Goal: Navigation & Orientation: Find specific page/section

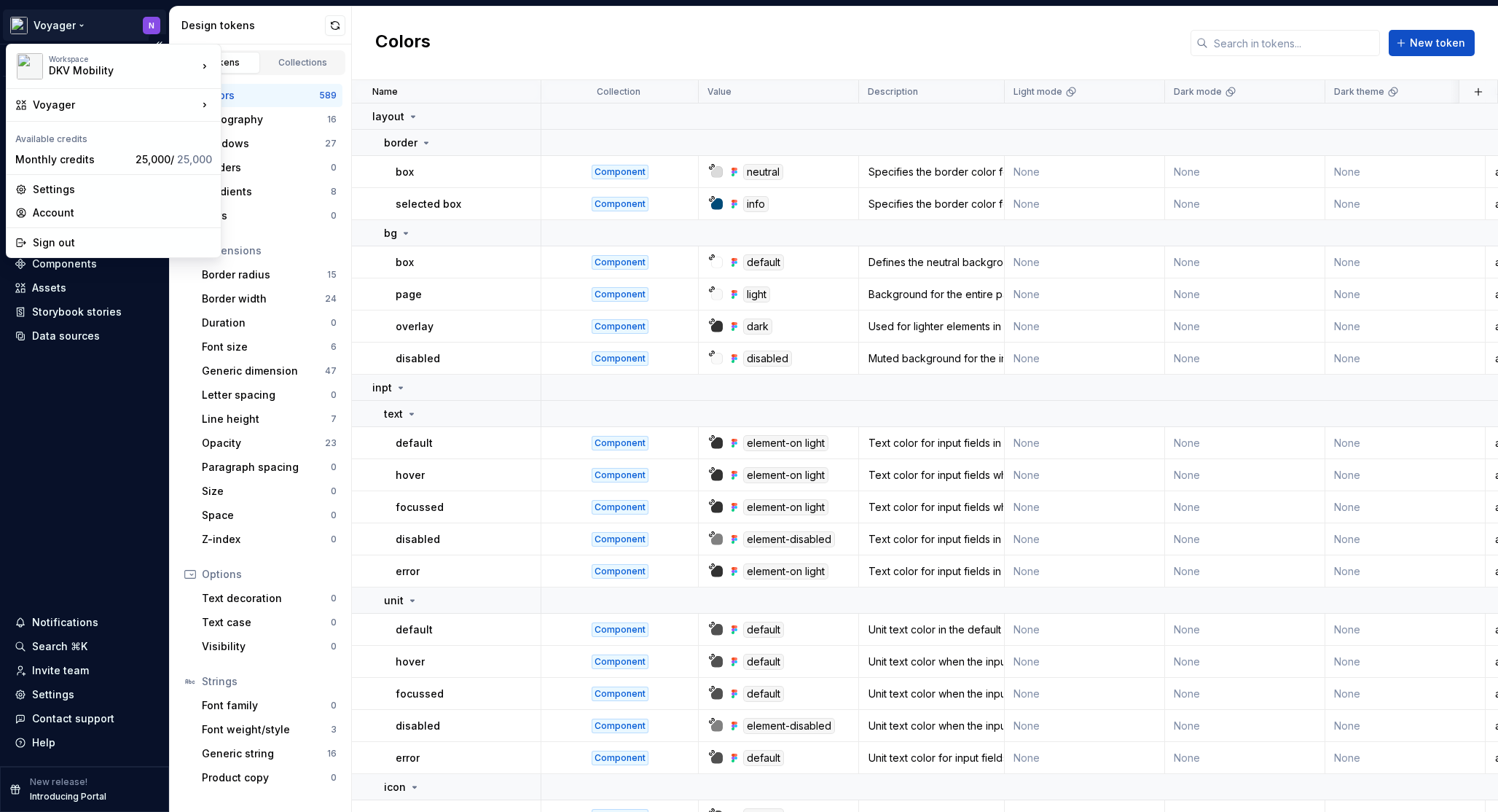
click at [60, 25] on html "Voyager N Version Current draft Home Documentation Analytics Code automation De…" at bounding box center [749, 406] width 1498 height 812
click at [282, 129] on div "Voyager Orbit" at bounding box center [299, 133] width 108 height 15
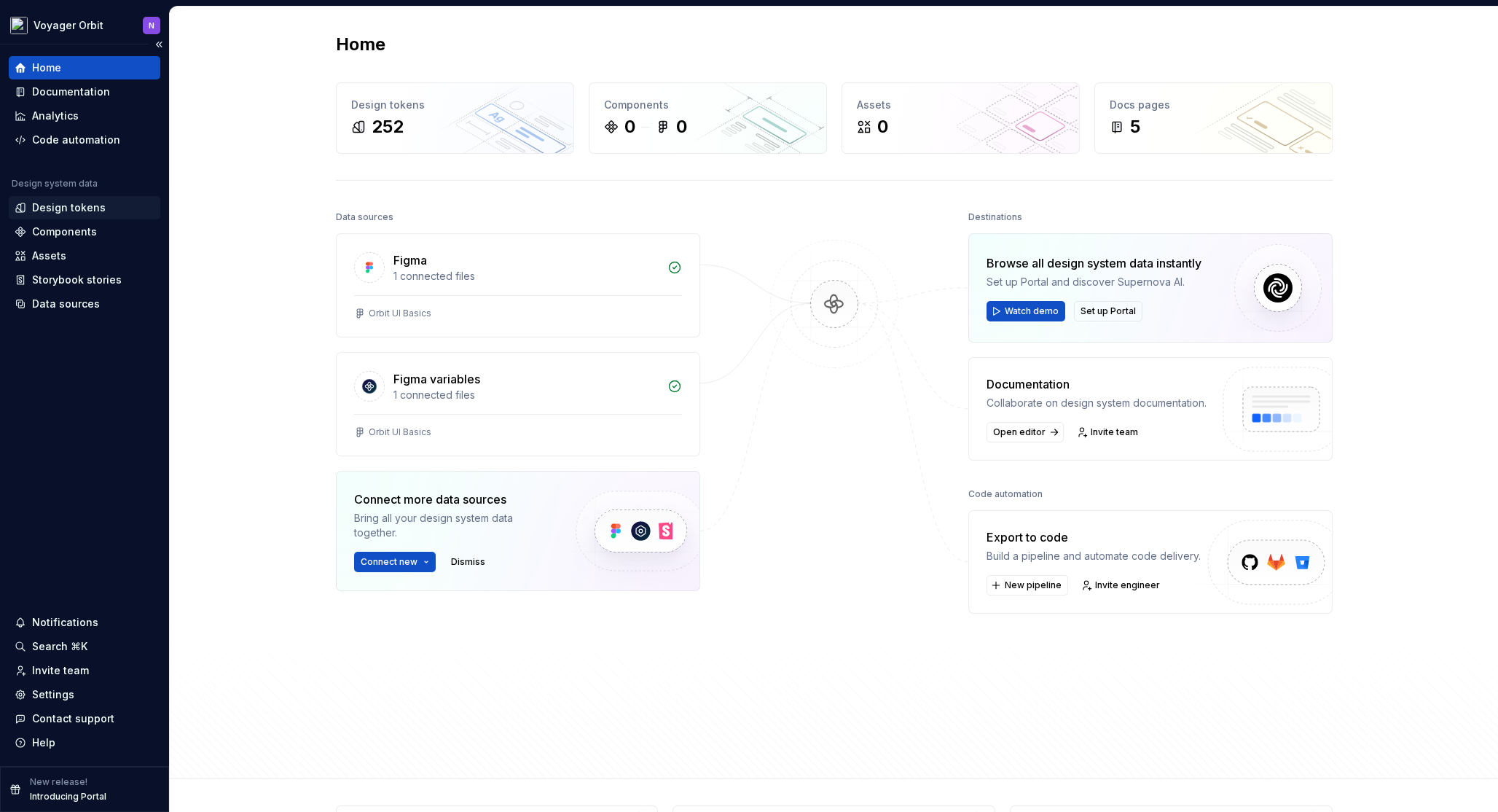
click at [67, 204] on div "Design tokens" at bounding box center [69, 208] width 74 height 15
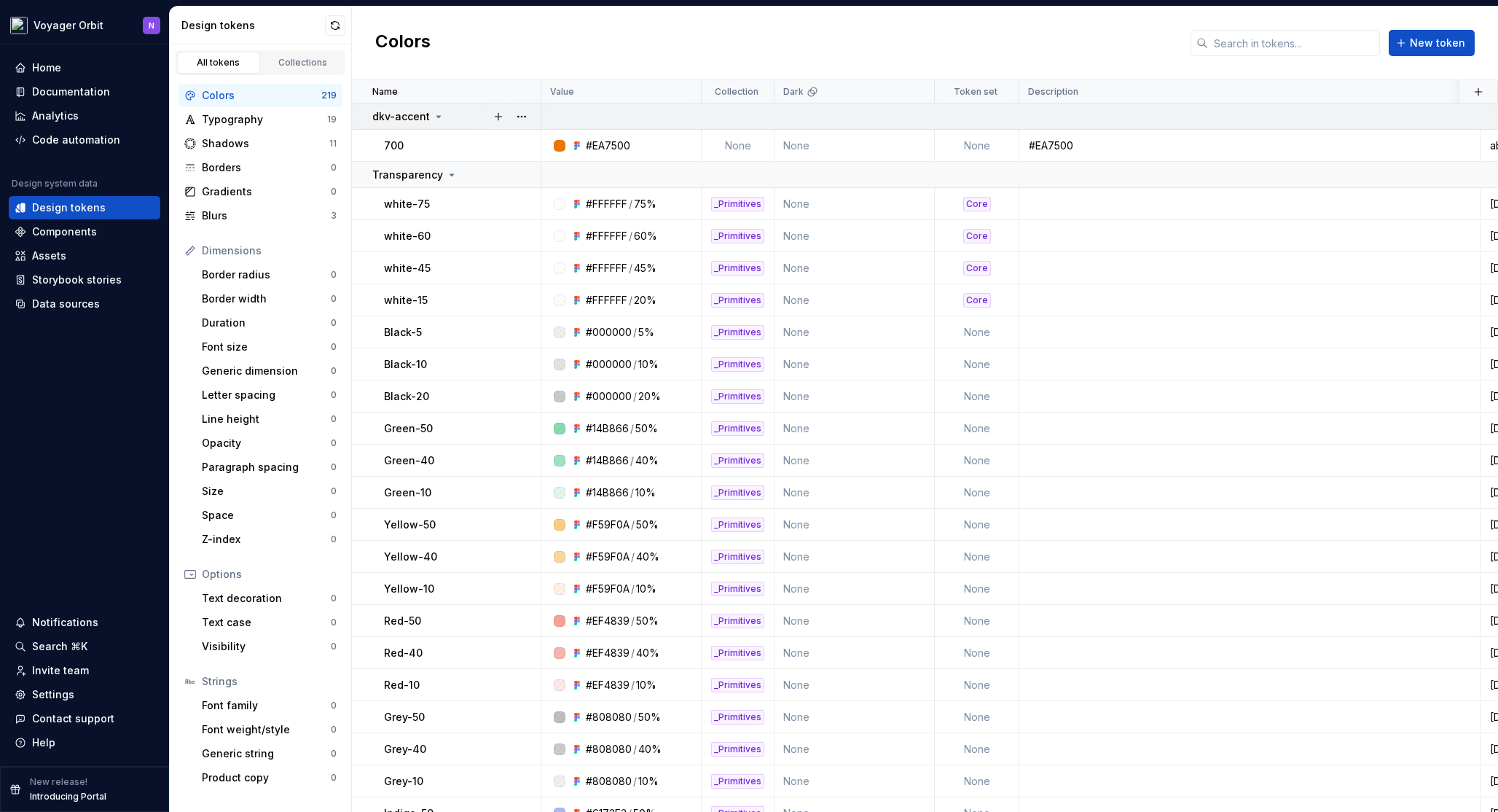
click at [433, 118] on icon at bounding box center [439, 116] width 11 height 11
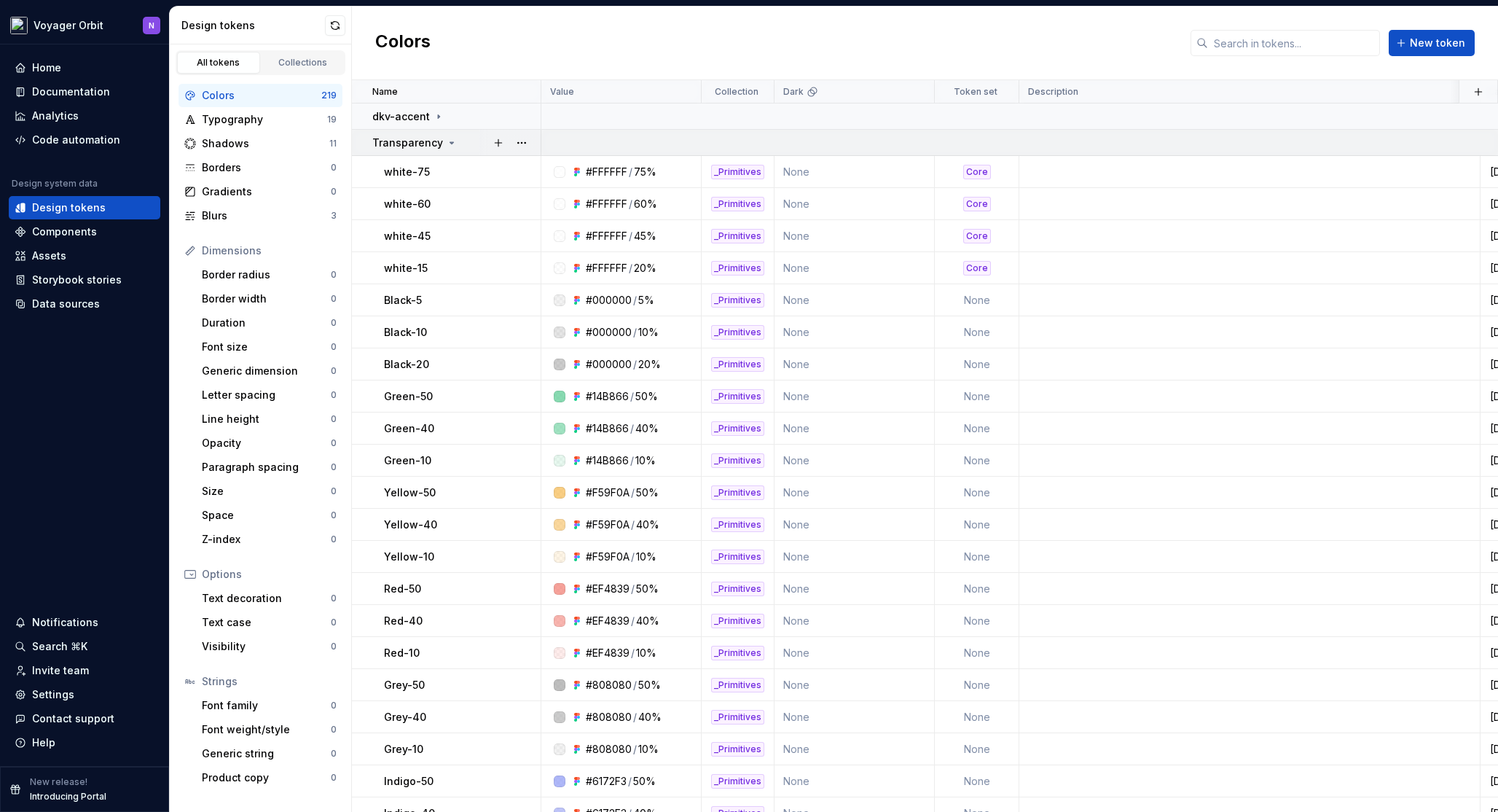
click at [449, 145] on icon at bounding box center [452, 142] width 11 height 11
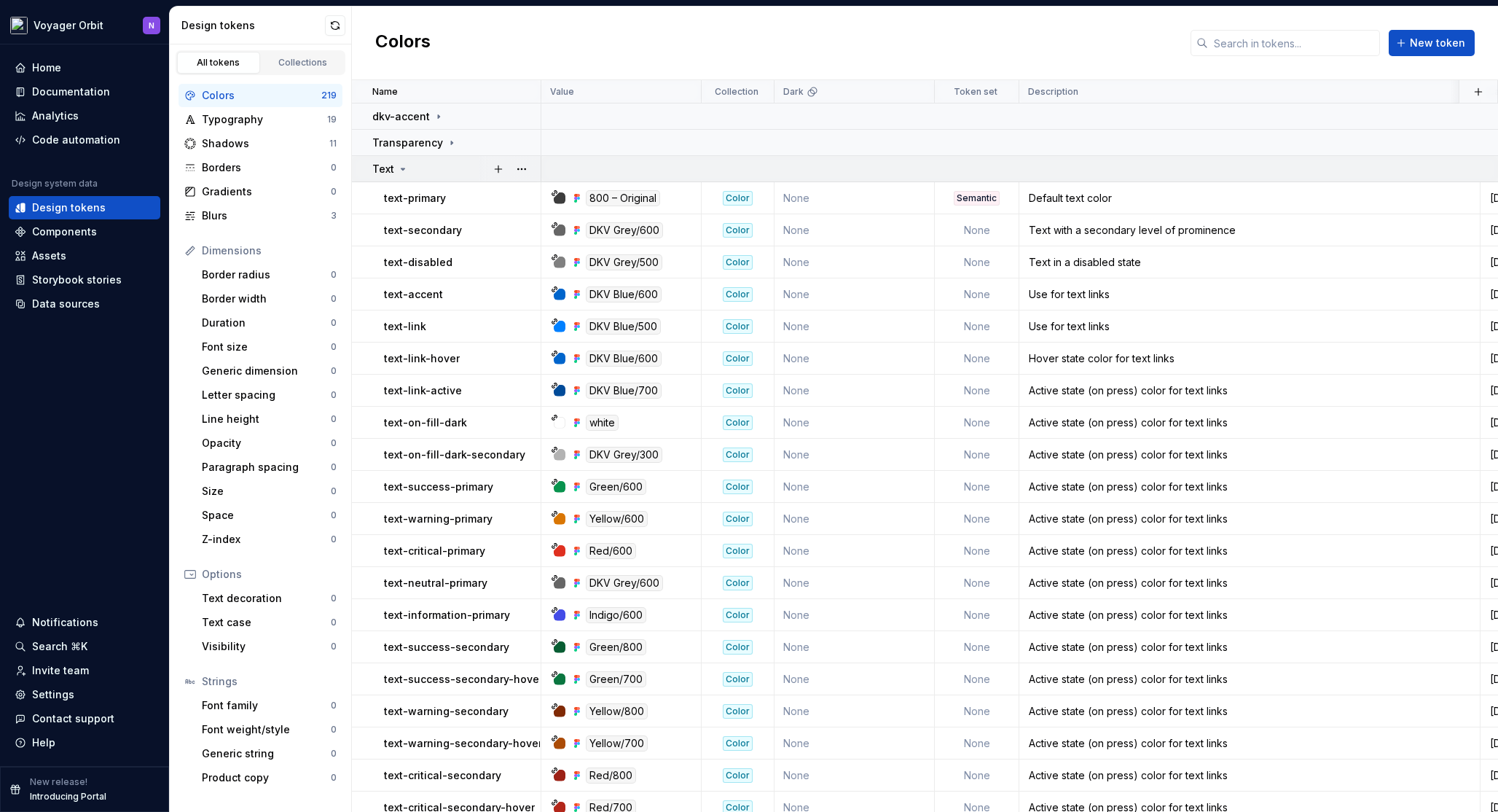
click at [398, 171] on icon at bounding box center [403, 169] width 11 height 11
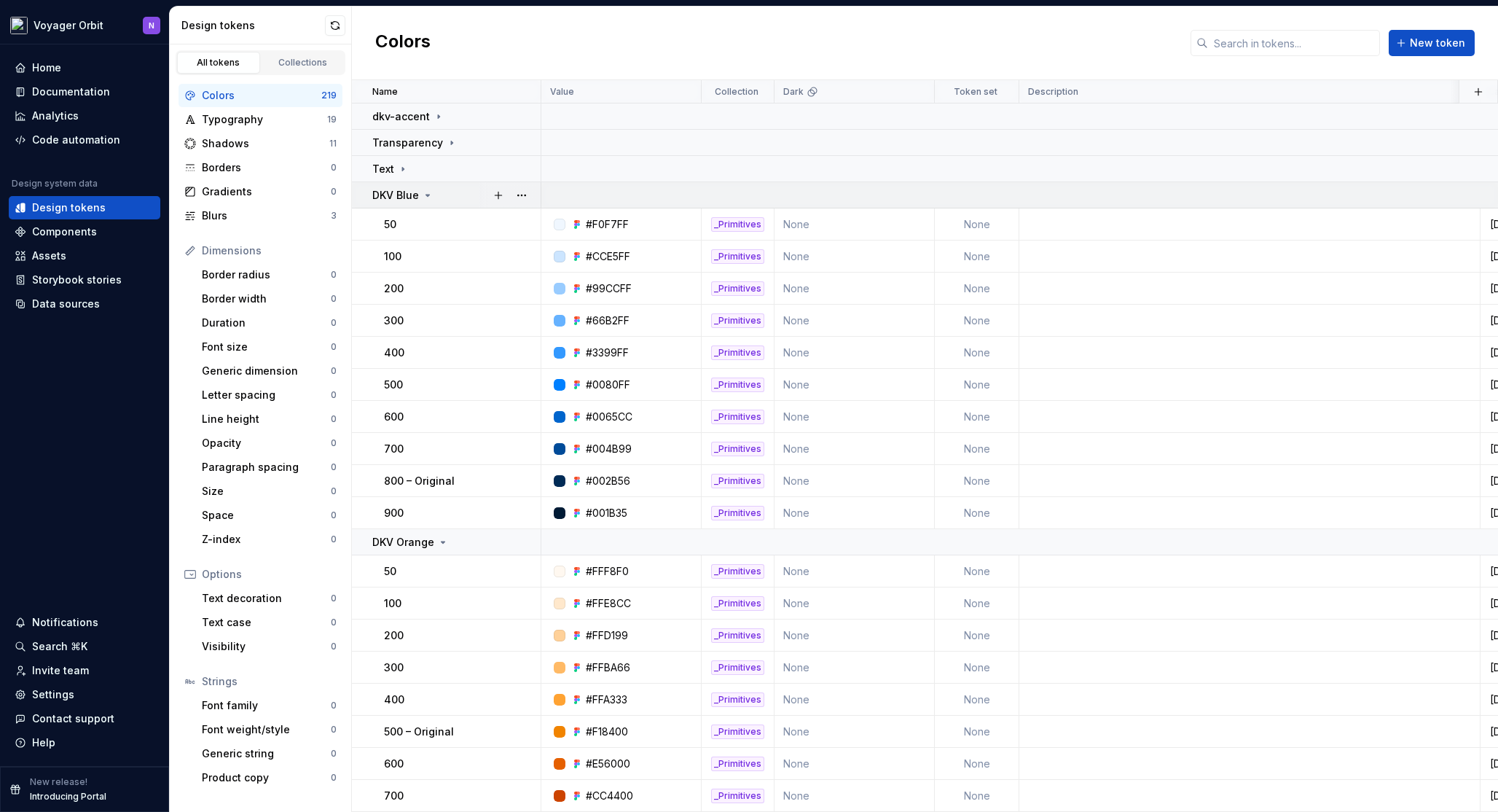
click at [424, 198] on icon at bounding box center [427, 195] width 11 height 11
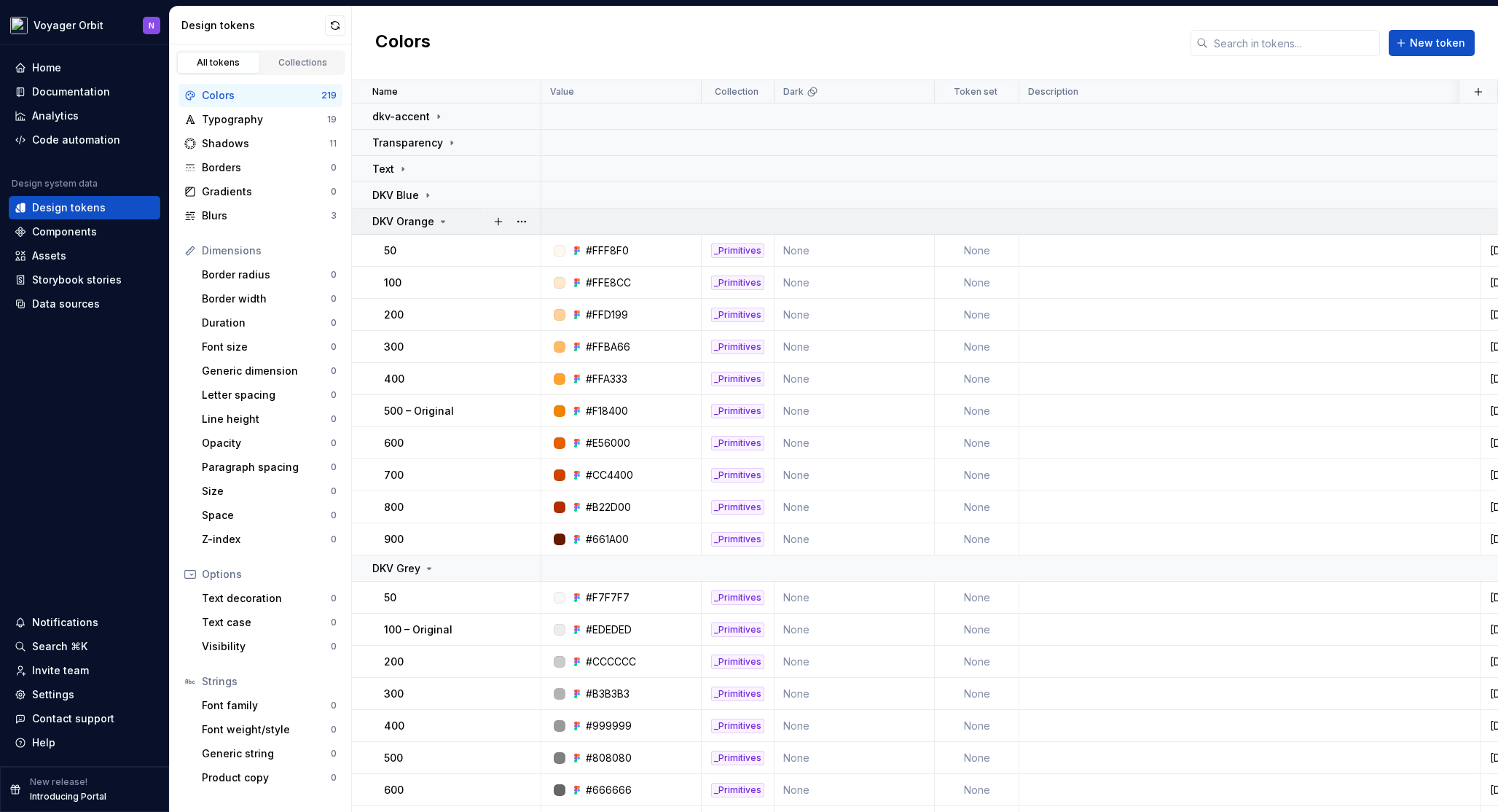
click at [438, 218] on icon at bounding box center [443, 221] width 11 height 11
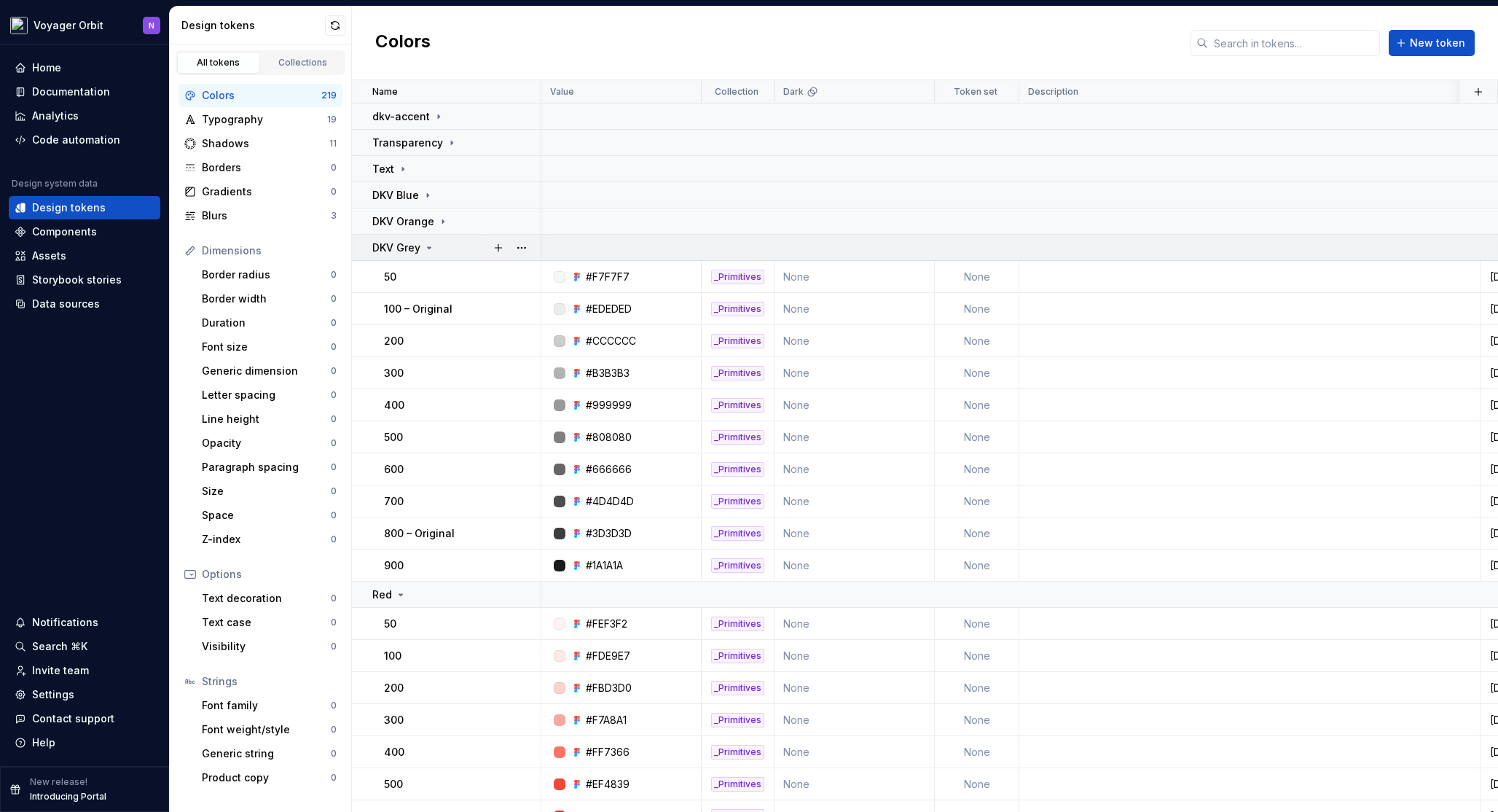
click at [428, 247] on icon at bounding box center [430, 248] width 3 height 2
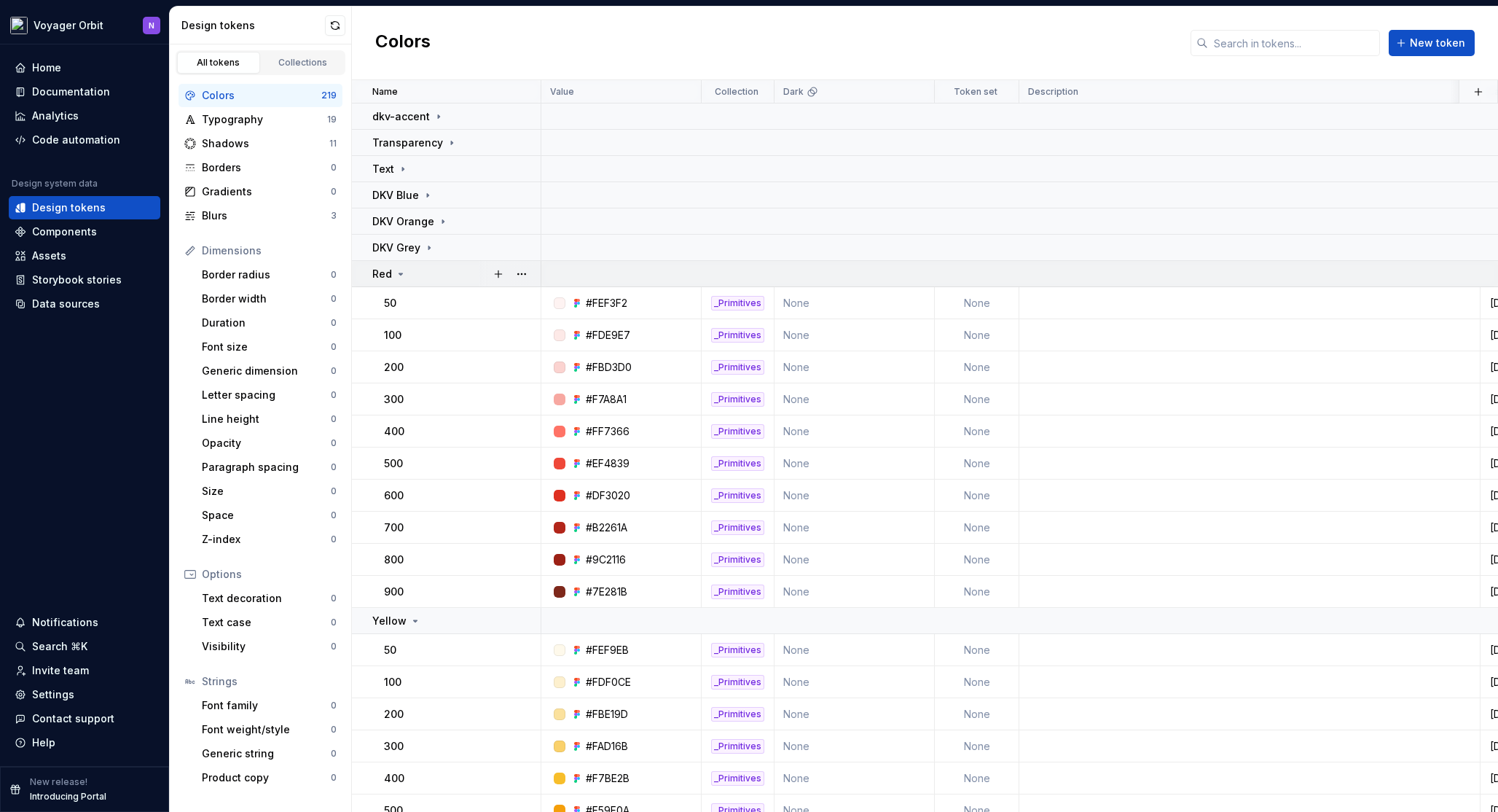
click at [399, 274] on icon at bounding box center [401, 274] width 3 height 2
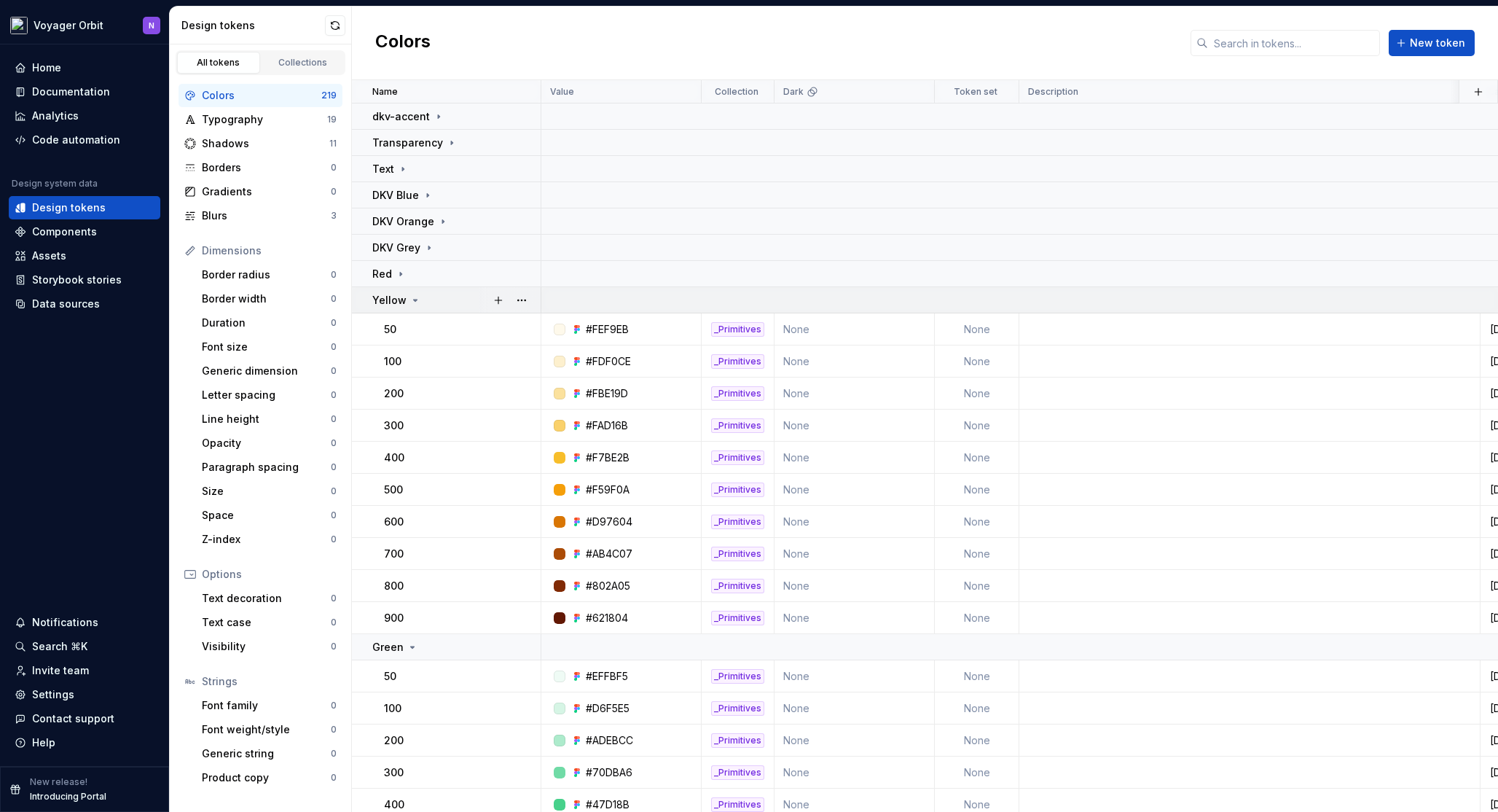
click at [415, 300] on icon at bounding box center [416, 300] width 3 height 2
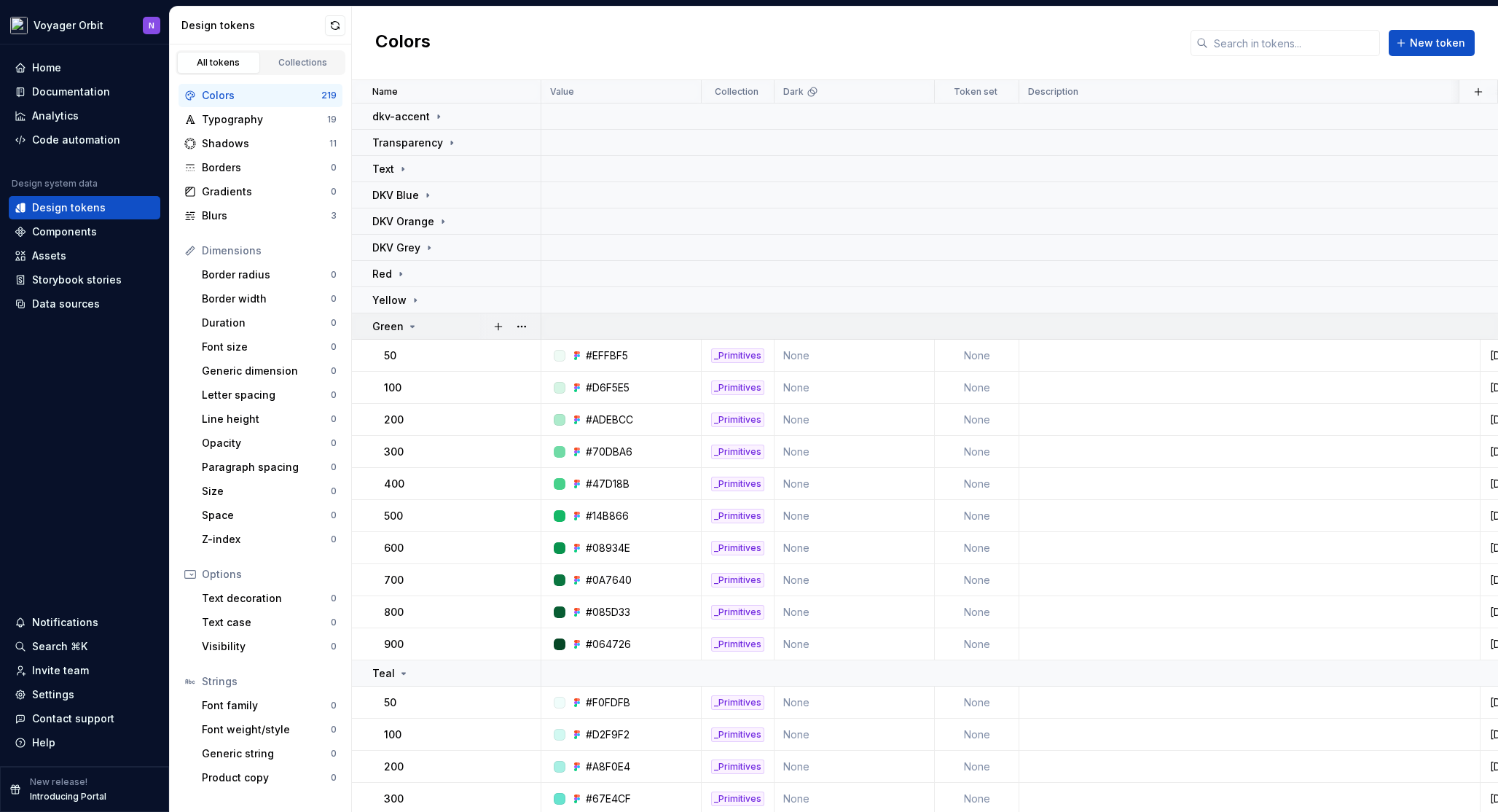
click at [413, 330] on icon at bounding box center [413, 327] width 11 height 11
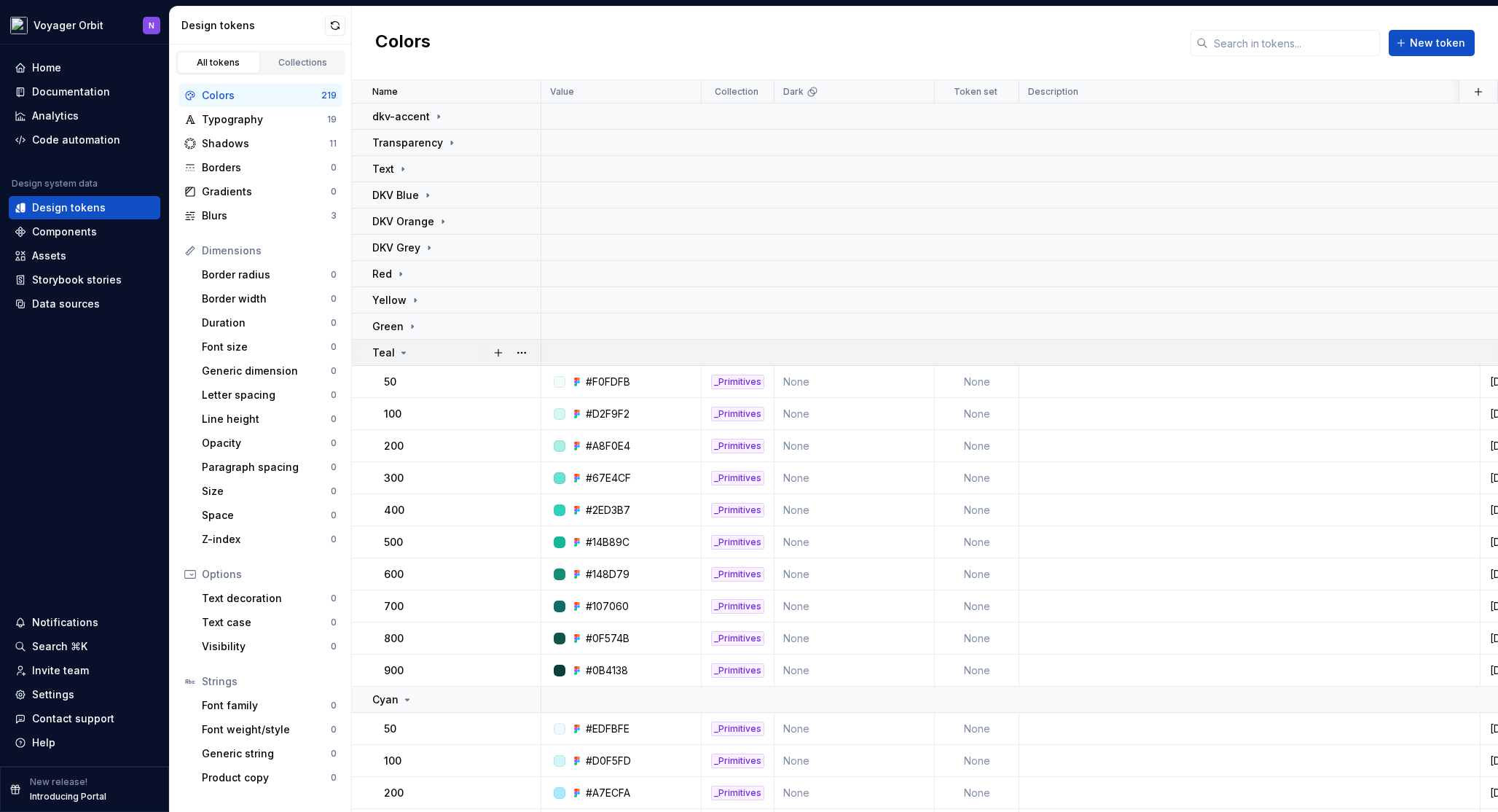
click at [413, 348] on div "Teal" at bounding box center [456, 353] width 168 height 15
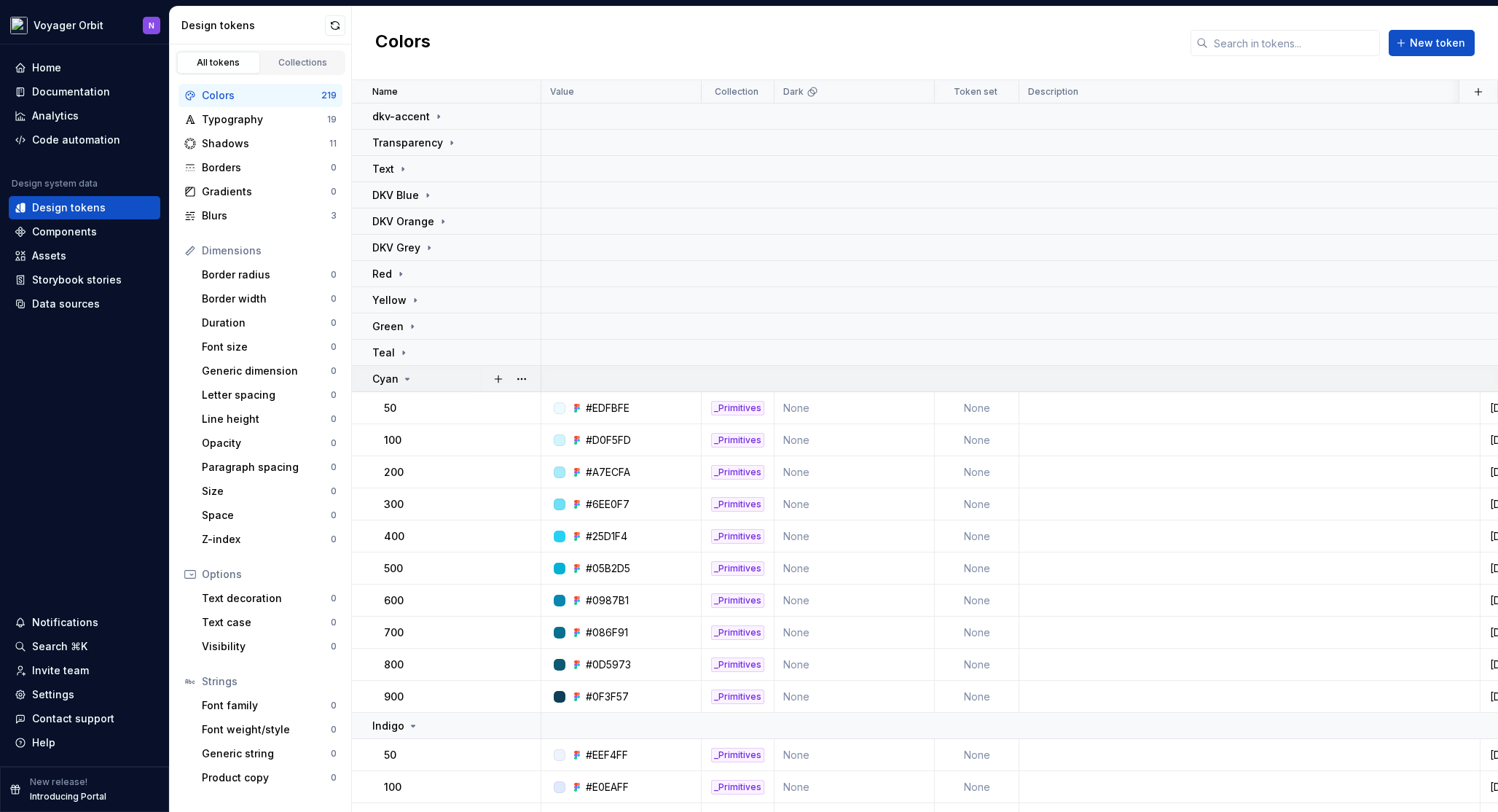
click at [404, 374] on icon at bounding box center [407, 379] width 11 height 11
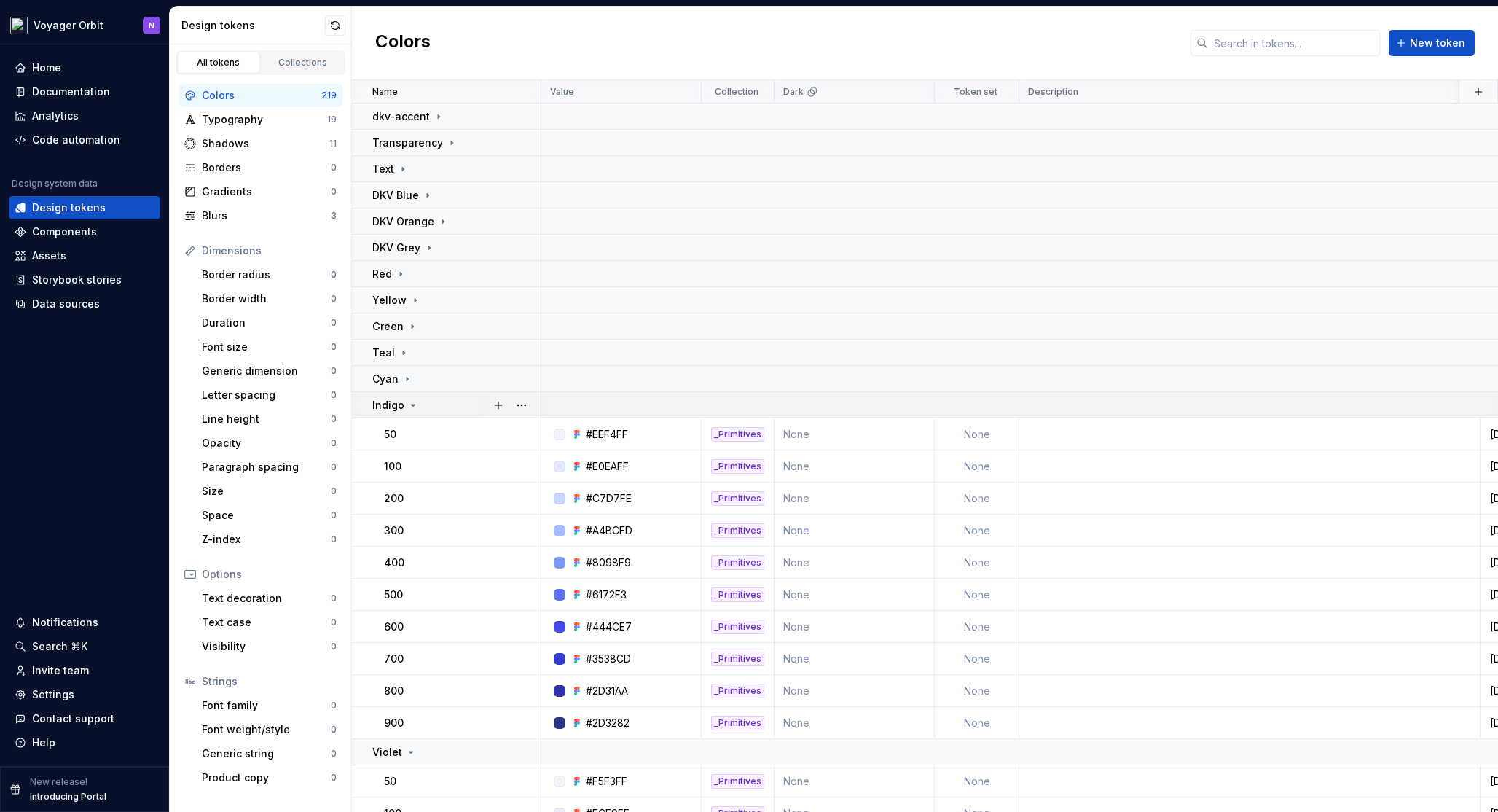
click at [408, 408] on icon at bounding box center [413, 405] width 11 height 11
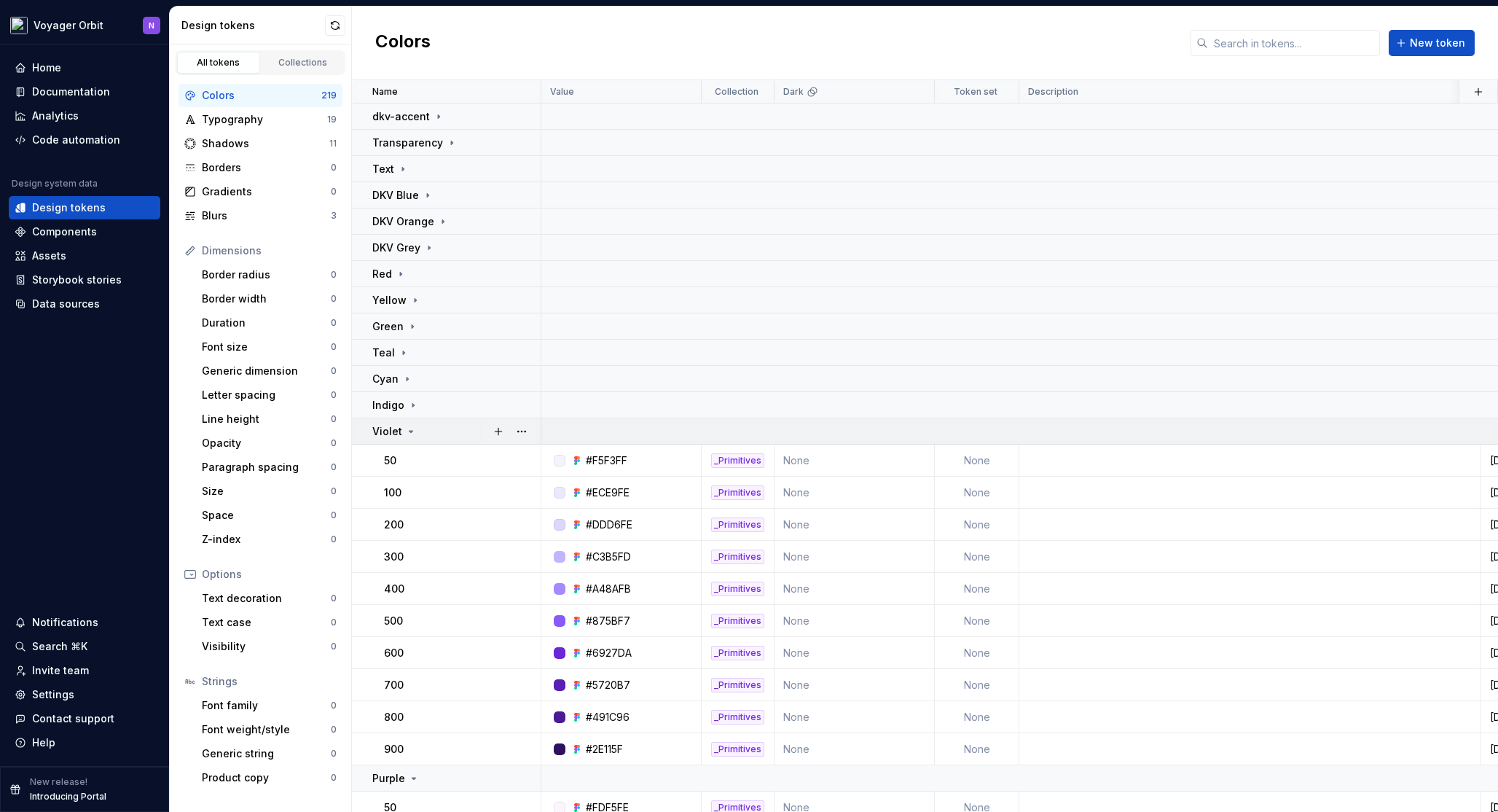
click at [412, 428] on icon at bounding box center [411, 431] width 11 height 11
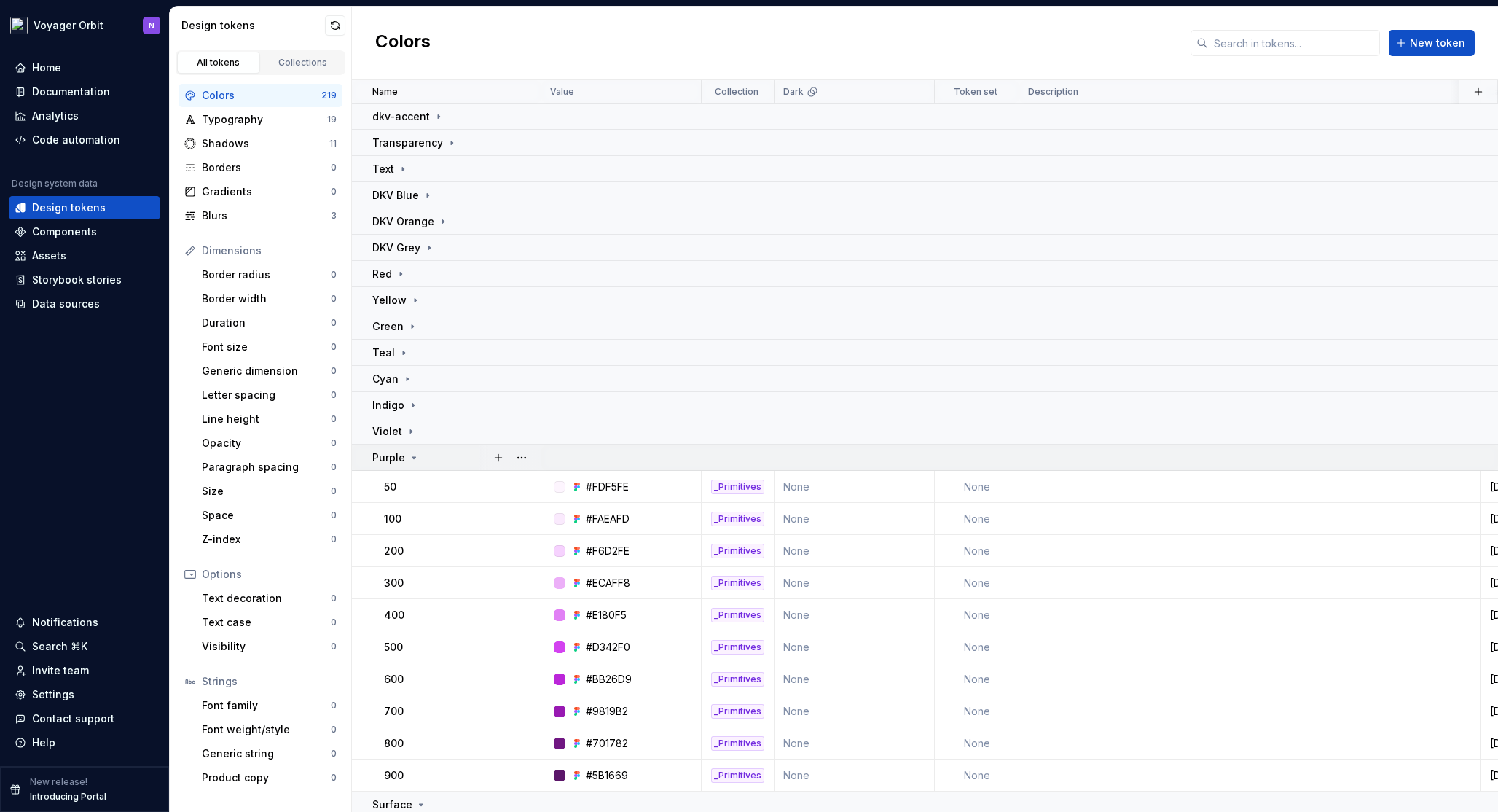
click at [412, 464] on td "Purple" at bounding box center [446, 458] width 189 height 26
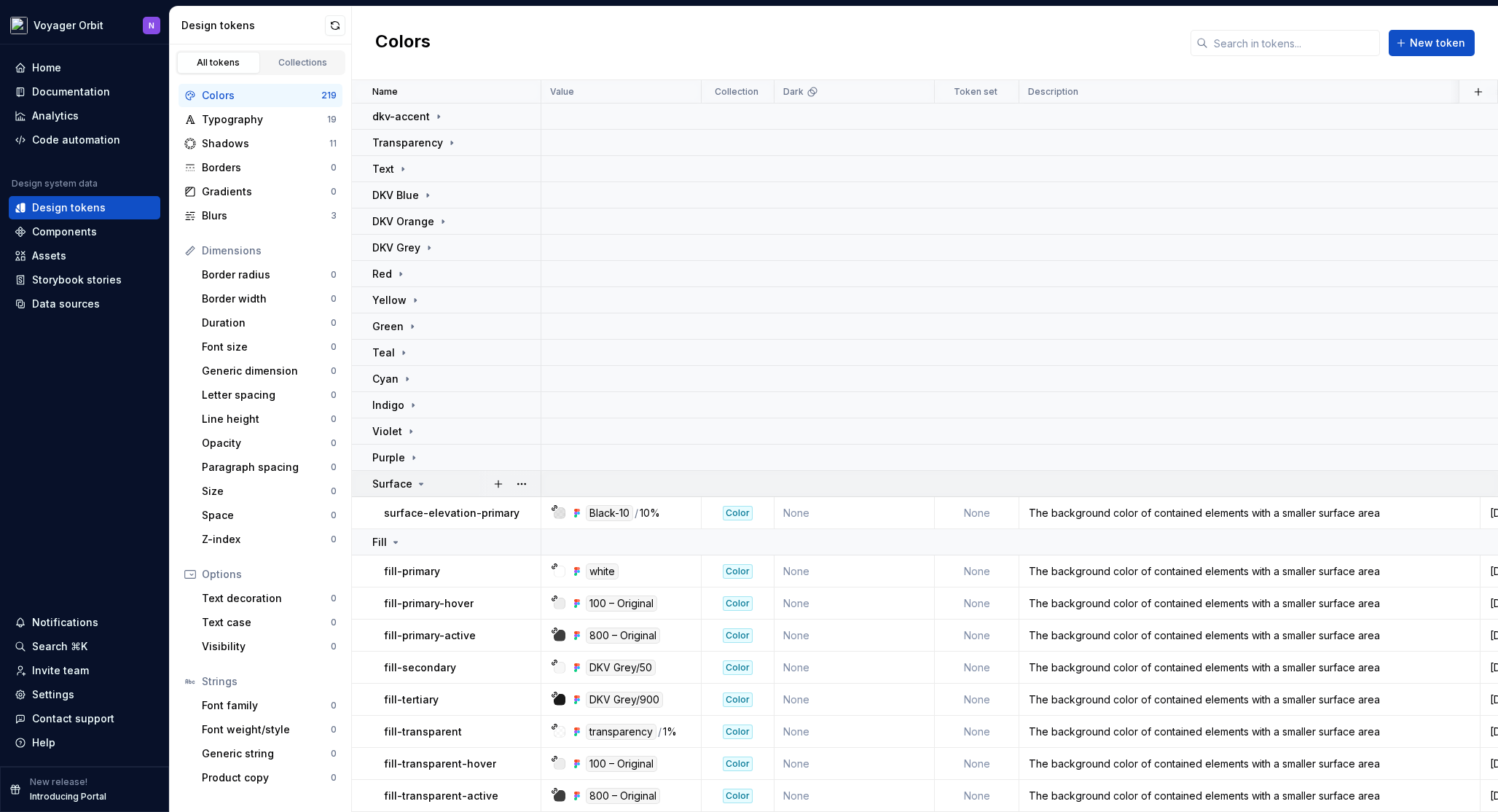
click at [415, 482] on icon at bounding box center [421, 484] width 11 height 11
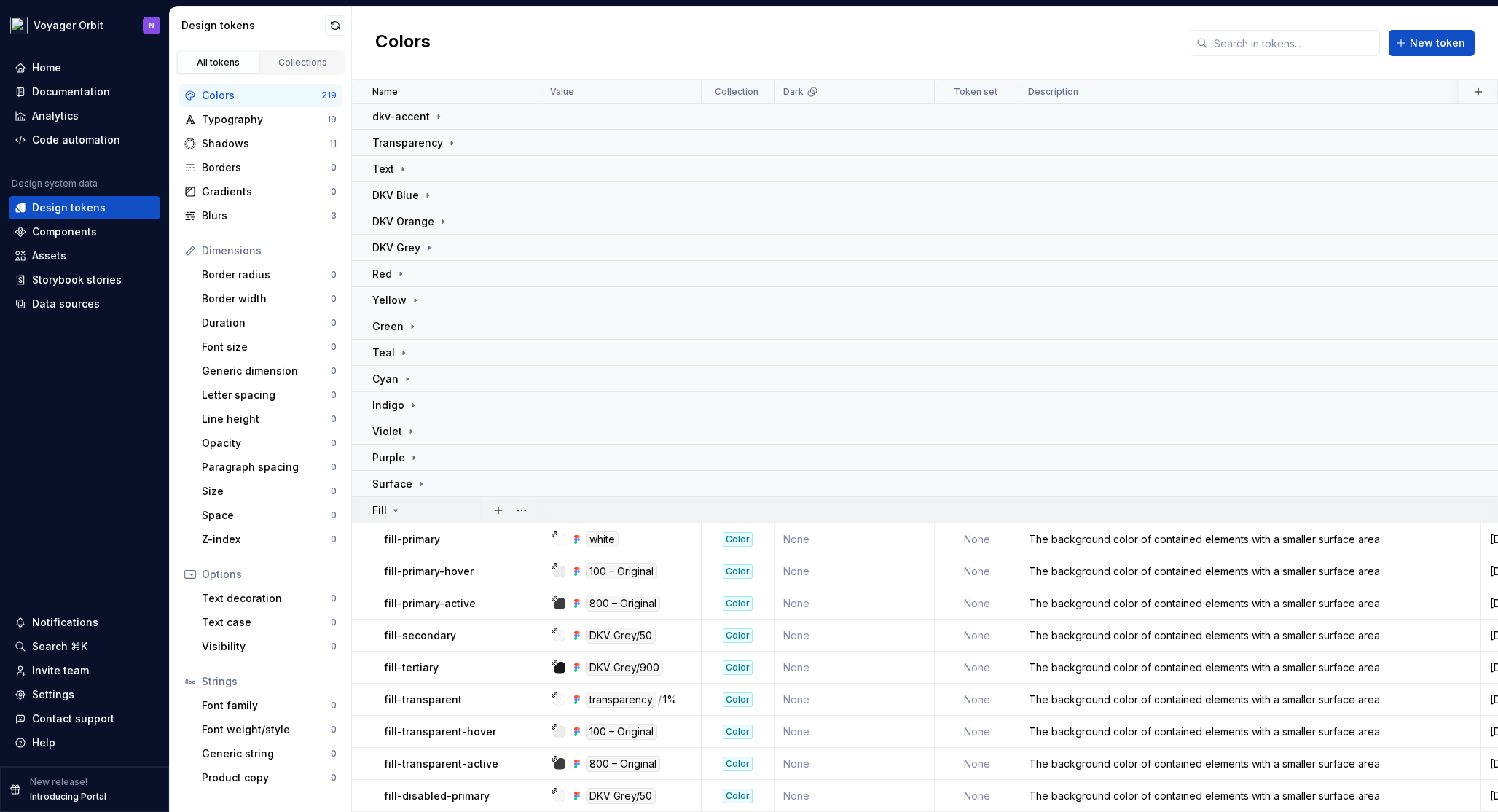
click at [390, 503] on div "Fill" at bounding box center [387, 510] width 29 height 15
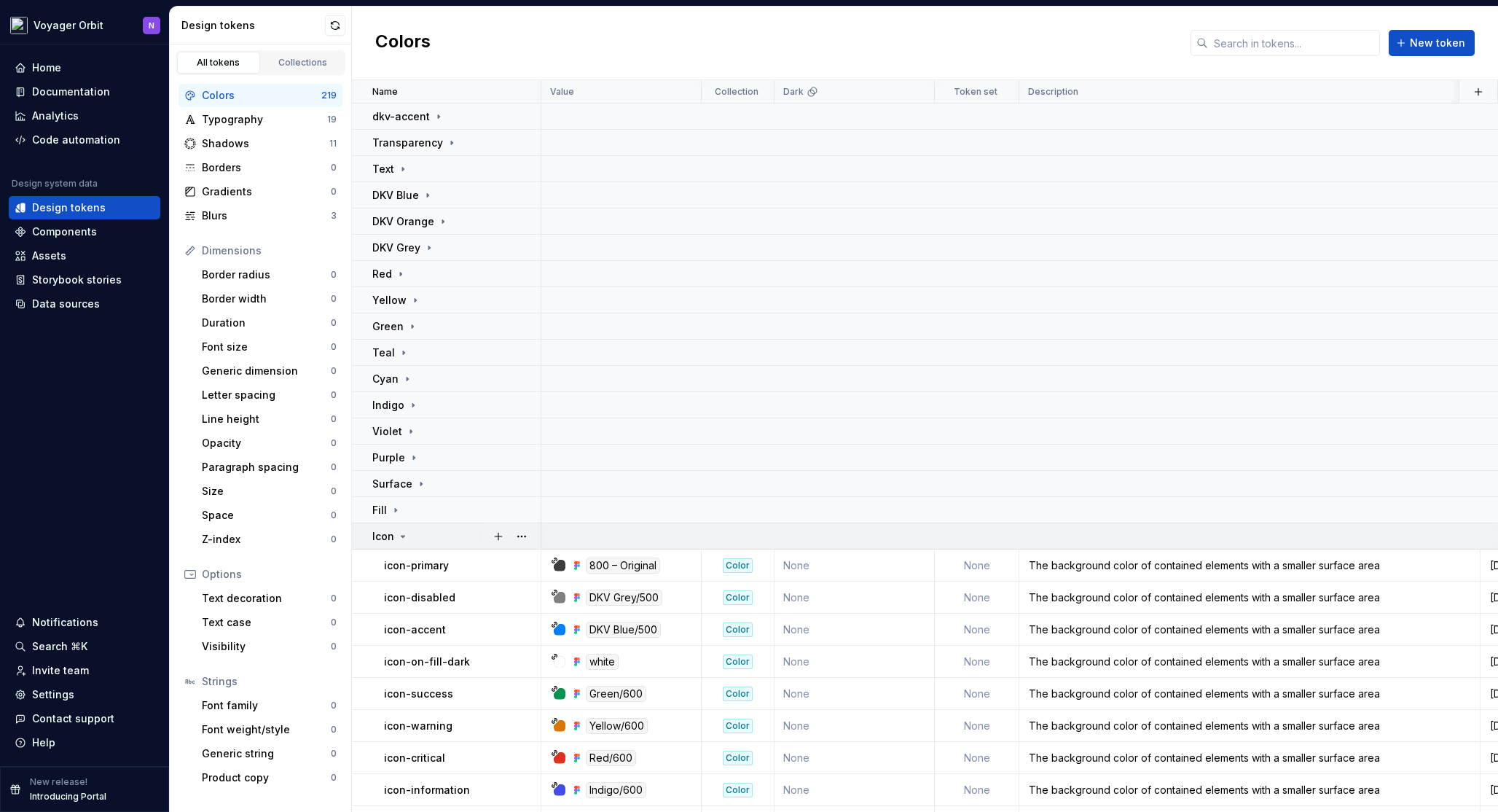
click at [401, 535] on icon at bounding box center [403, 536] width 3 height 2
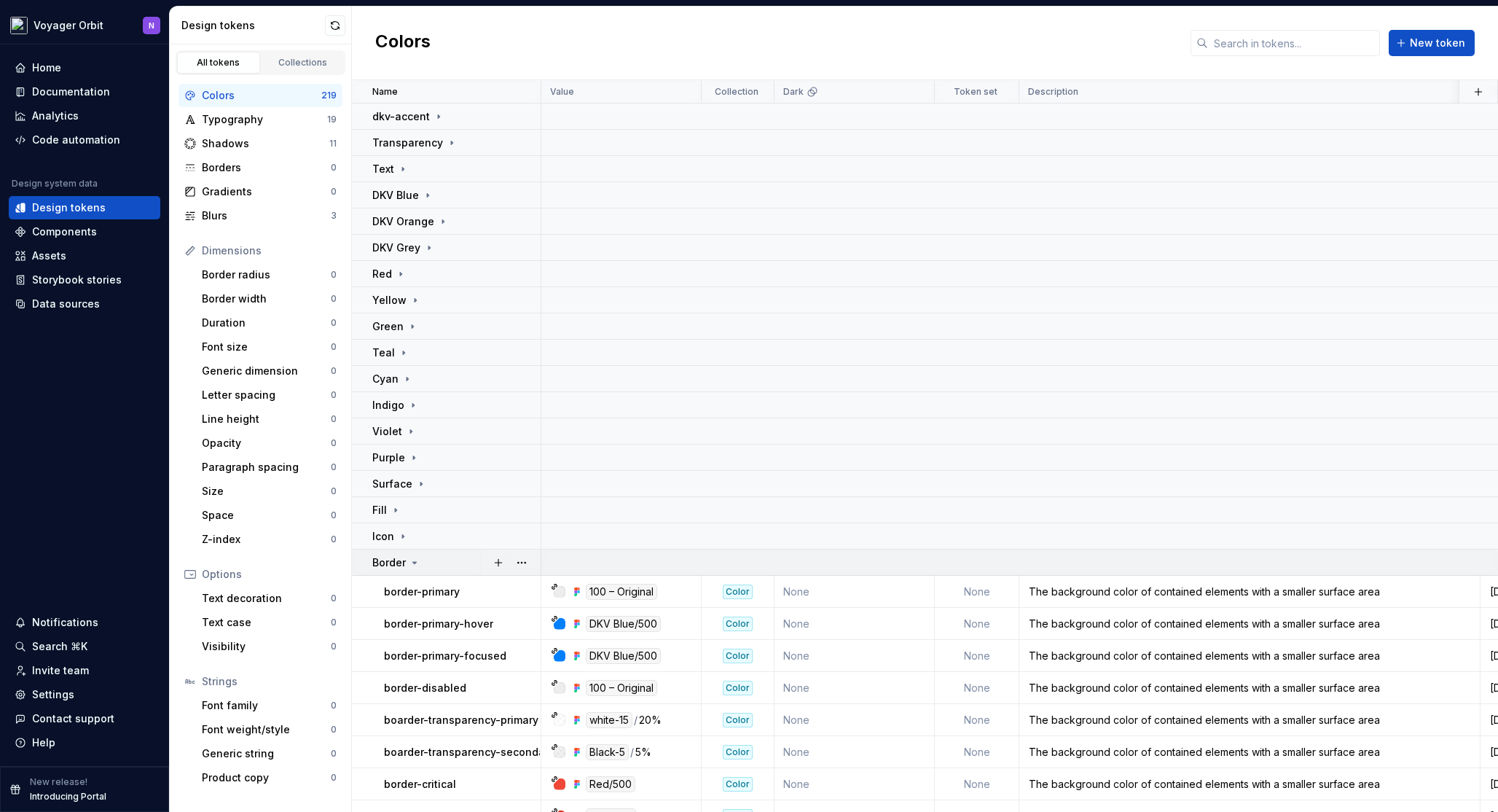
click at [406, 565] on div "Border" at bounding box center [396, 562] width 48 height 15
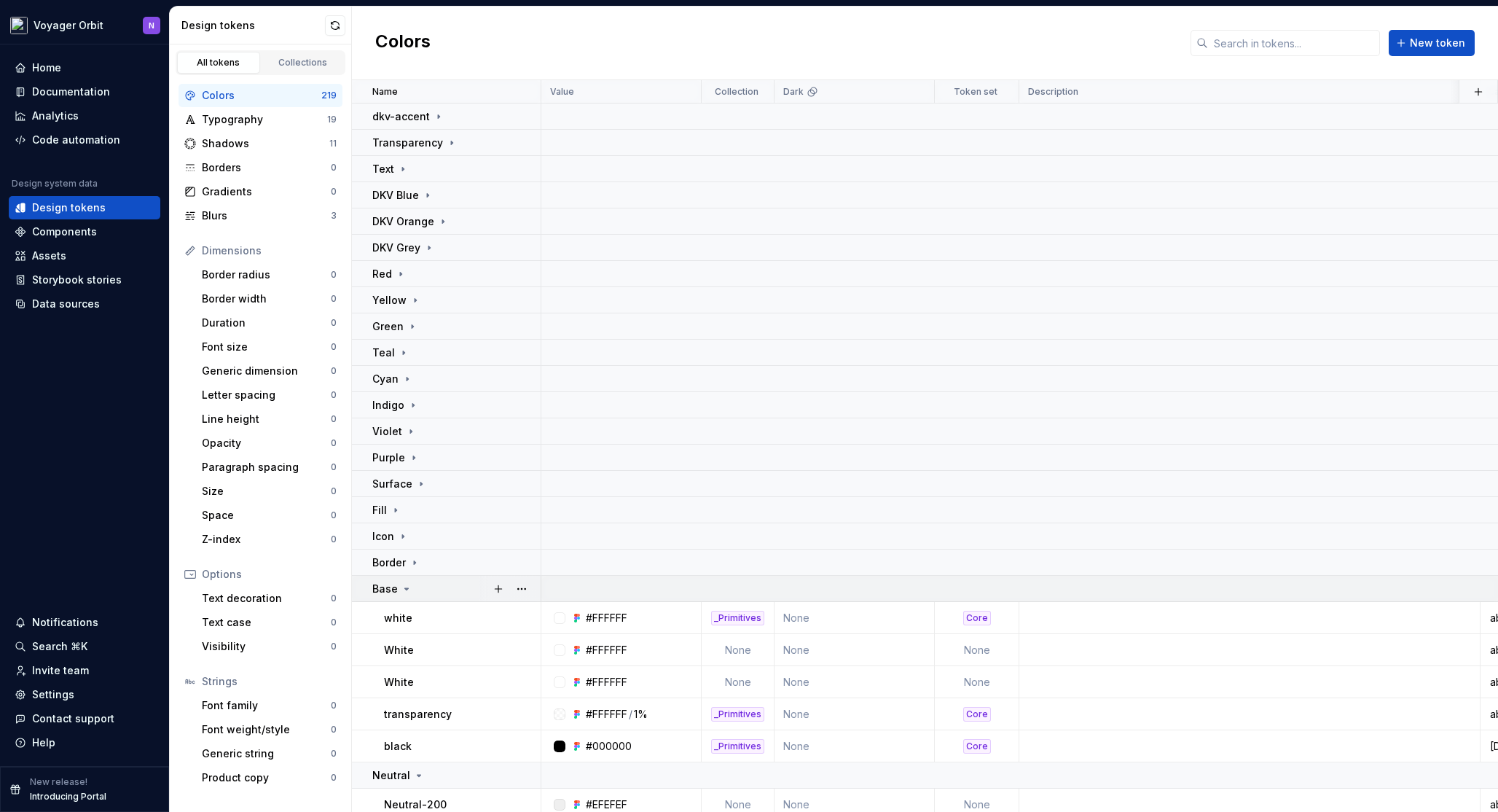
click at [404, 587] on icon at bounding box center [407, 589] width 11 height 11
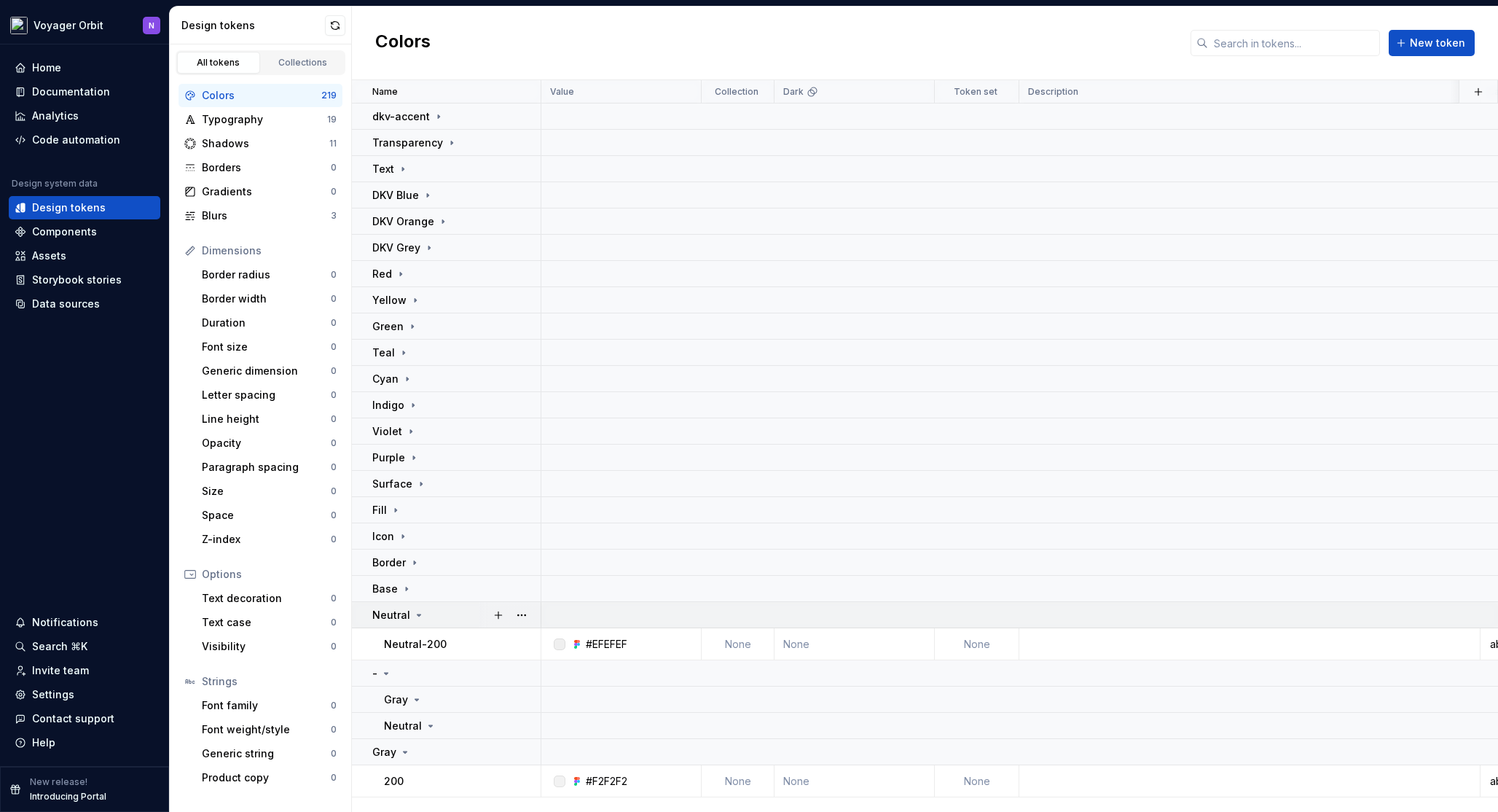
click at [401, 611] on p "Neutral" at bounding box center [391, 615] width 38 height 15
click at [395, 720] on div "Gray" at bounding box center [391, 720] width 38 height 15
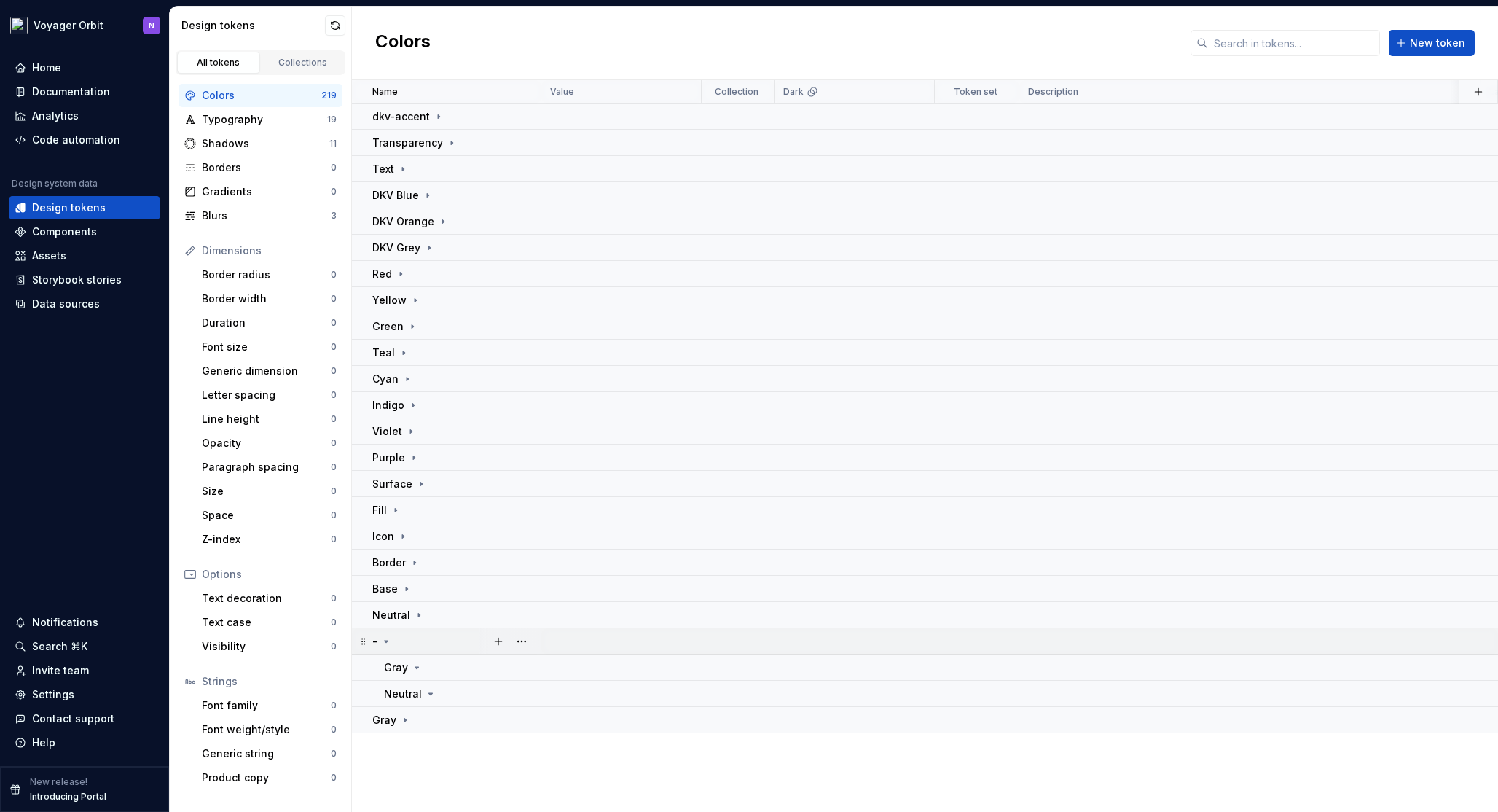
click at [385, 640] on icon at bounding box center [386, 641] width 3 height 2
click at [388, 666] on p "Gray" at bounding box center [384, 668] width 24 height 15
click at [401, 667] on icon at bounding box center [405, 667] width 11 height 11
click at [388, 646] on icon at bounding box center [386, 641] width 11 height 11
click at [414, 665] on icon at bounding box center [417, 667] width 11 height 11
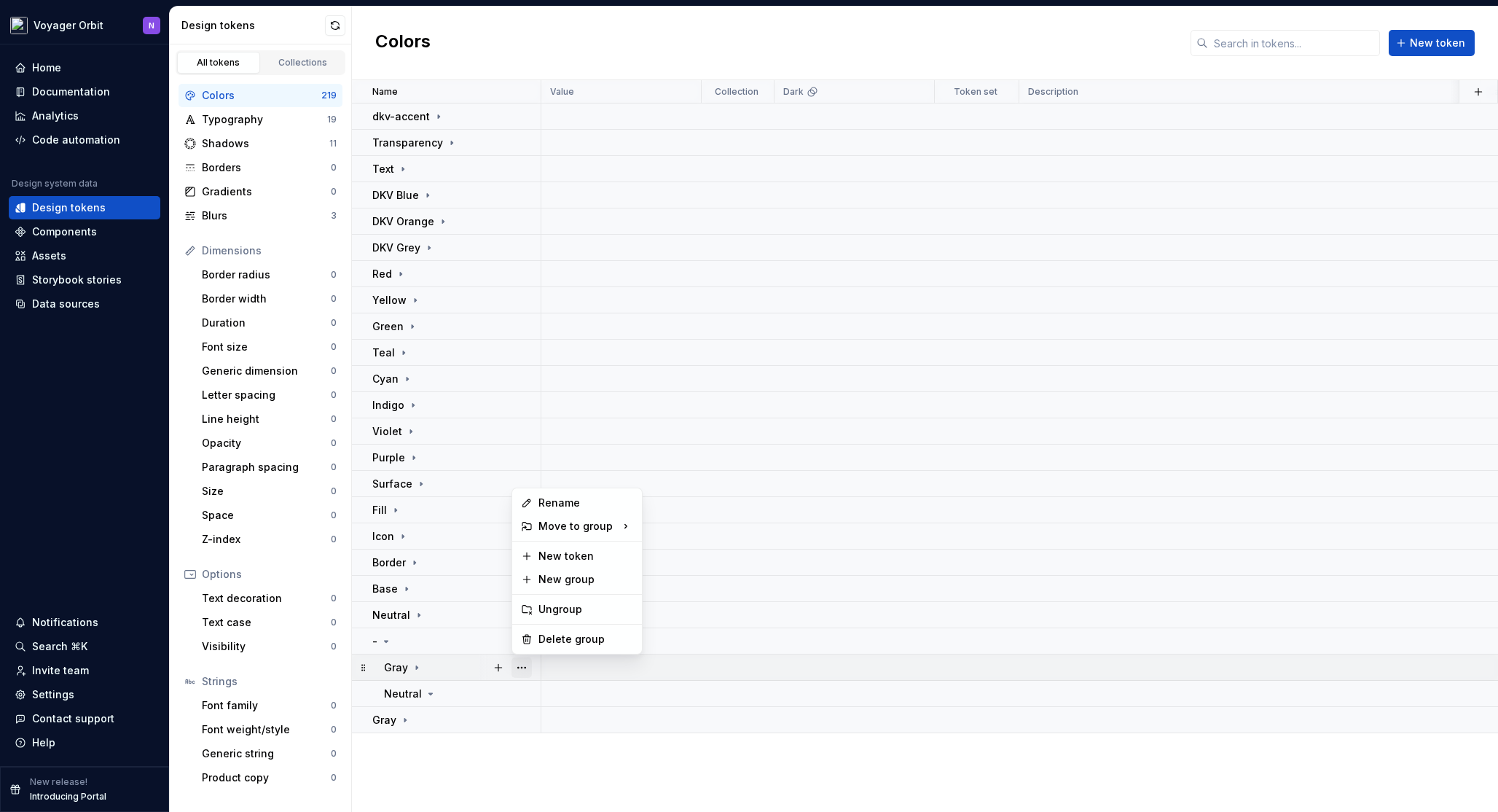
click at [517, 667] on button "button" at bounding box center [521, 667] width 20 height 20
click at [401, 669] on html "Voyager Orbit N Home Documentation Analytics Code automation Design system data…" at bounding box center [749, 406] width 1498 height 812
click at [426, 670] on div "Gray" at bounding box center [462, 668] width 156 height 15
drag, startPoint x: 420, startPoint y: 668, endPoint x: 431, endPoint y: 668, distance: 11.0
click at [420, 668] on icon at bounding box center [417, 667] width 11 height 11
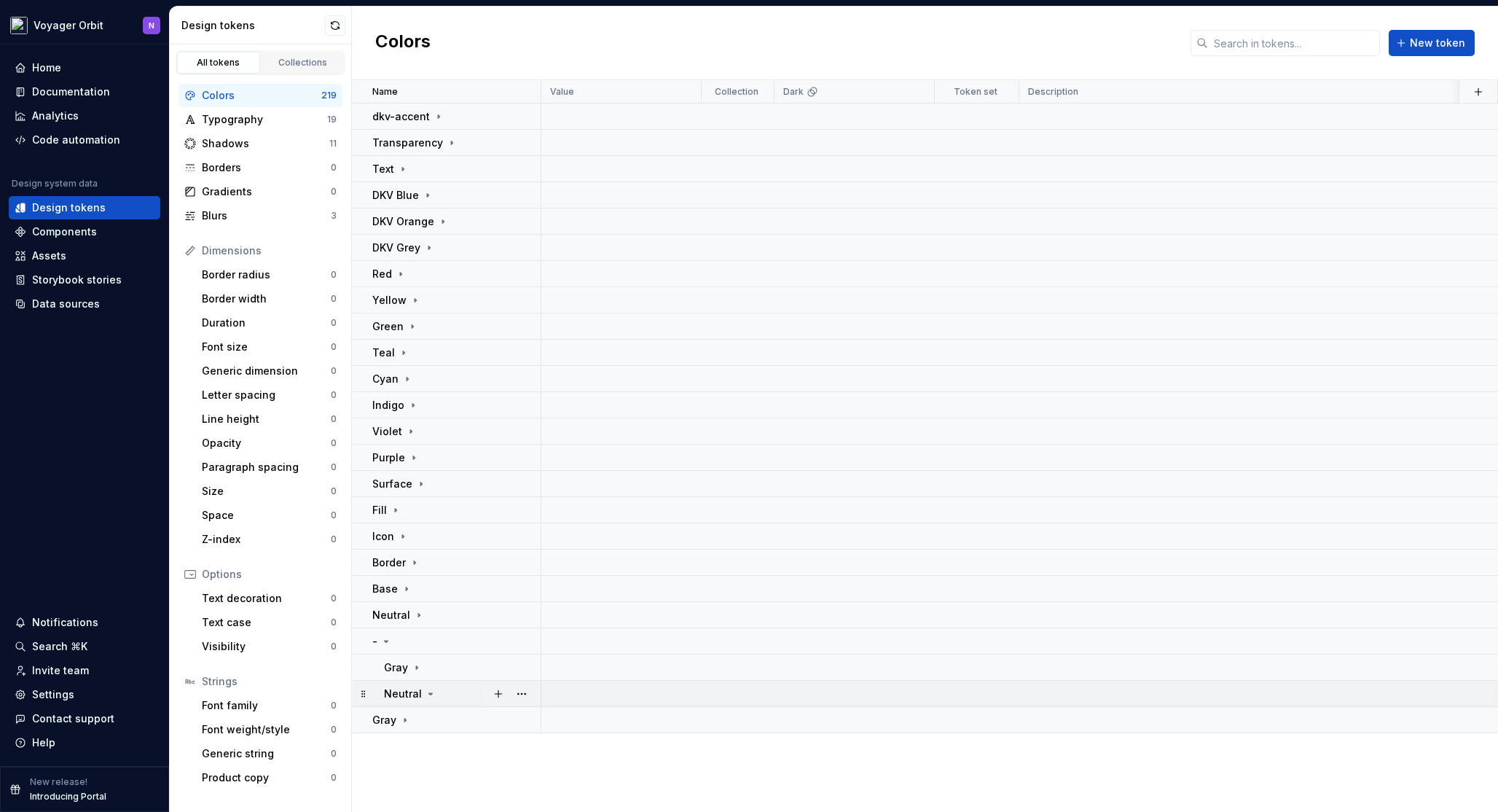
click at [425, 693] on icon at bounding box center [431, 693] width 11 height 11
drag, startPoint x: 428, startPoint y: 693, endPoint x: 491, endPoint y: 692, distance: 63.0
click at [430, 693] on icon at bounding box center [431, 693] width 2 height 3
click at [519, 694] on button "button" at bounding box center [521, 693] width 20 height 20
click at [409, 647] on html "Voyager Orbit N Home Documentation Analytics Code automation Design system data…" at bounding box center [749, 406] width 1498 height 812
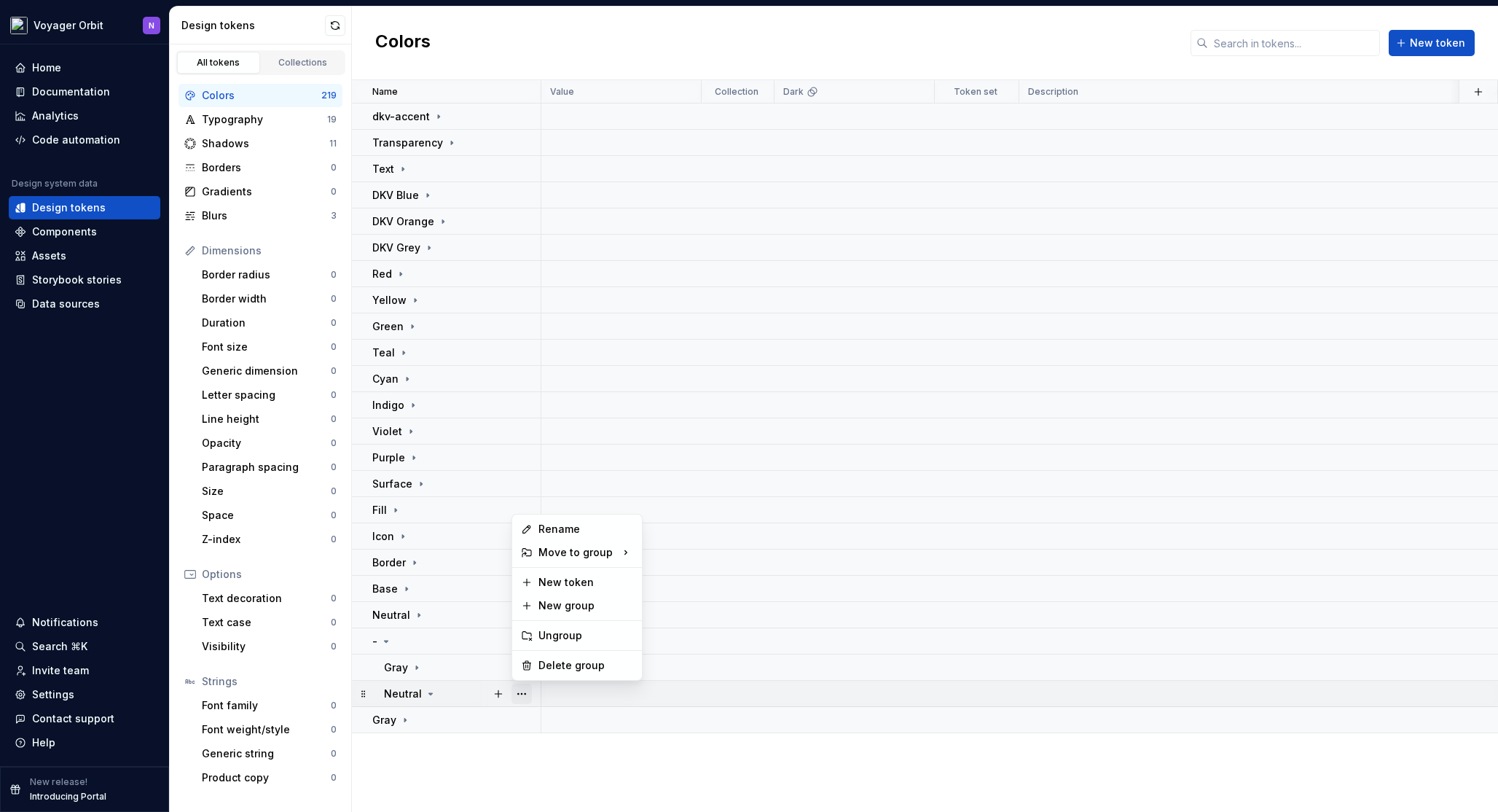
click at [530, 690] on button "button" at bounding box center [521, 693] width 20 height 20
click at [551, 674] on div "Delete group" at bounding box center [576, 665] width 124 height 23
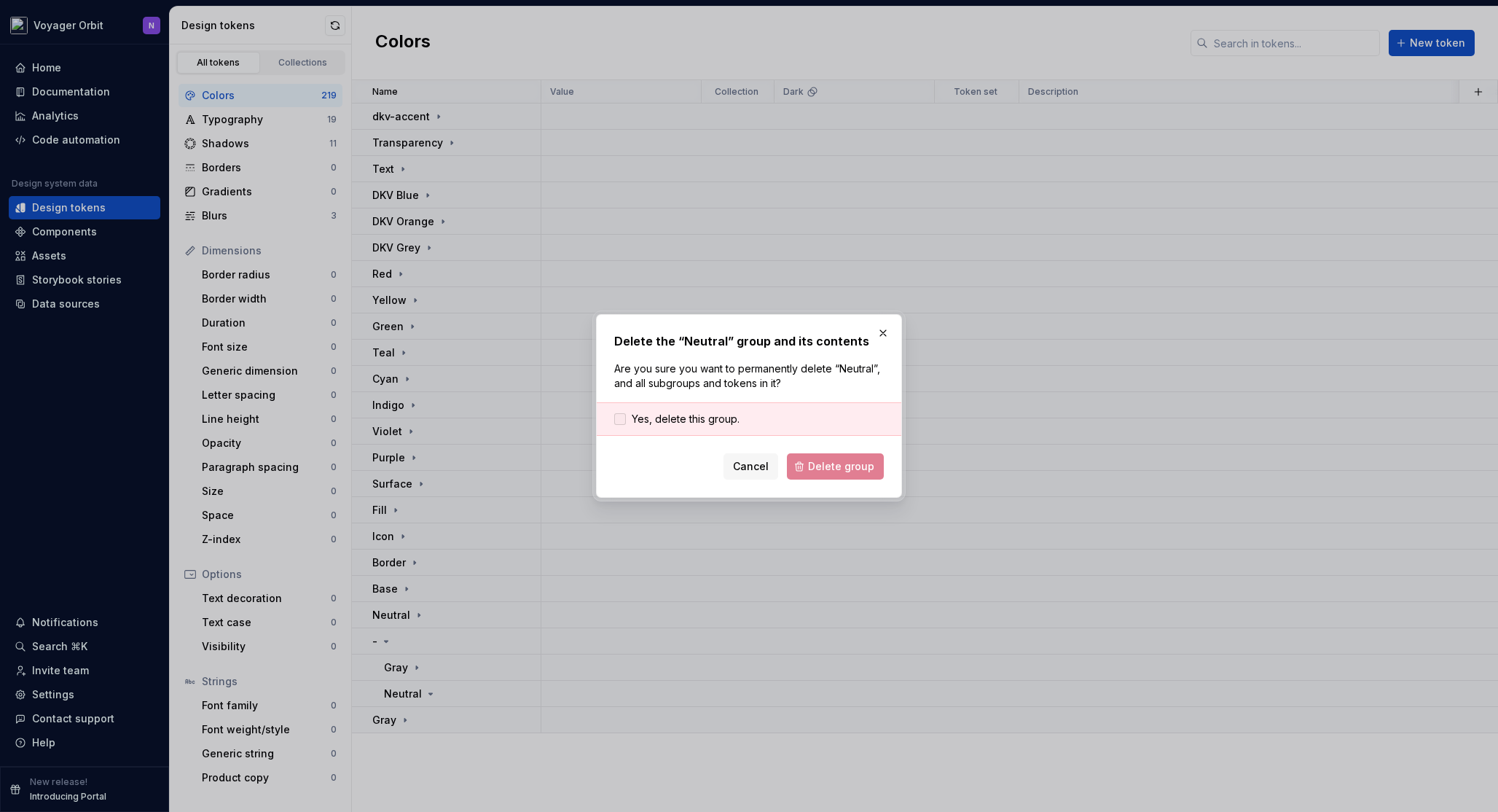
click at [677, 421] on span "Yes, delete this group." at bounding box center [686, 419] width 108 height 15
click at [826, 467] on span "Delete group" at bounding box center [841, 467] width 66 height 15
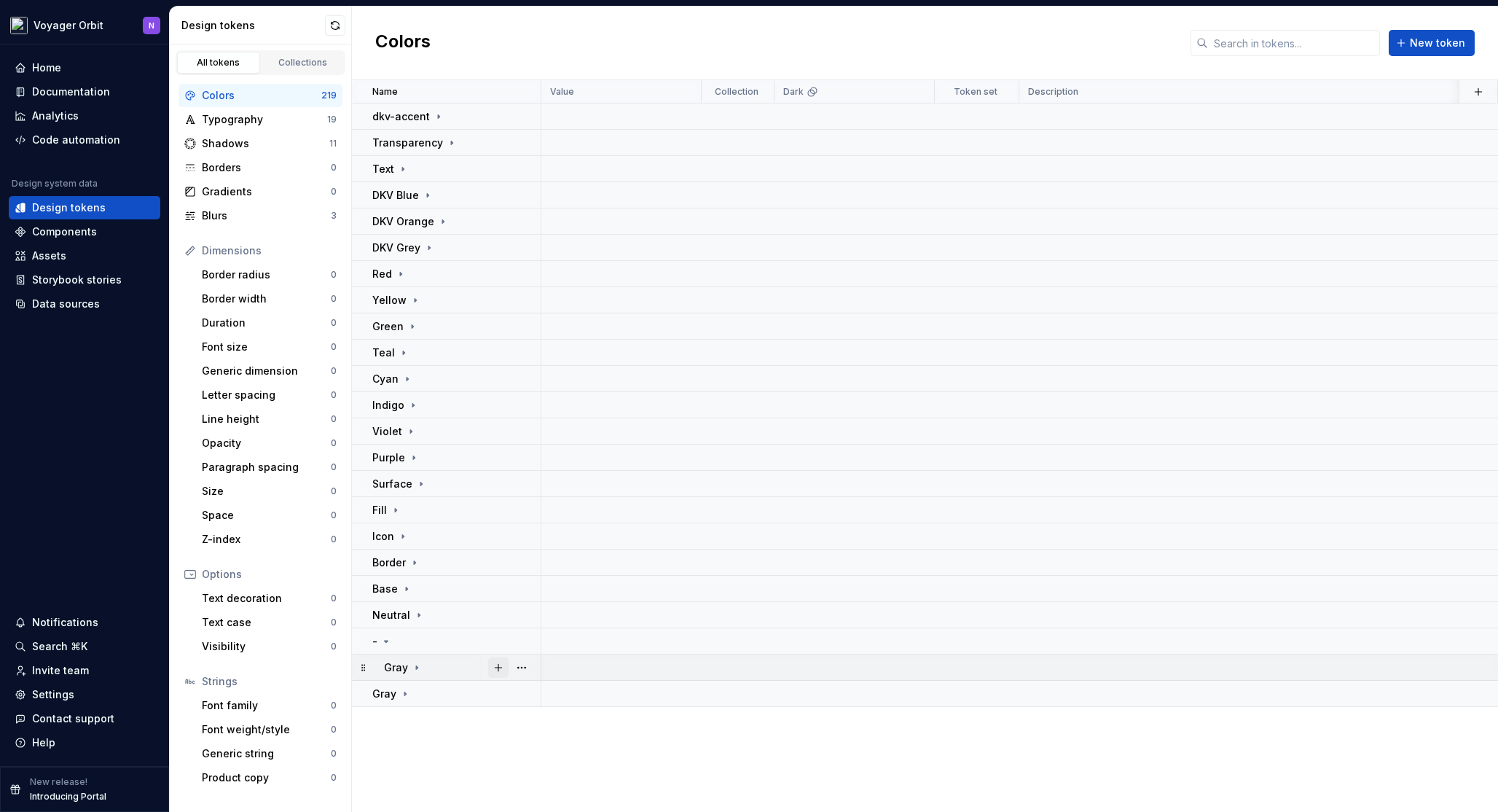
click at [500, 665] on button "button" at bounding box center [498, 667] width 20 height 20
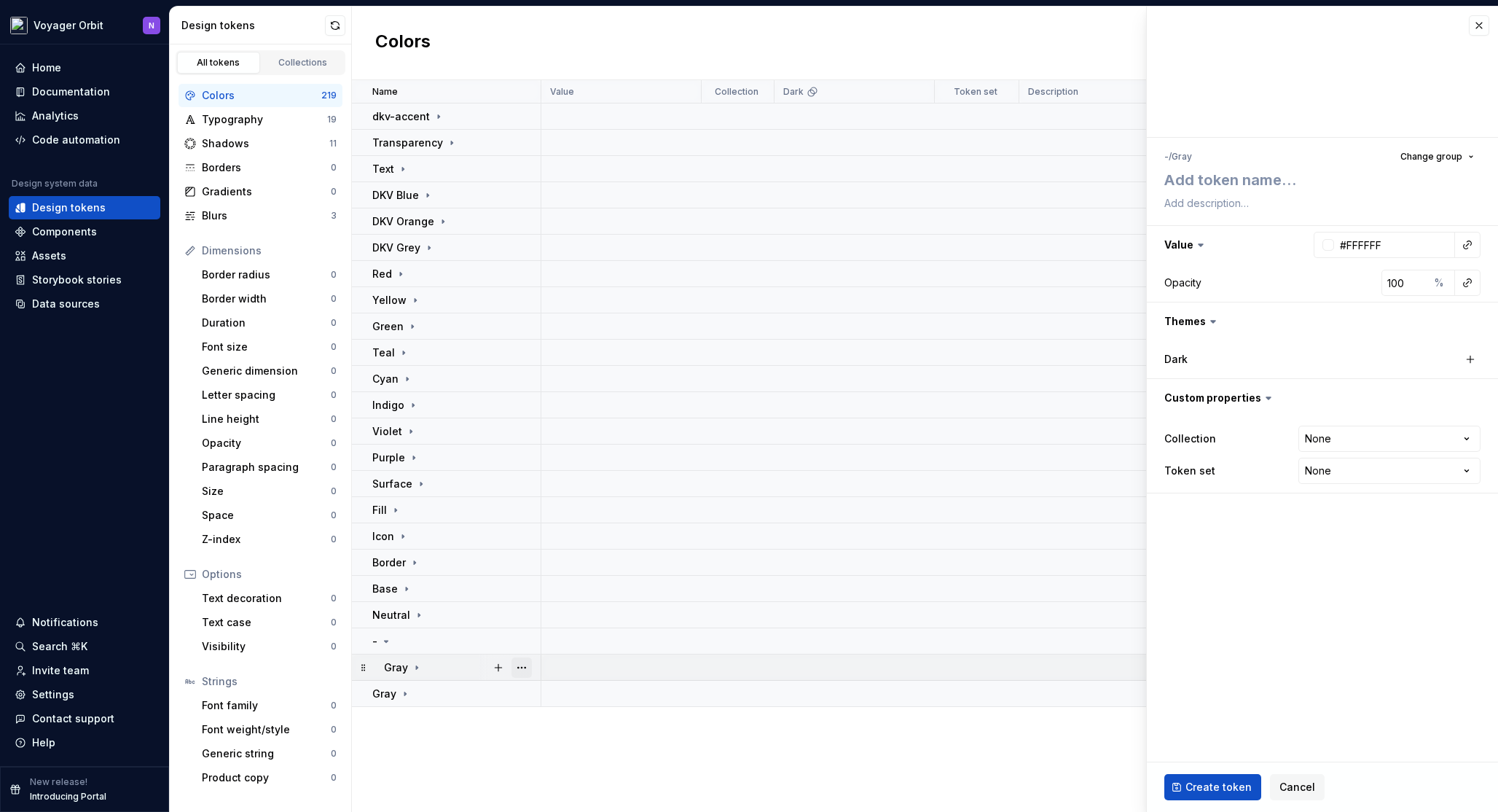
click at [528, 667] on button "button" at bounding box center [521, 667] width 20 height 20
click at [562, 634] on div "Delete group" at bounding box center [586, 639] width 95 height 15
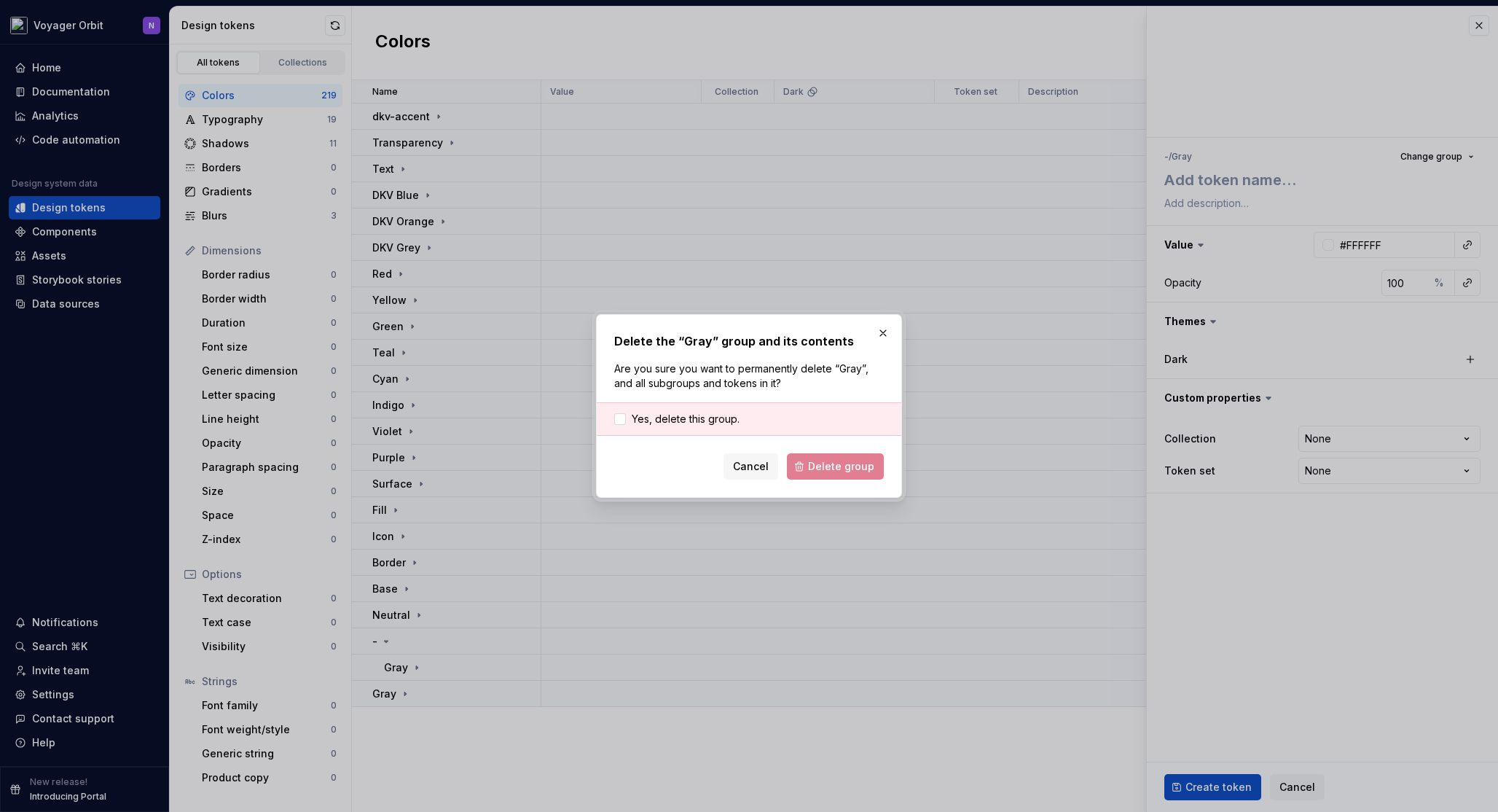
click at [689, 406] on div "Yes, delete this group." at bounding box center [749, 418] width 305 height 34
click at [692, 420] on span "Yes, delete this group." at bounding box center [686, 419] width 108 height 15
click at [832, 462] on span "Delete group" at bounding box center [841, 467] width 66 height 15
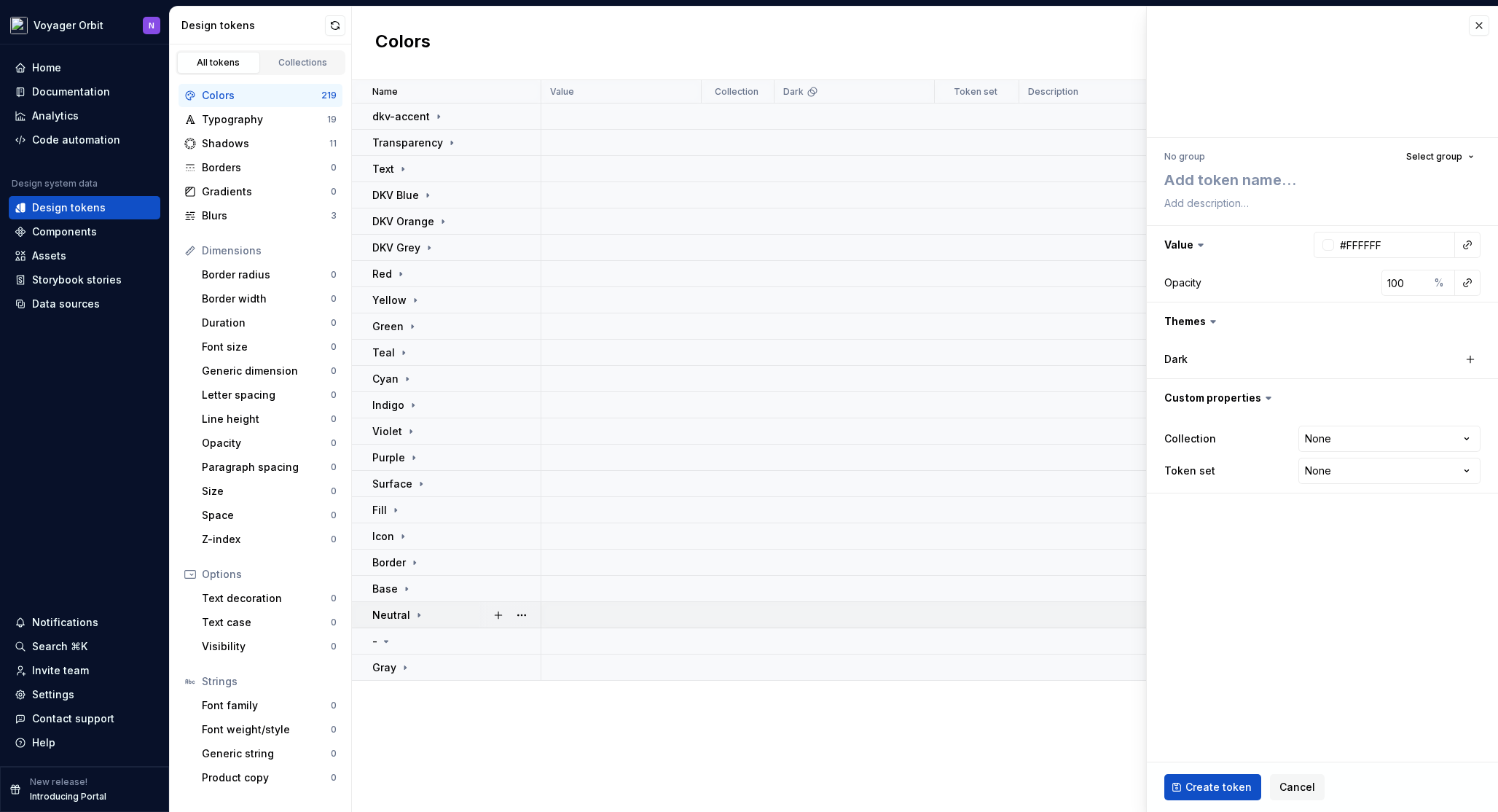
click at [415, 615] on icon at bounding box center [419, 615] width 11 height 11
click at [406, 589] on icon at bounding box center [407, 589] width 2 height 3
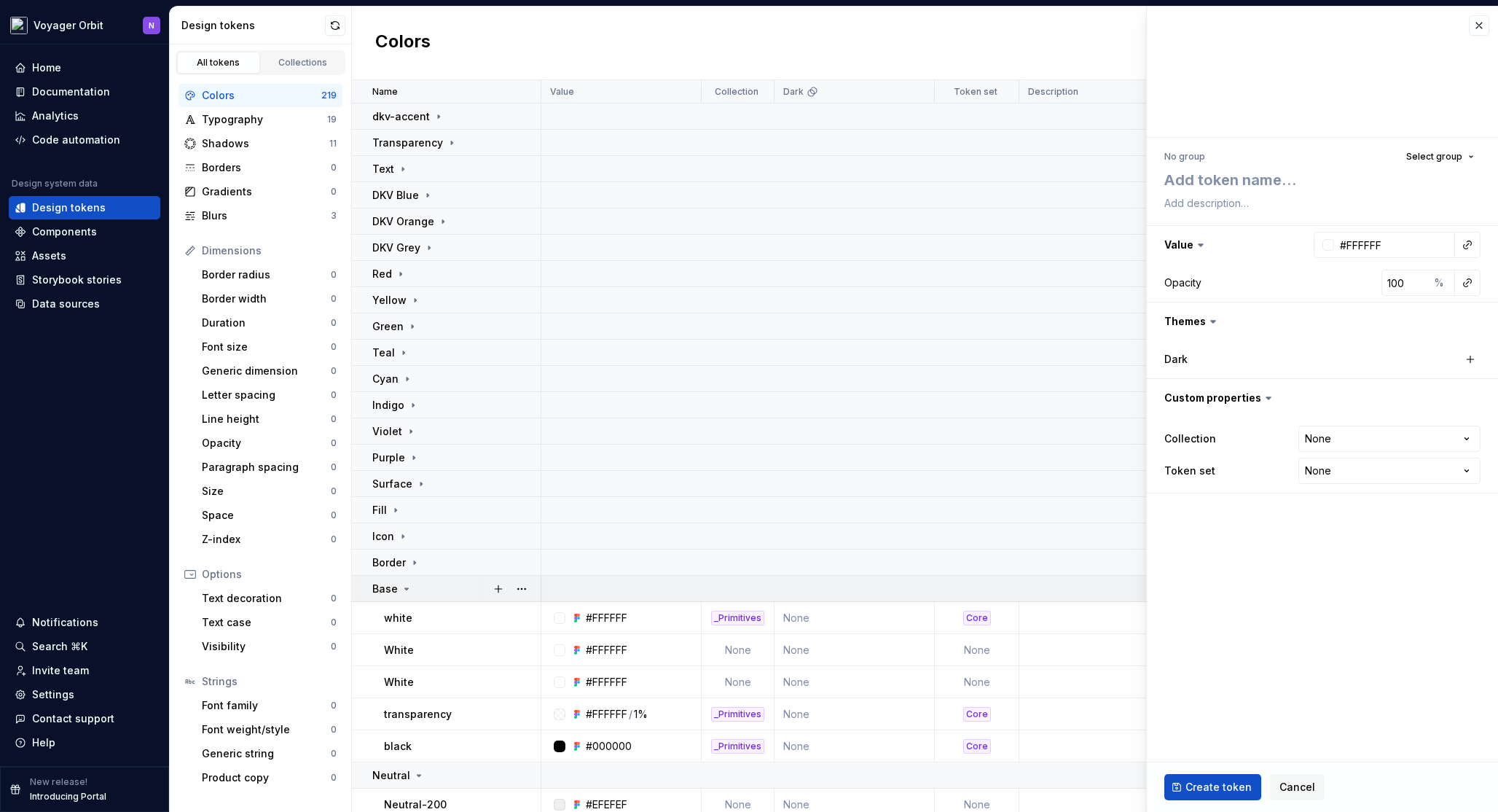
click at [405, 589] on icon at bounding box center [407, 589] width 3 height 2
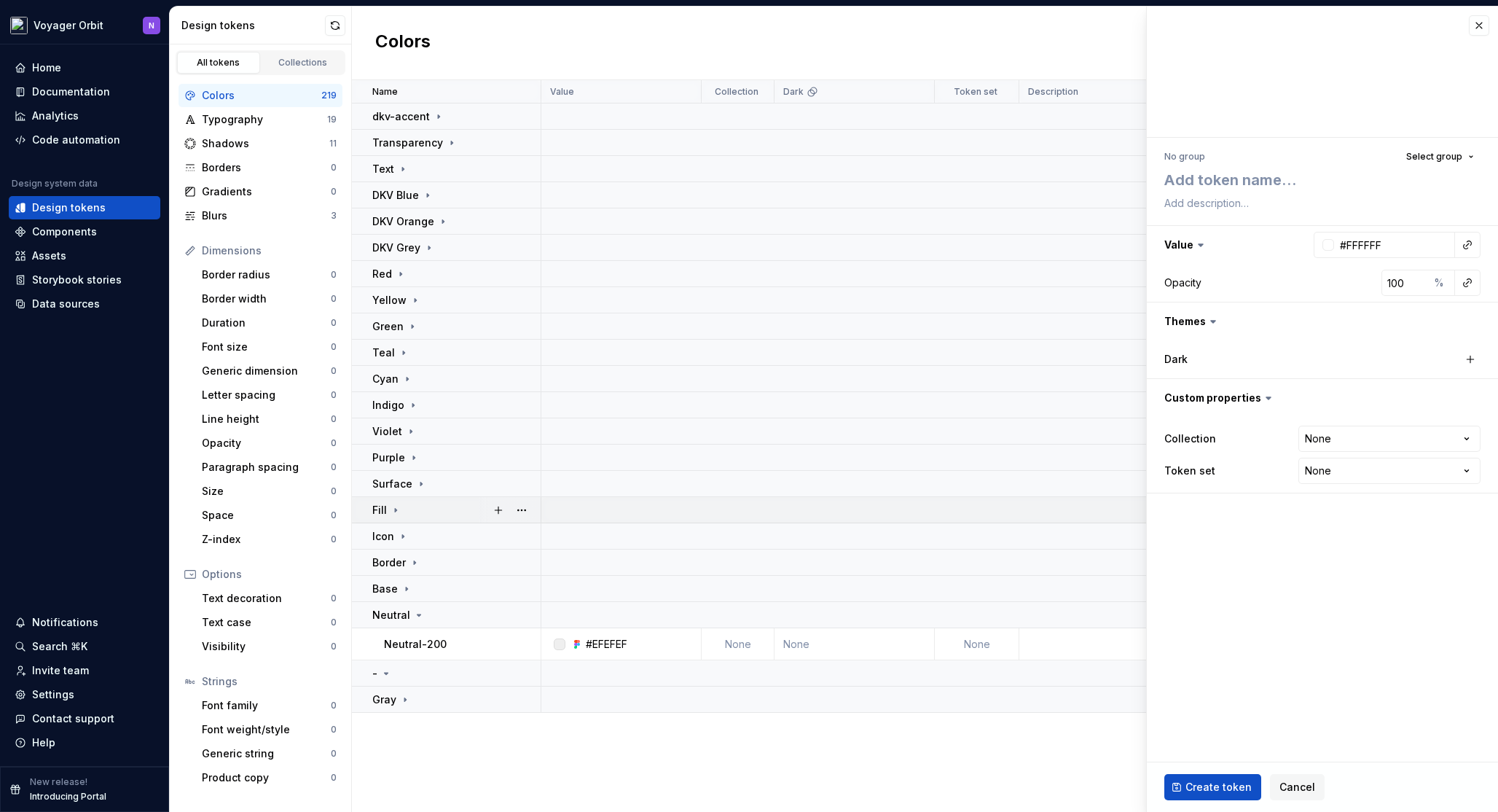
click at [395, 511] on icon at bounding box center [395, 509] width 2 height 3
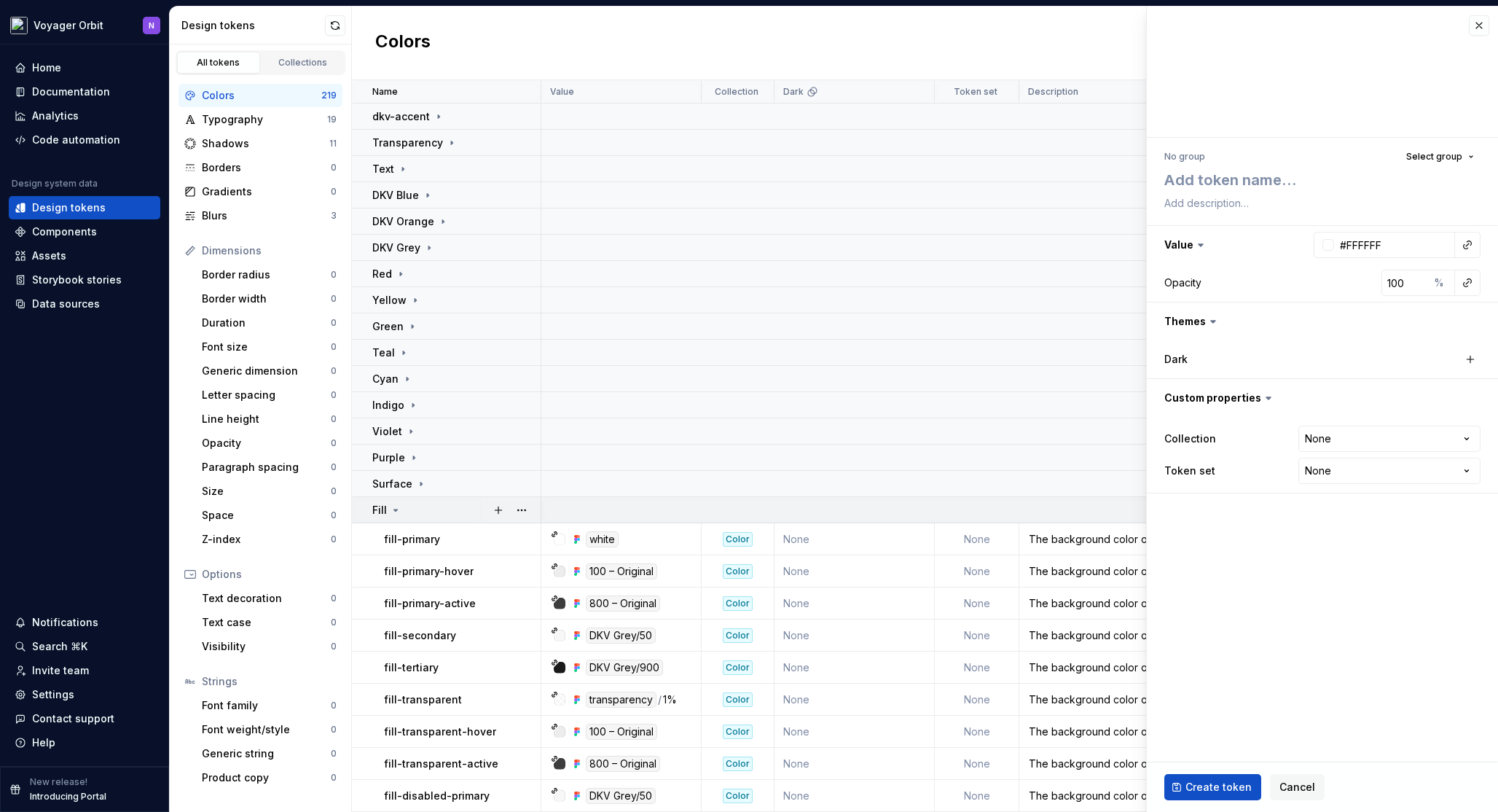
click at [395, 511] on icon at bounding box center [396, 510] width 3 height 2
type textarea "*"
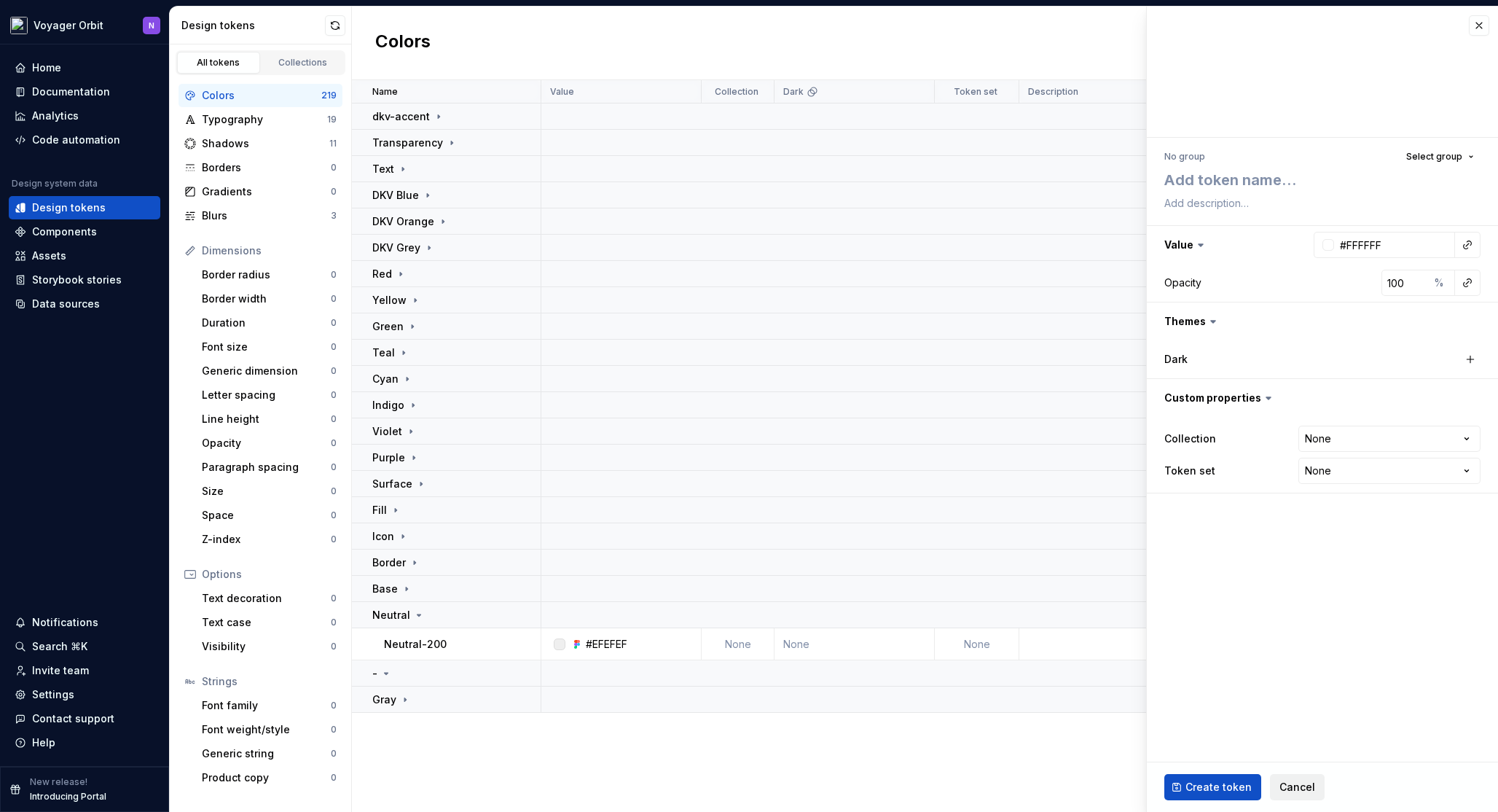
click at [1306, 793] on span "Cancel" at bounding box center [1297, 787] width 36 height 15
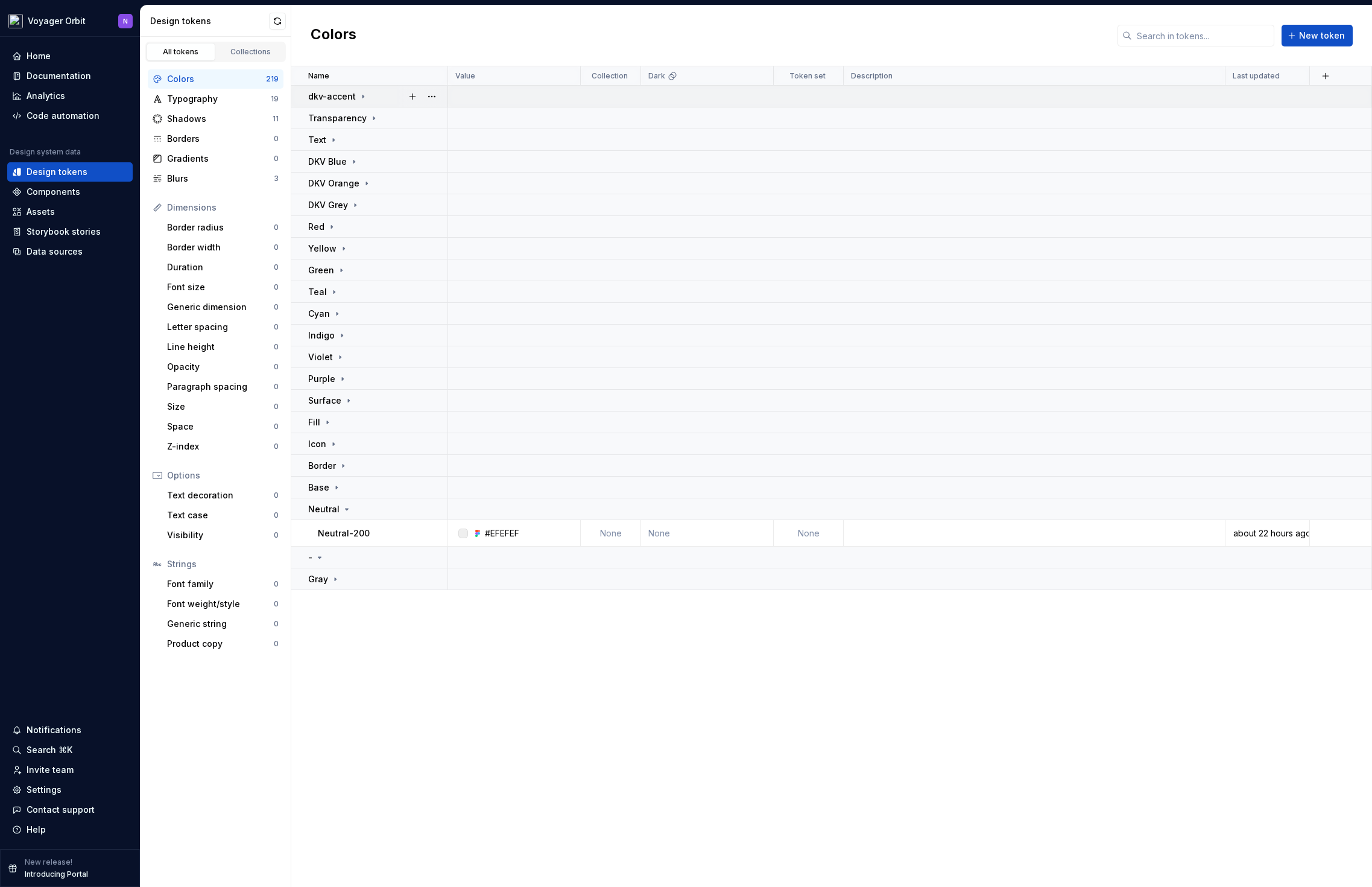
click at [362, 97] on icon at bounding box center [363, 96] width 1 height 3
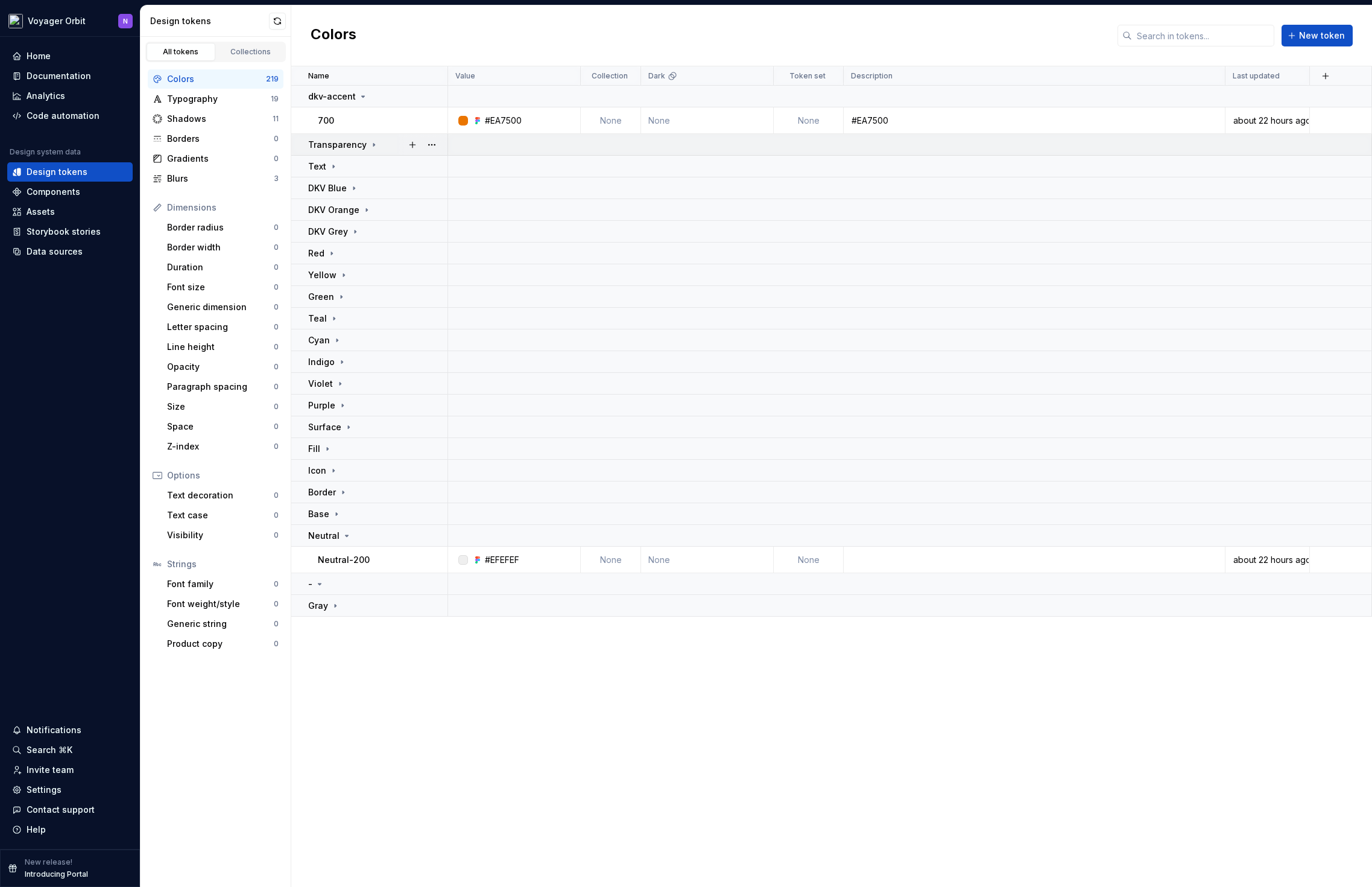
click at [369, 146] on icon at bounding box center [374, 145] width 9 height 9
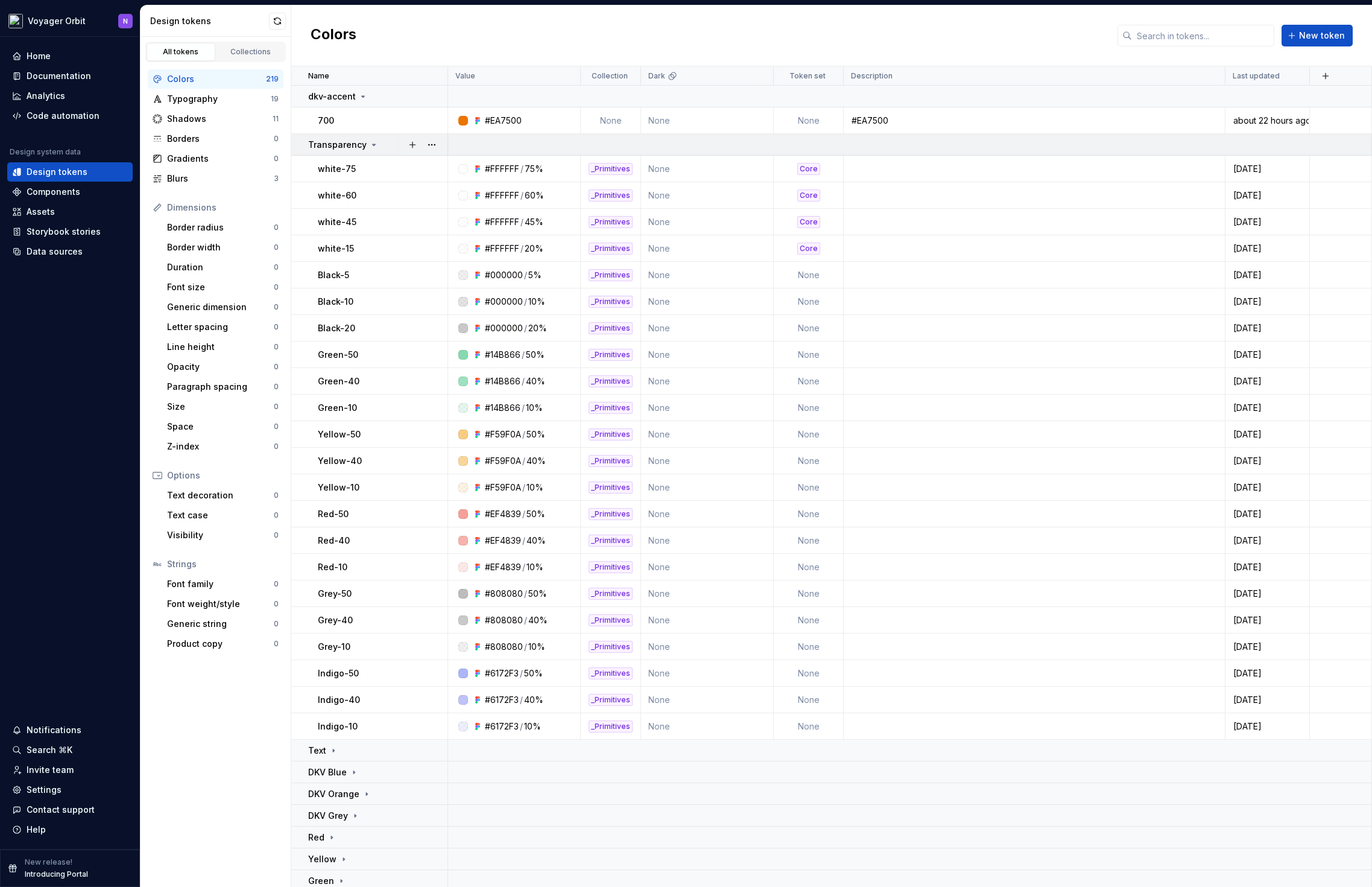
click at [369, 146] on icon at bounding box center [374, 145] width 9 height 9
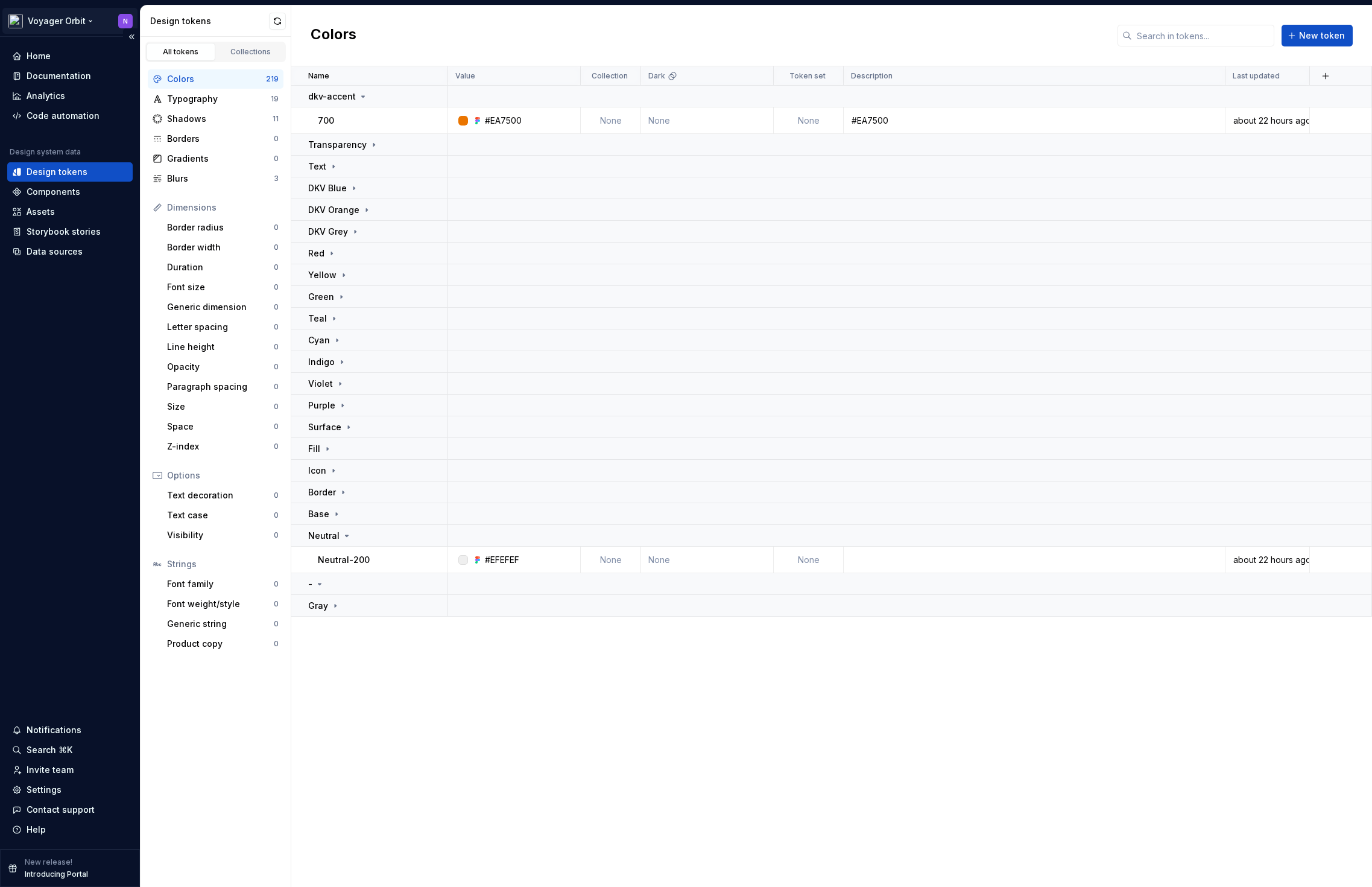
click at [74, 26] on html "Voyager Orbit N Home Documentation Analytics Code automation Design system data…" at bounding box center [686, 443] width 1372 height 887
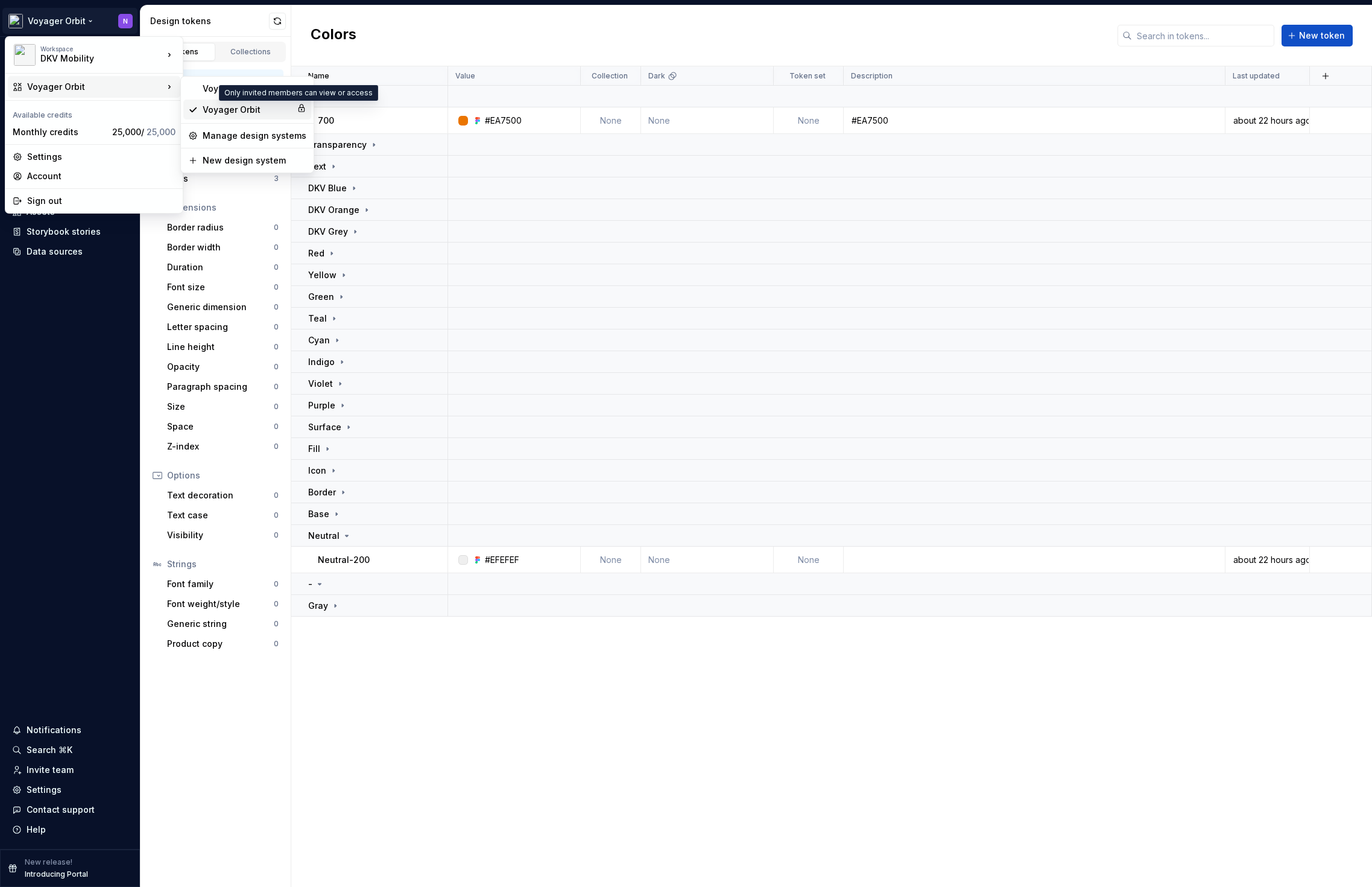
click at [297, 107] on icon at bounding box center [302, 108] width 9 height 9
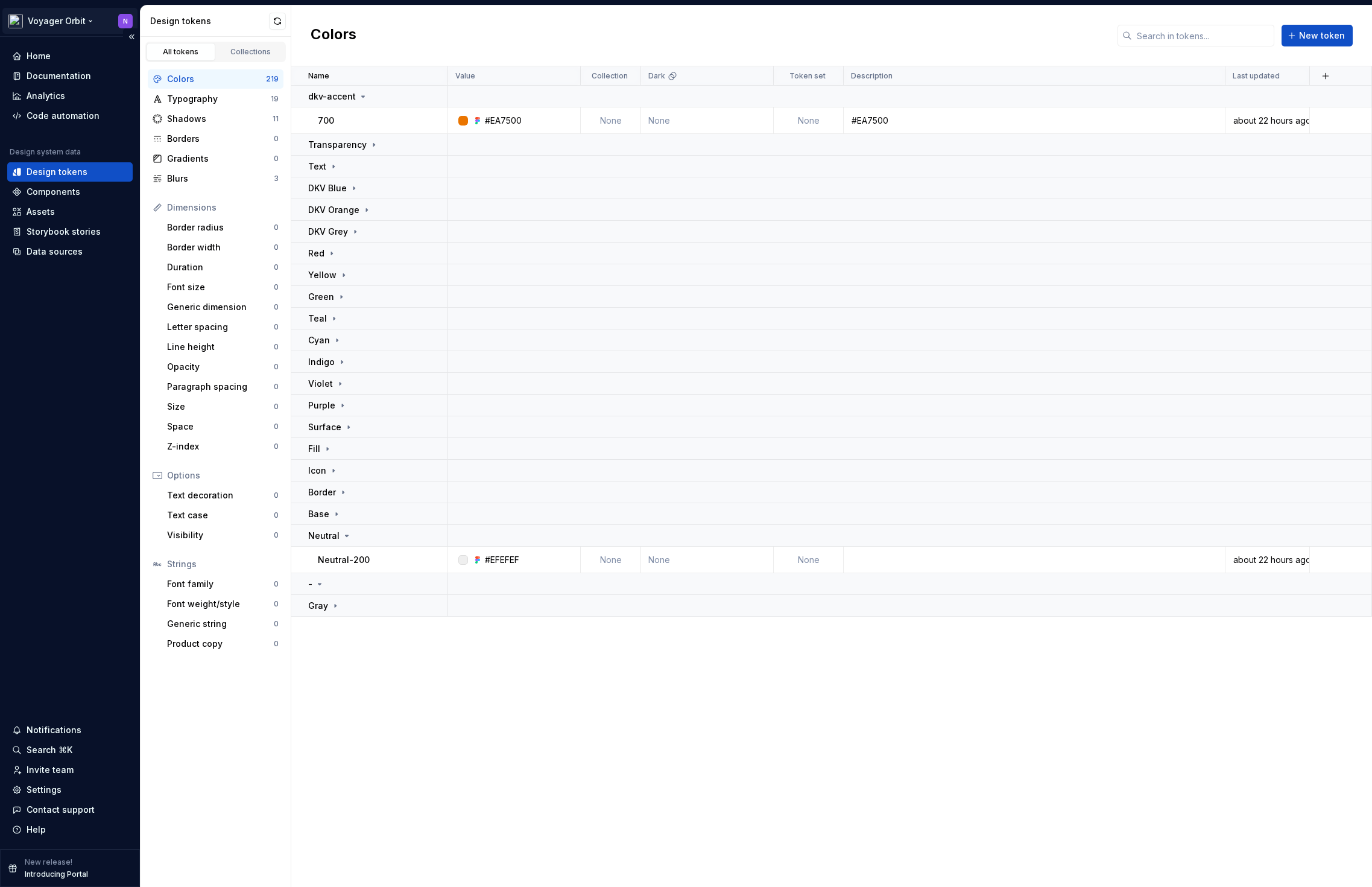
click at [67, 20] on html "Voyager Orbit N Home Documentation Analytics Code automation Design system data…" at bounding box center [686, 443] width 1372 height 887
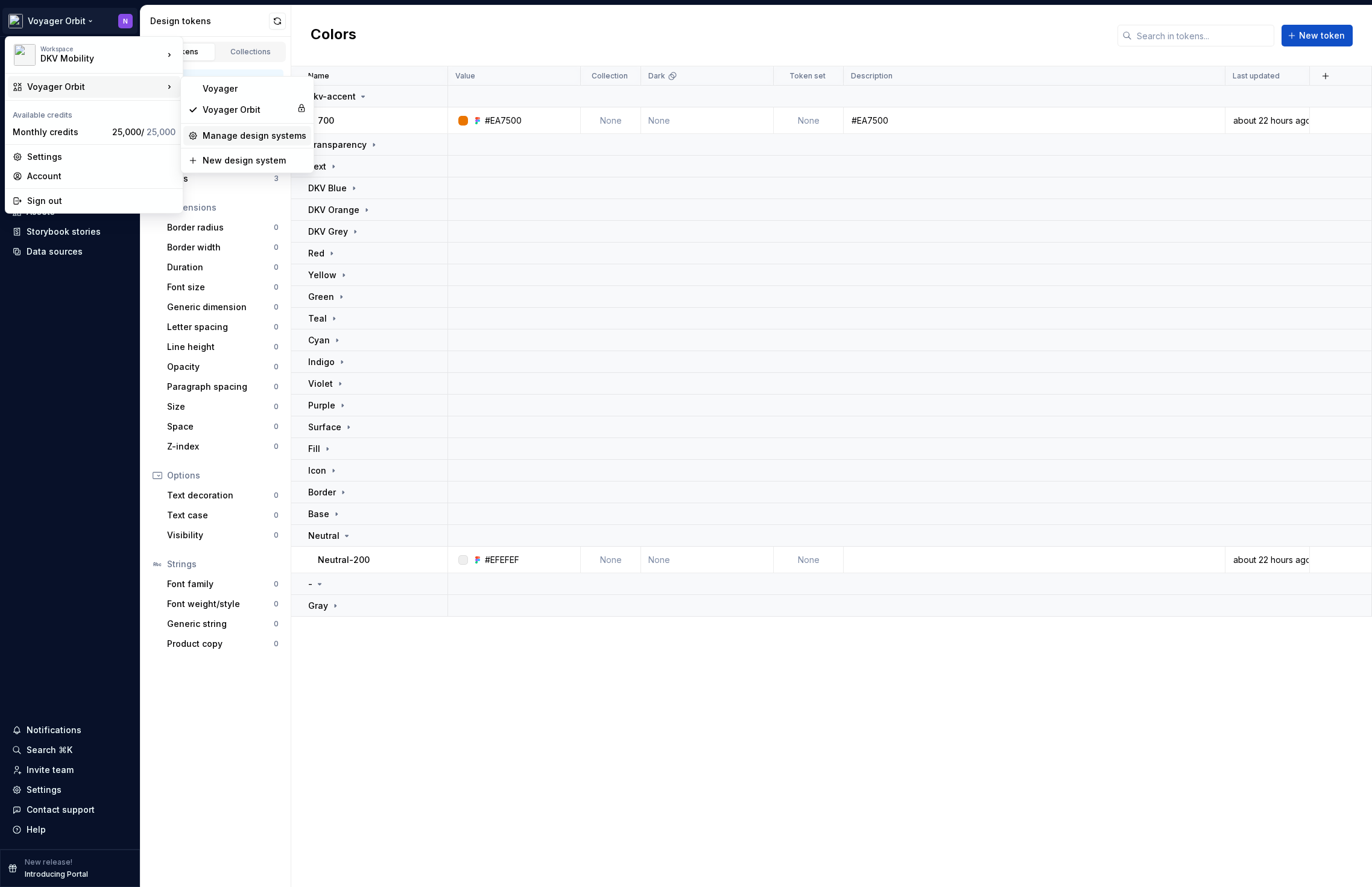
click at [243, 134] on div "Manage design systems" at bounding box center [254, 136] width 104 height 12
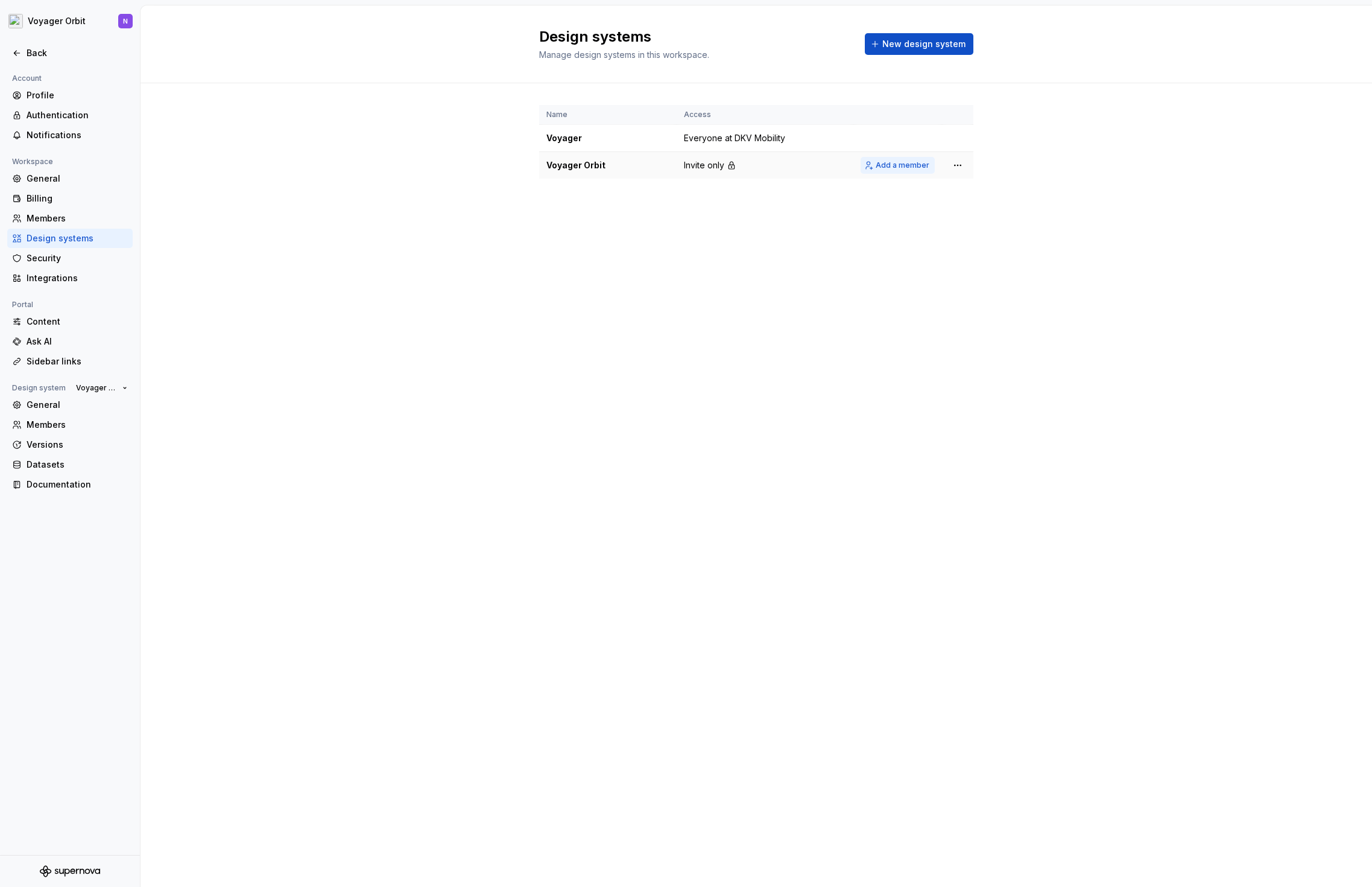
click at [915, 167] on span "Add a member" at bounding box center [902, 165] width 54 height 9
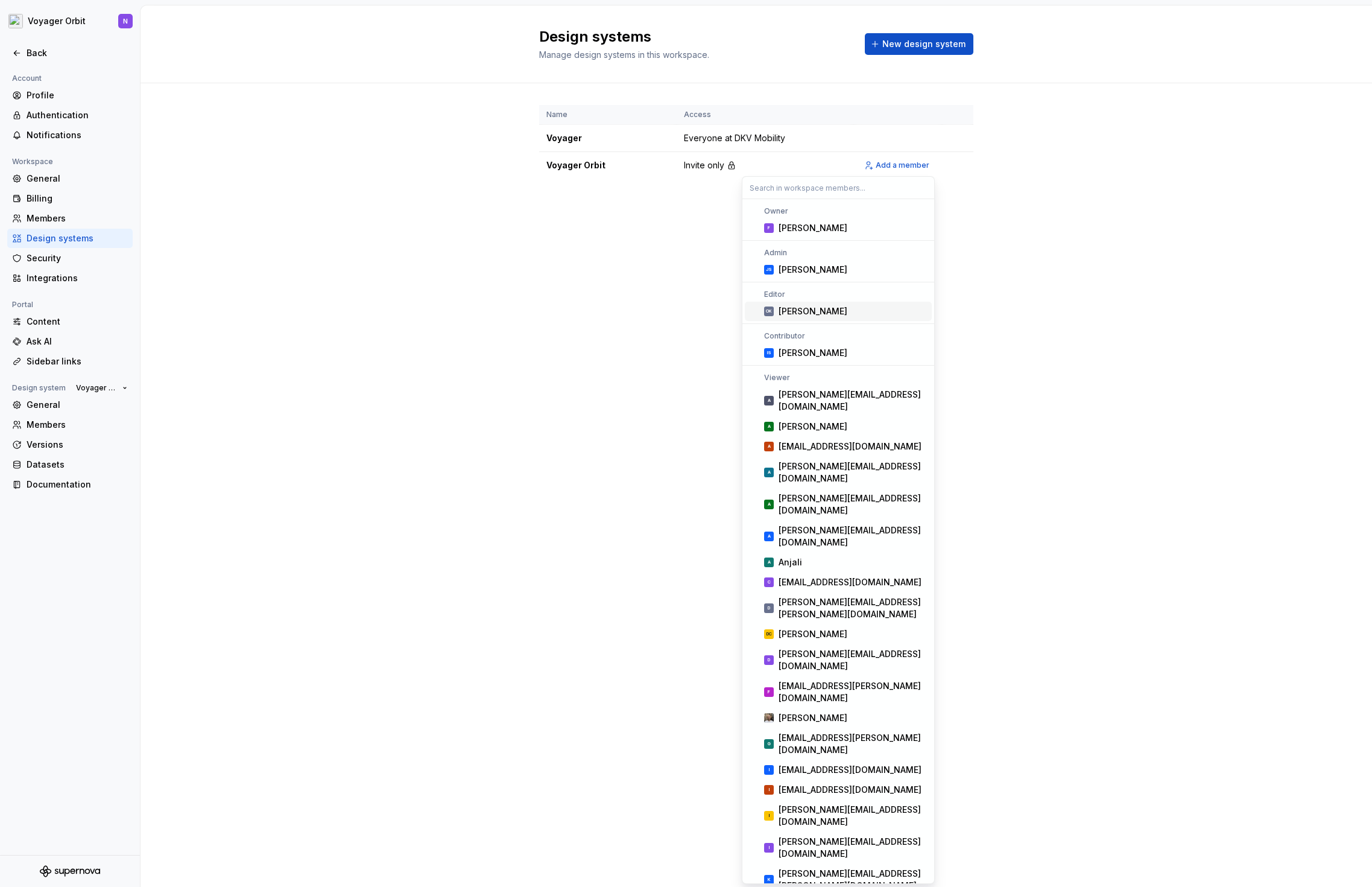
click at [809, 310] on div "[PERSON_NAME]" at bounding box center [812, 311] width 68 height 12
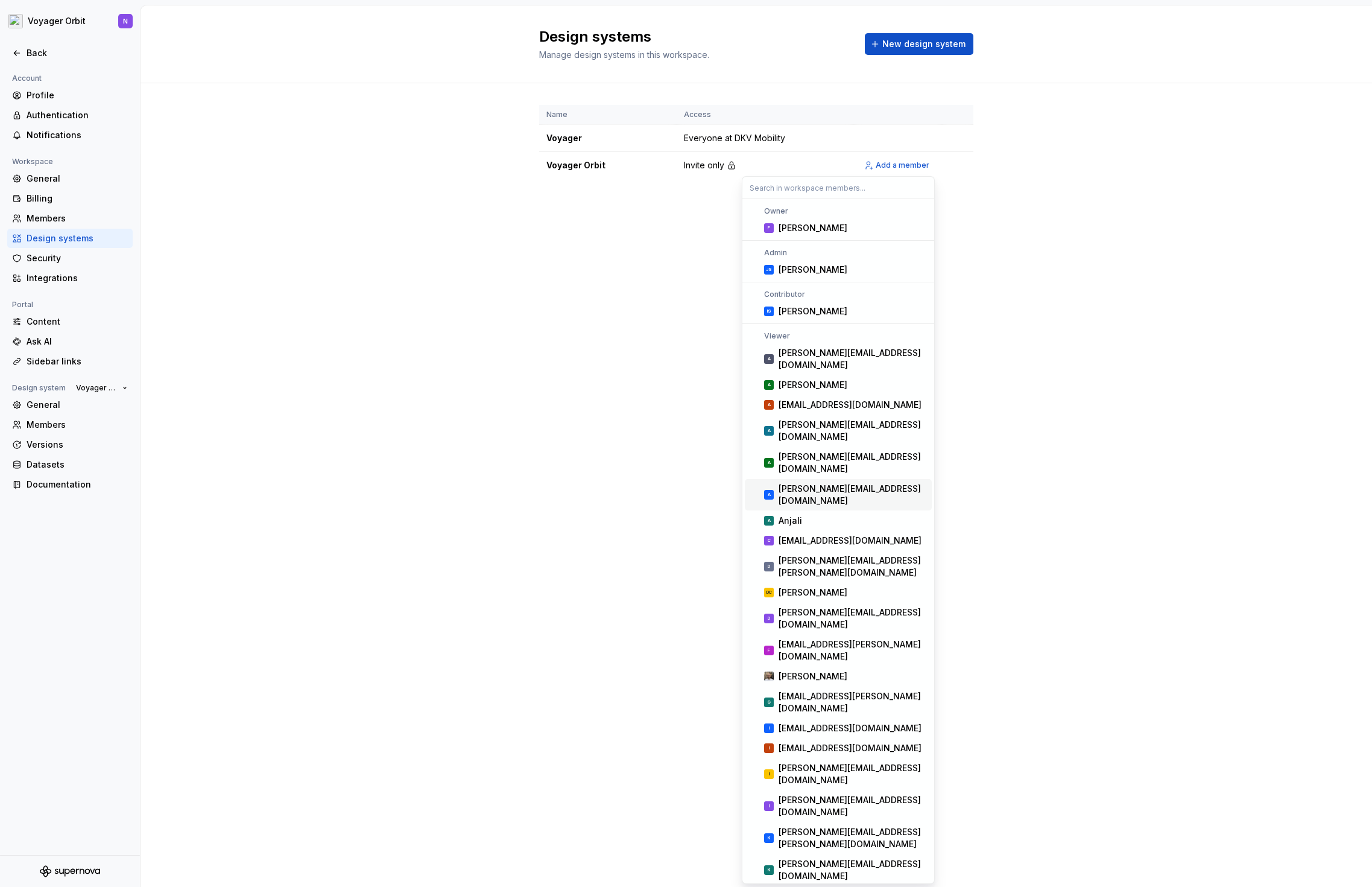
click at [570, 302] on div "Design systems Manage design systems in this workspace. New design system Name …" at bounding box center [756, 446] width 1232 height 882
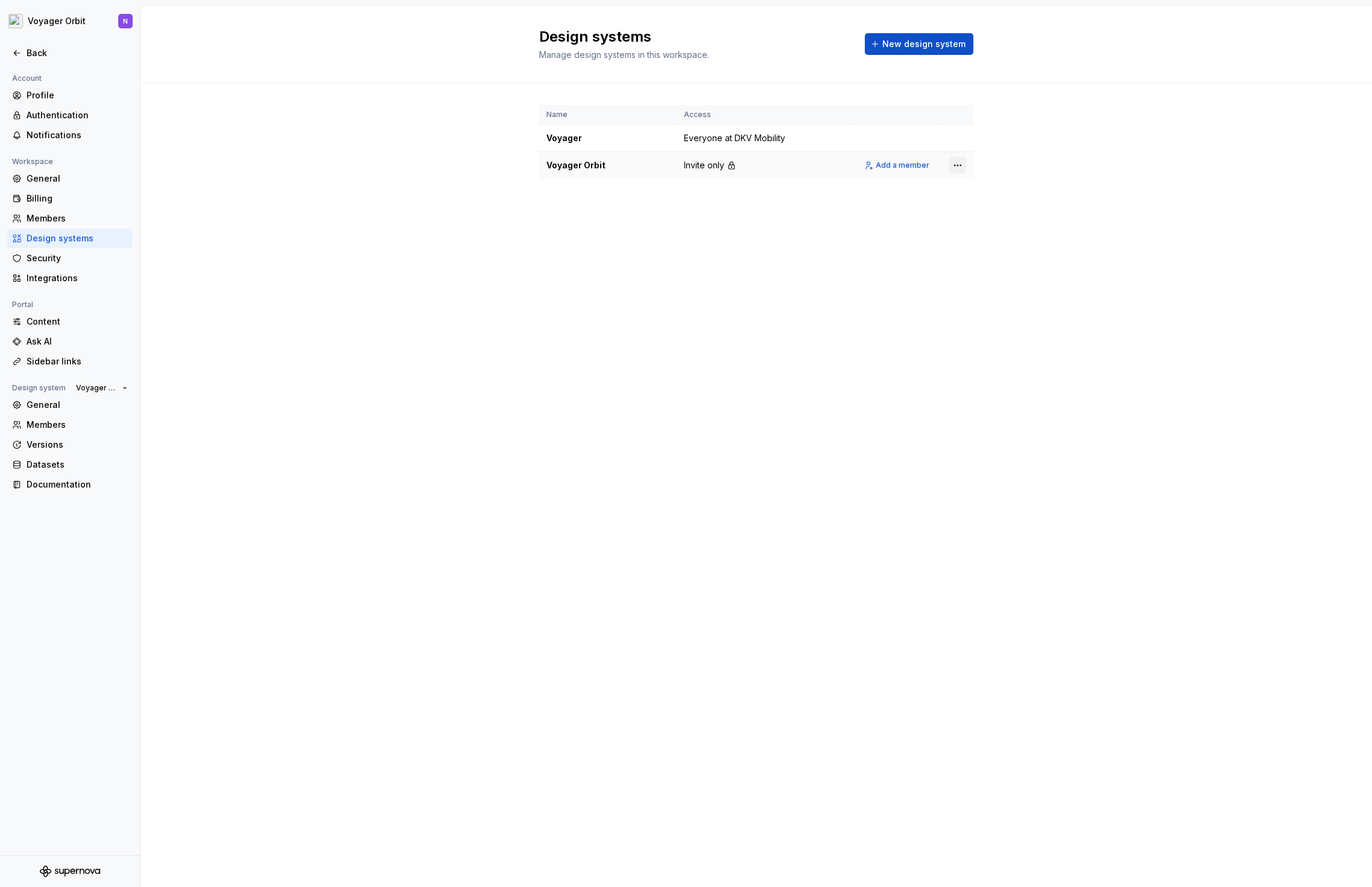
click at [958, 167] on html "Voyager Orbit N Back Account Profile Authentication Notifications Workspace Gen…" at bounding box center [686, 443] width 1372 height 887
click at [974, 192] on div "View members" at bounding box center [1028, 189] width 115 height 12
click at [899, 167] on span "Add a member" at bounding box center [902, 165] width 54 height 9
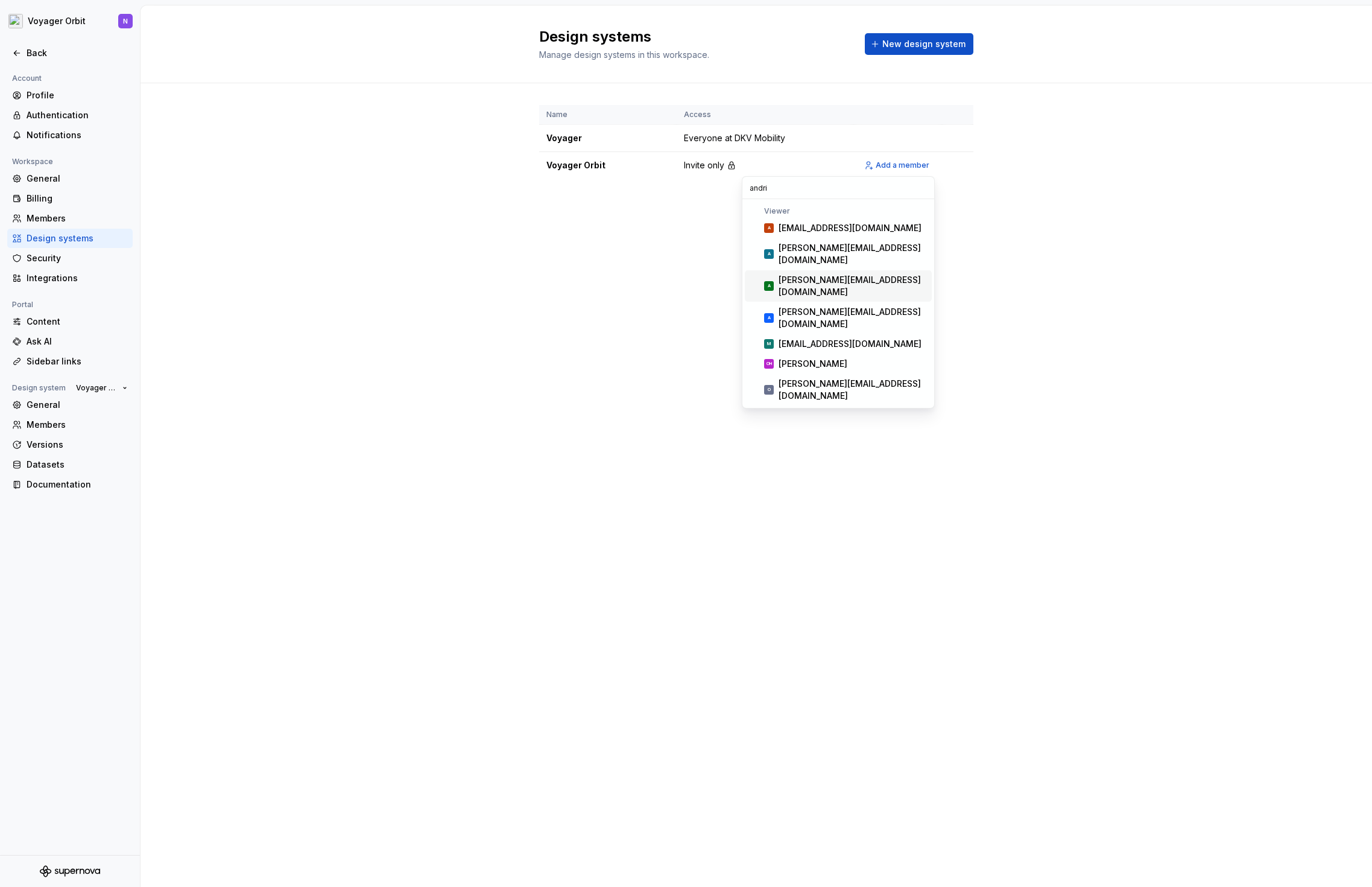
type input "andri"
click at [814, 298] on div "[PERSON_NAME][EMAIL_ADDRESS][DOMAIN_NAME]" at bounding box center [852, 286] width 148 height 24
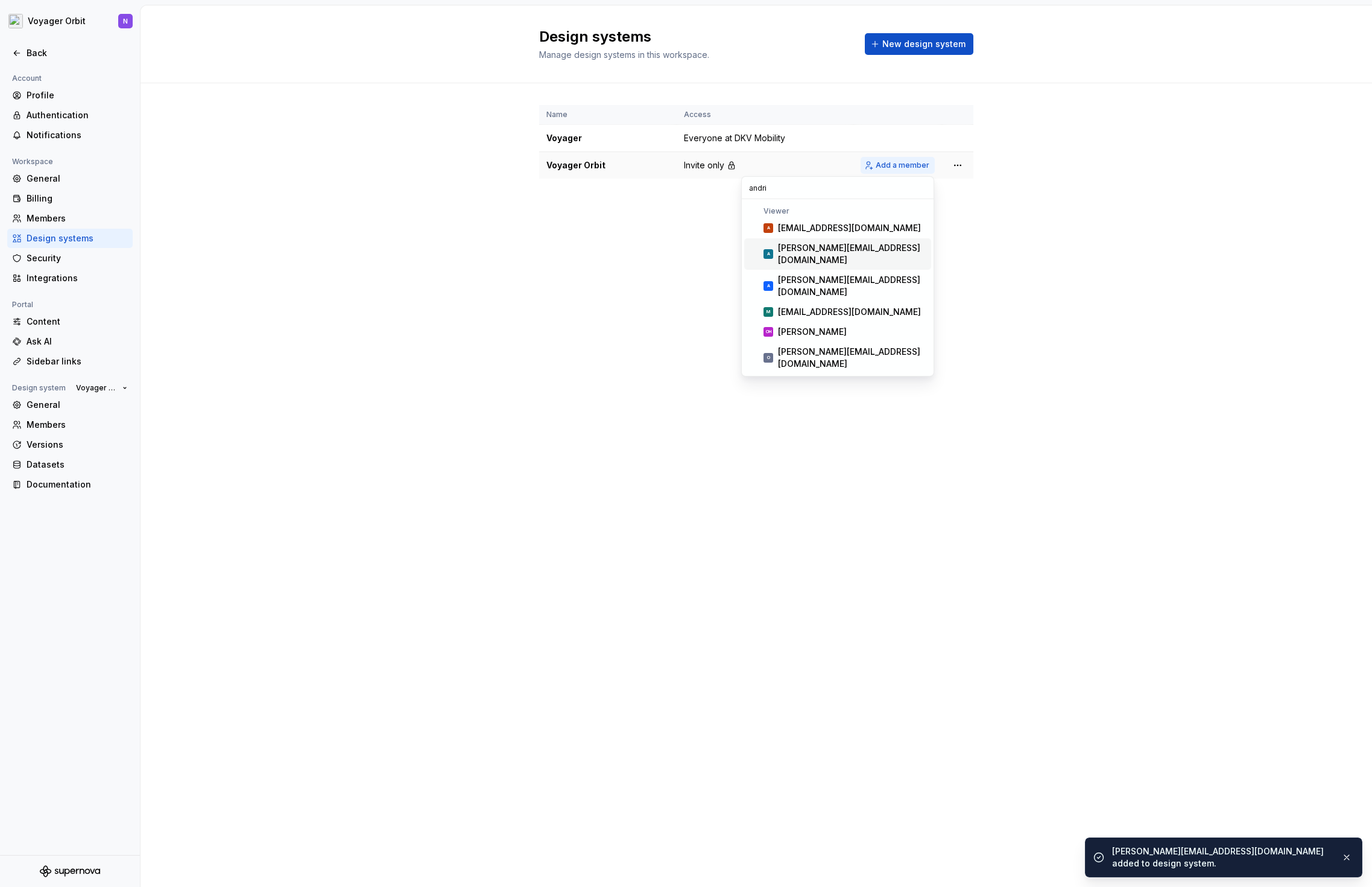
click at [909, 163] on span "Add a member" at bounding box center [902, 165] width 54 height 9
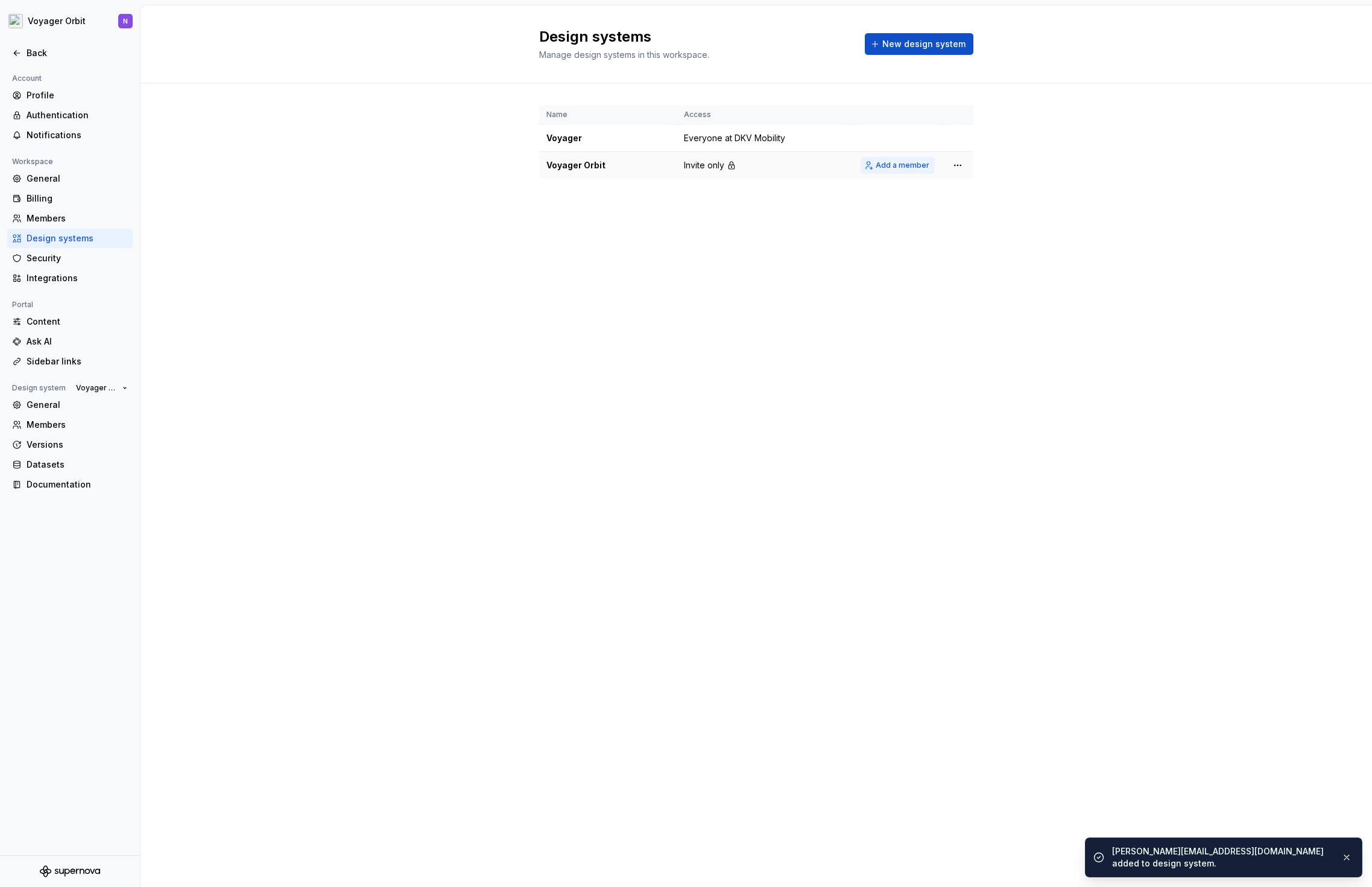
click at [881, 167] on span "Add a member" at bounding box center [902, 165] width 54 height 9
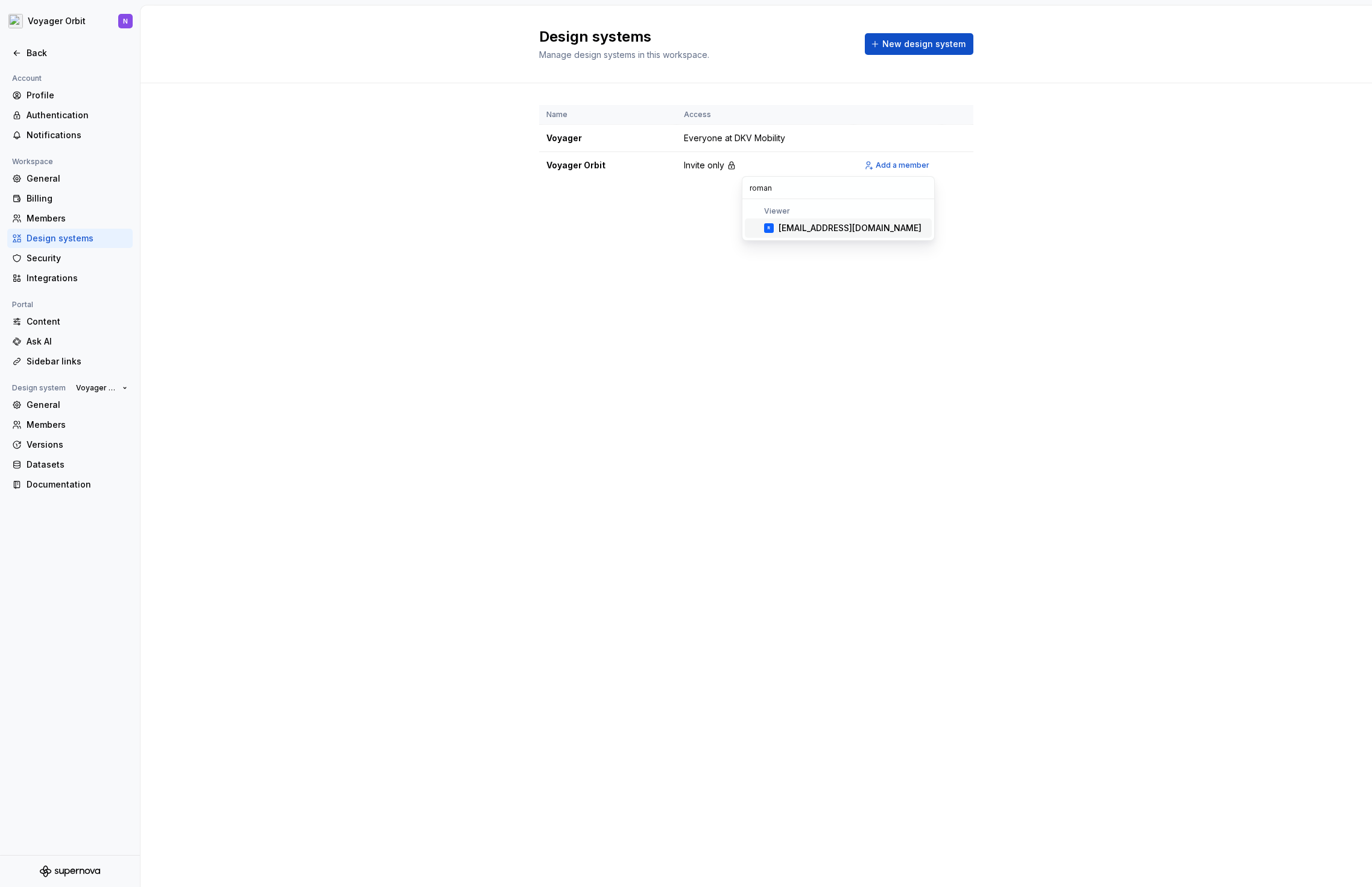
type input "roman"
click at [820, 232] on div "[EMAIL_ADDRESS][DOMAIN_NAME]" at bounding box center [850, 228] width 143 height 12
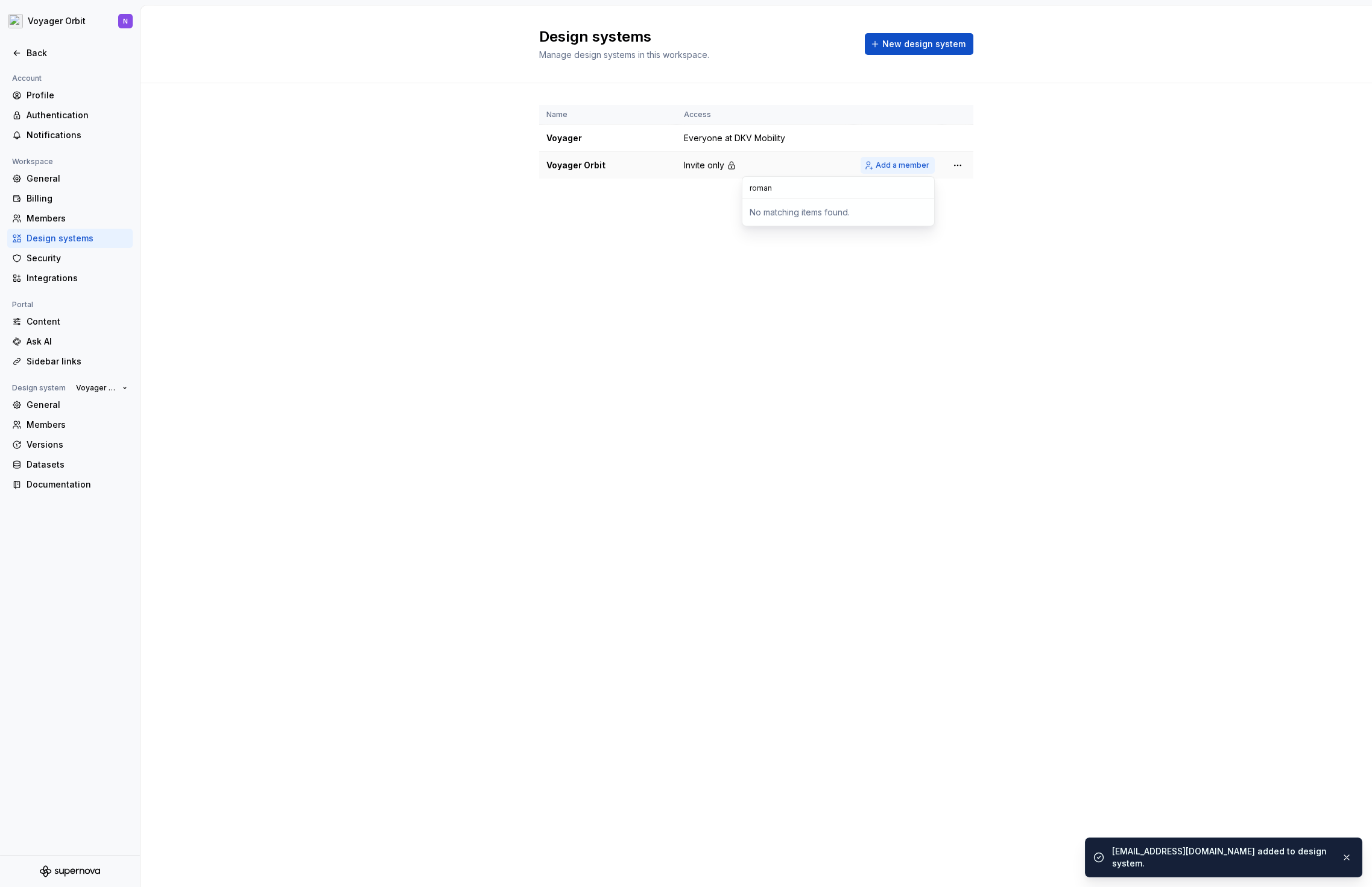
click at [902, 163] on span "Add a member" at bounding box center [902, 165] width 54 height 9
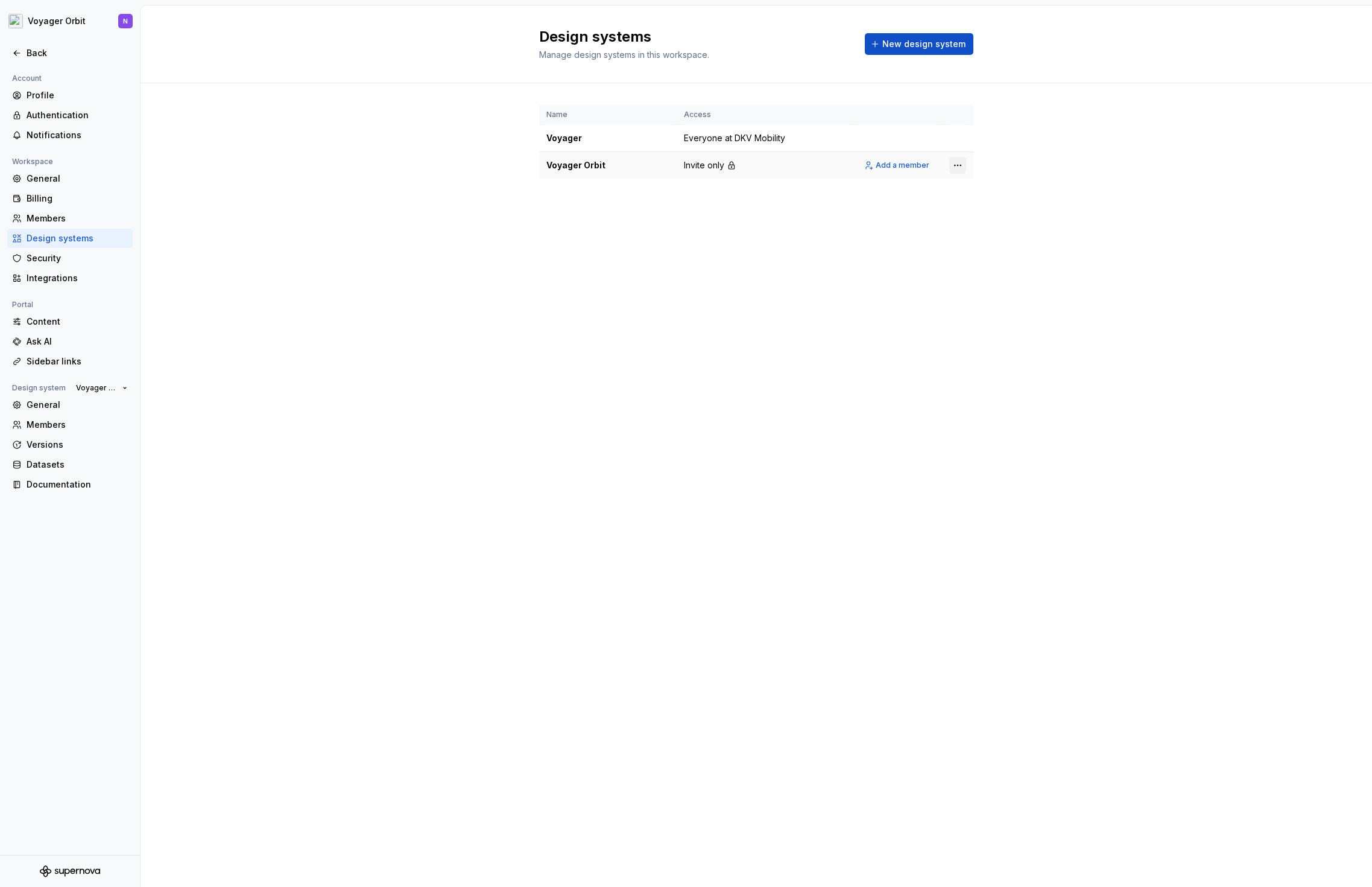
click at [957, 165] on html "Voyager Orbit N Back Account Profile Authentication Notifications Workspace Gen…" at bounding box center [686, 443] width 1372 height 887
click at [980, 190] on div "View members" at bounding box center [1028, 189] width 115 height 12
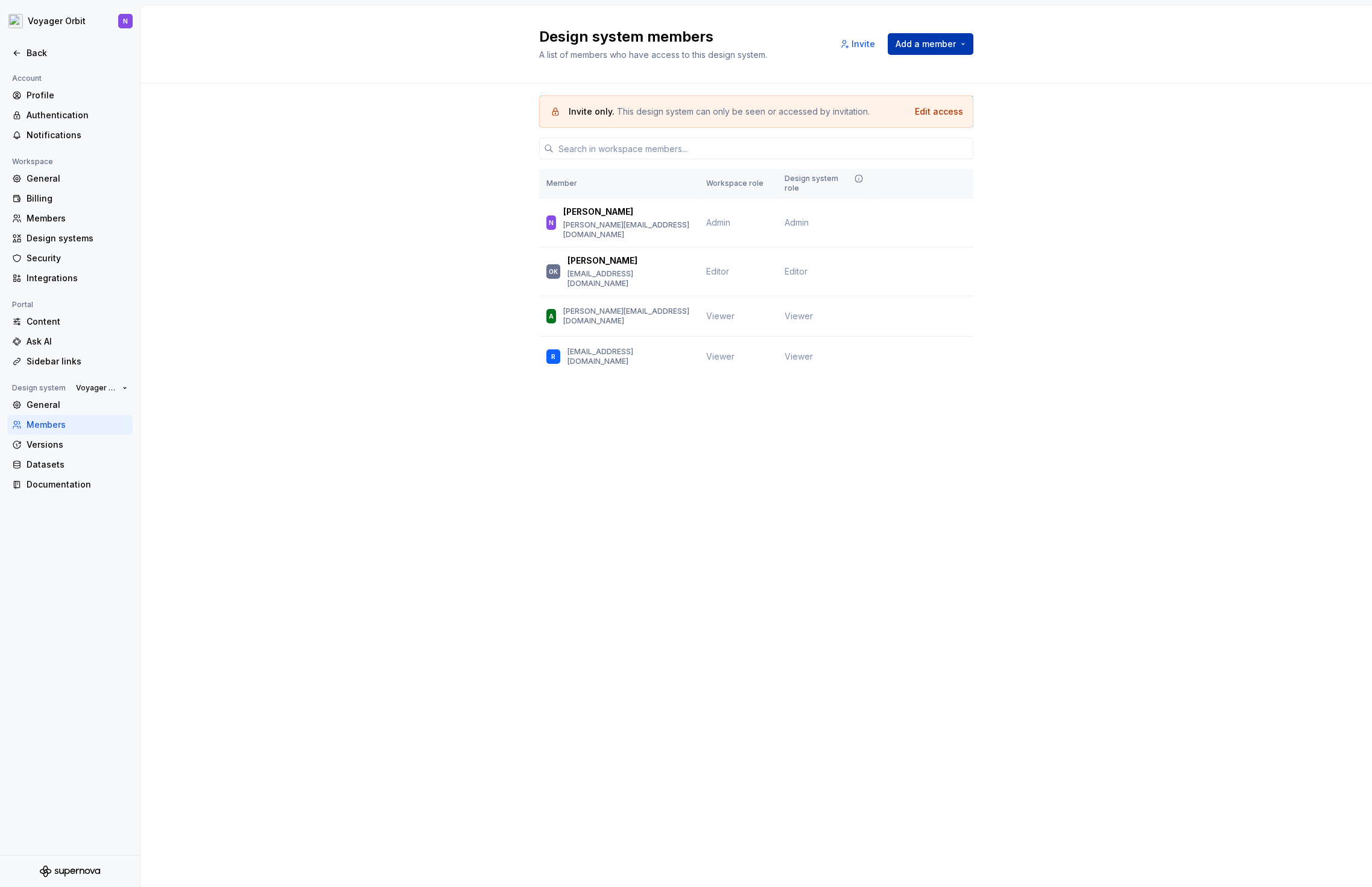
click at [937, 43] on span "Add a member" at bounding box center [926, 44] width 60 height 12
click at [461, 391] on div "Invite only. This design system can only be seen or accessed by invitation. Edi…" at bounding box center [756, 253] width 1232 height 339
click at [52, 55] on div "Back" at bounding box center [77, 53] width 102 height 12
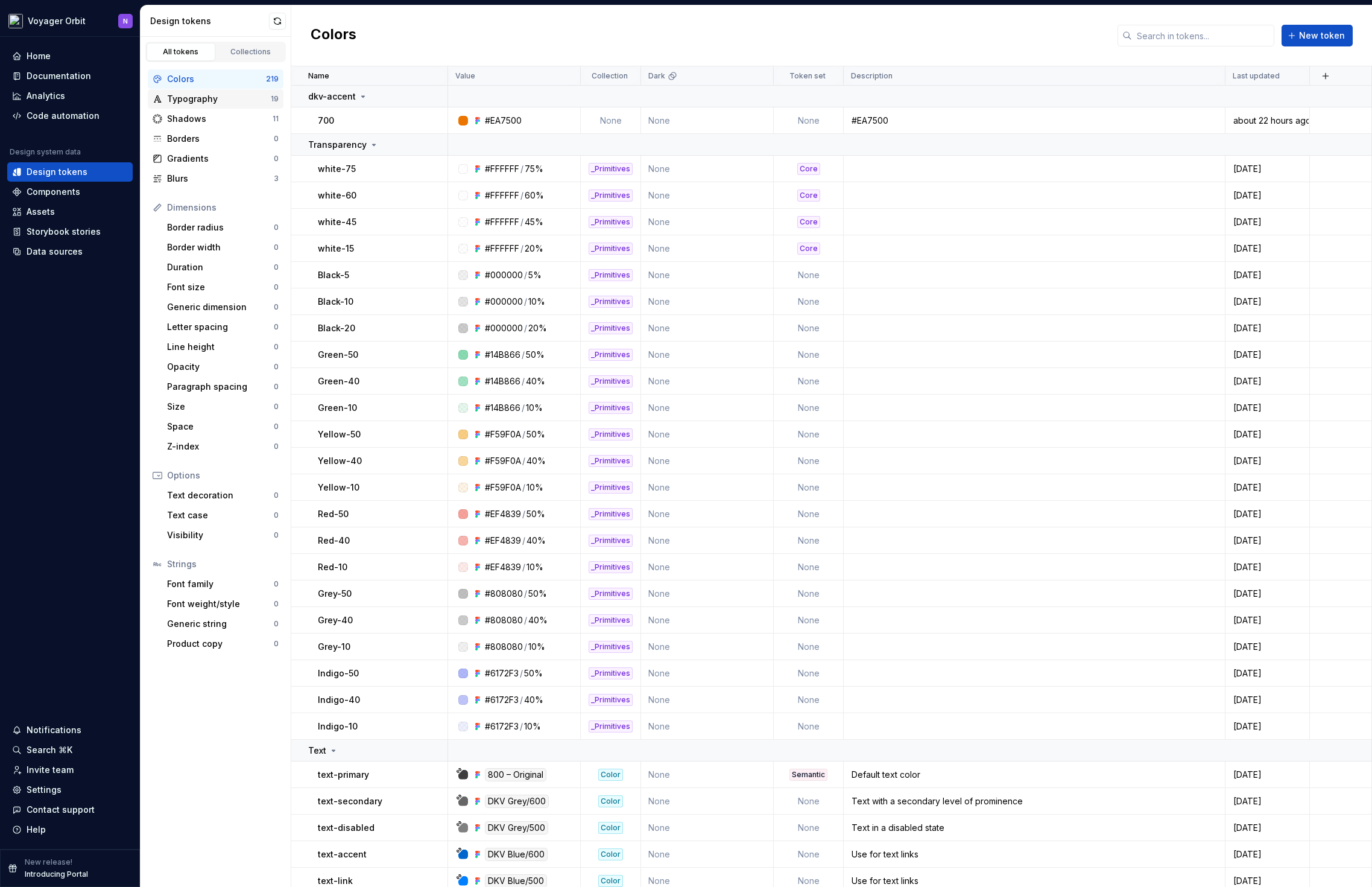
click at [215, 99] on div "Typography" at bounding box center [219, 99] width 104 height 12
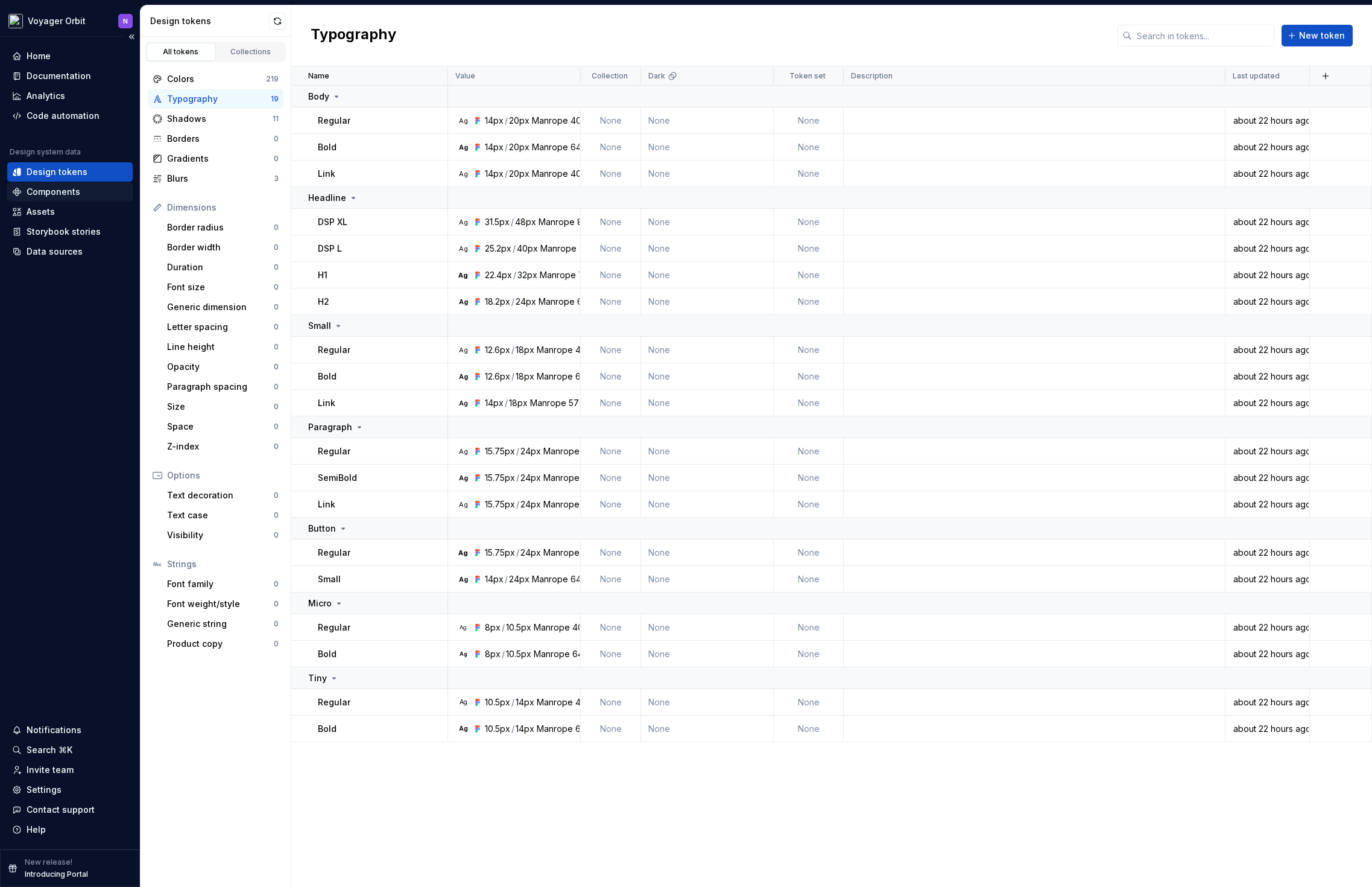
click at [80, 192] on div "Components" at bounding box center [70, 192] width 116 height 12
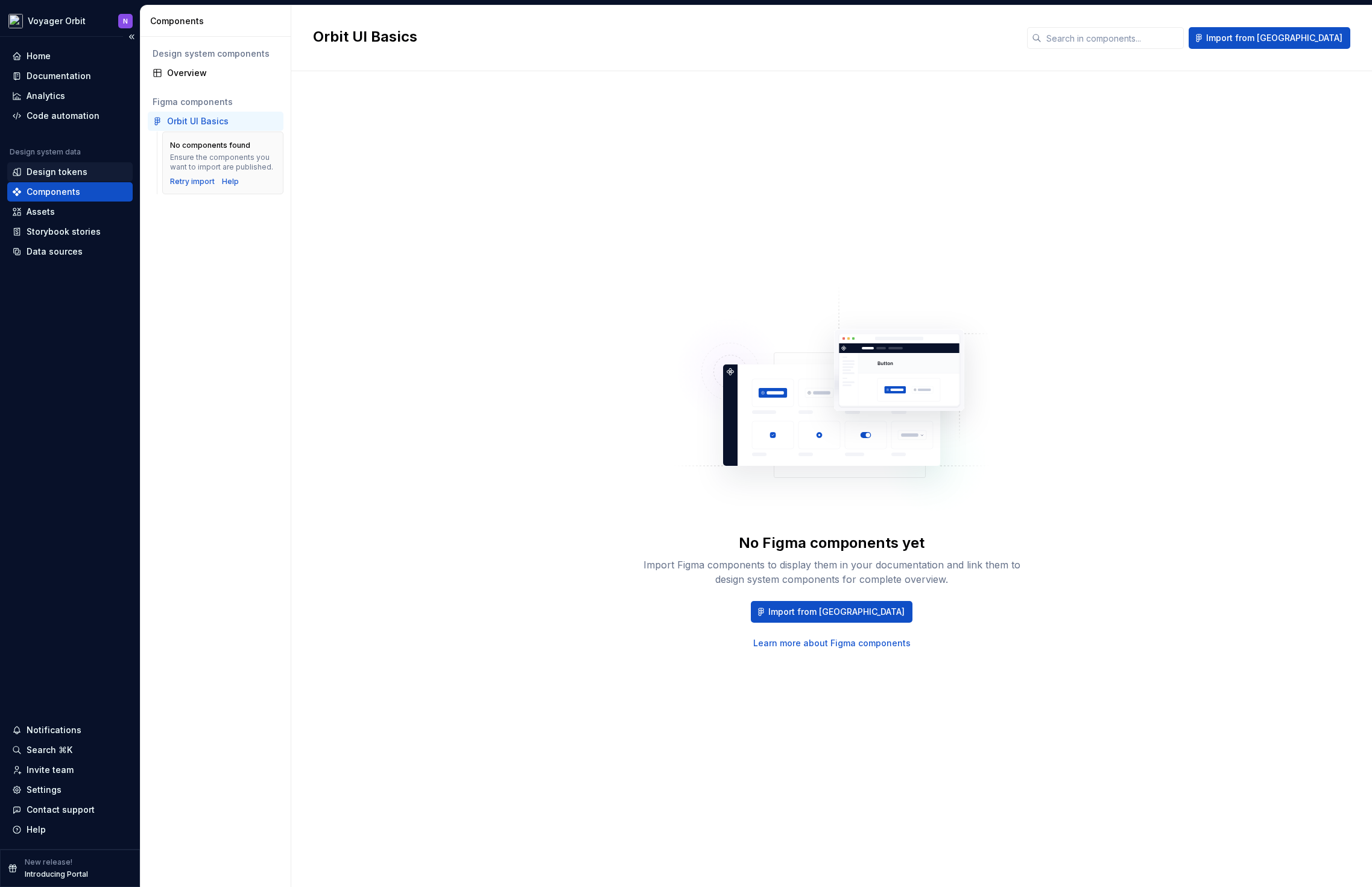
click at [87, 173] on div "Design tokens" at bounding box center [70, 172] width 116 height 12
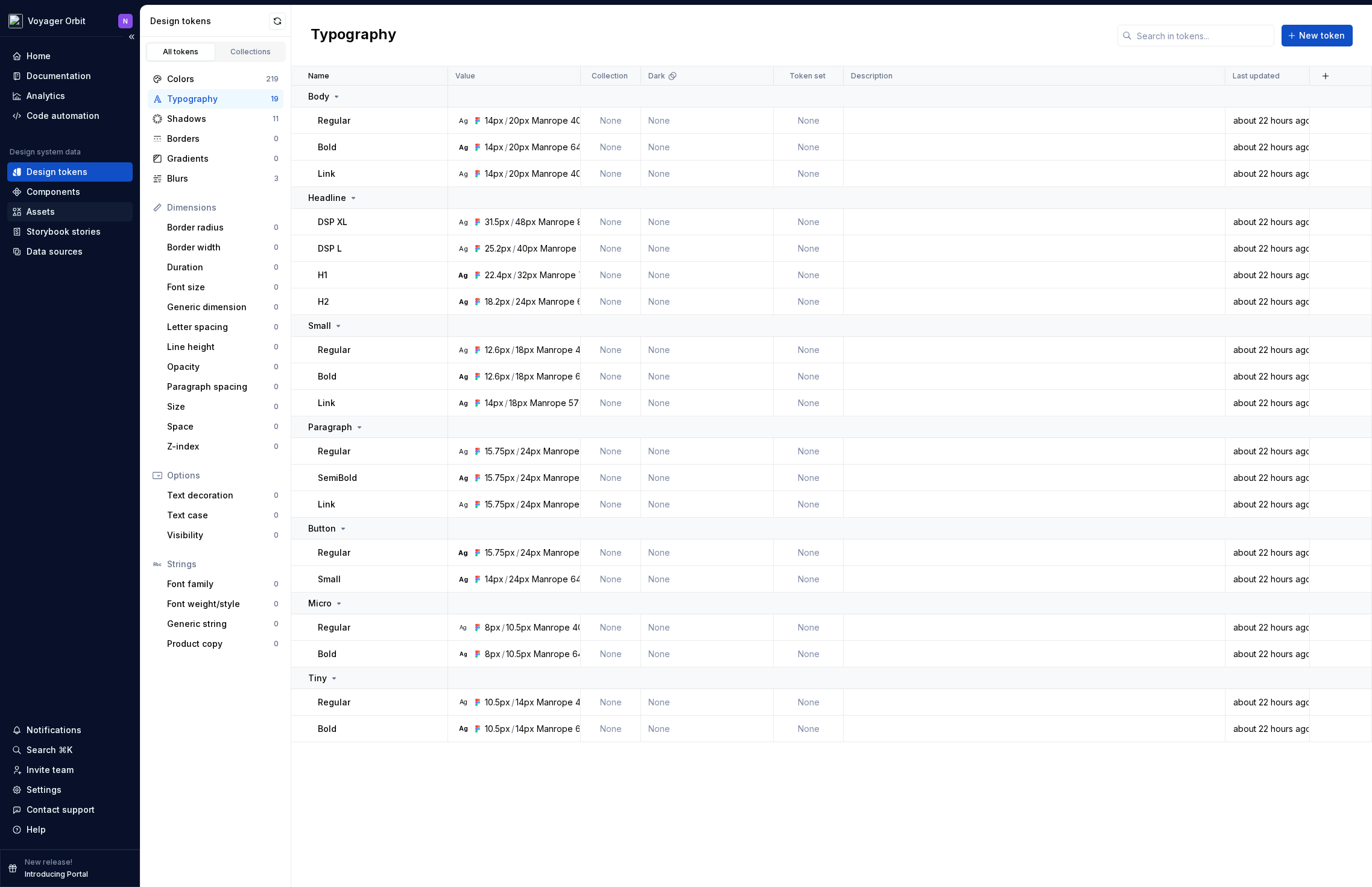
click at [63, 209] on div "Assets" at bounding box center [70, 212] width 116 height 12
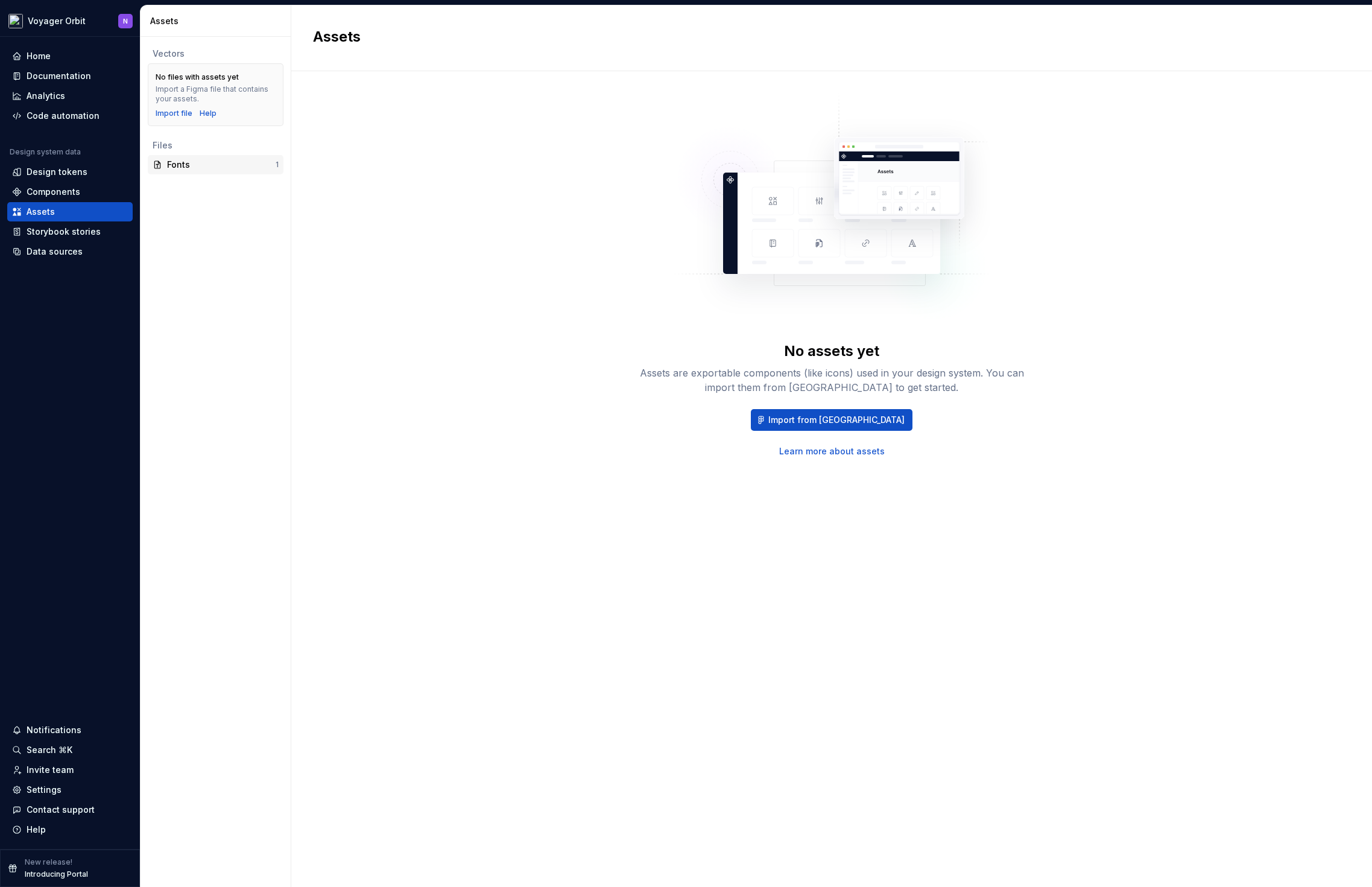
click at [194, 169] on div "Fonts" at bounding box center [222, 165] width 108 height 12
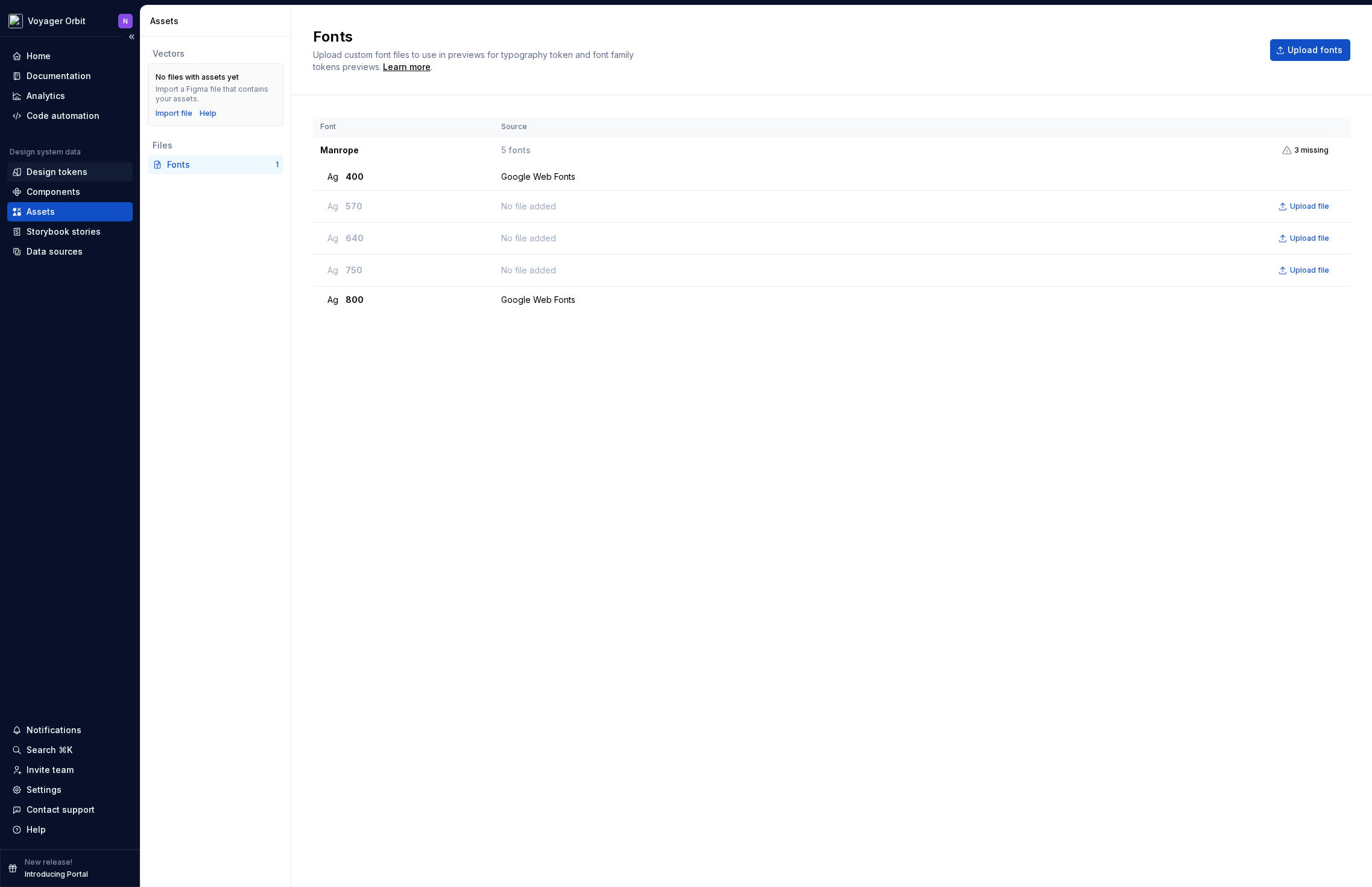
click at [85, 169] on div "Design tokens" at bounding box center [70, 172] width 116 height 12
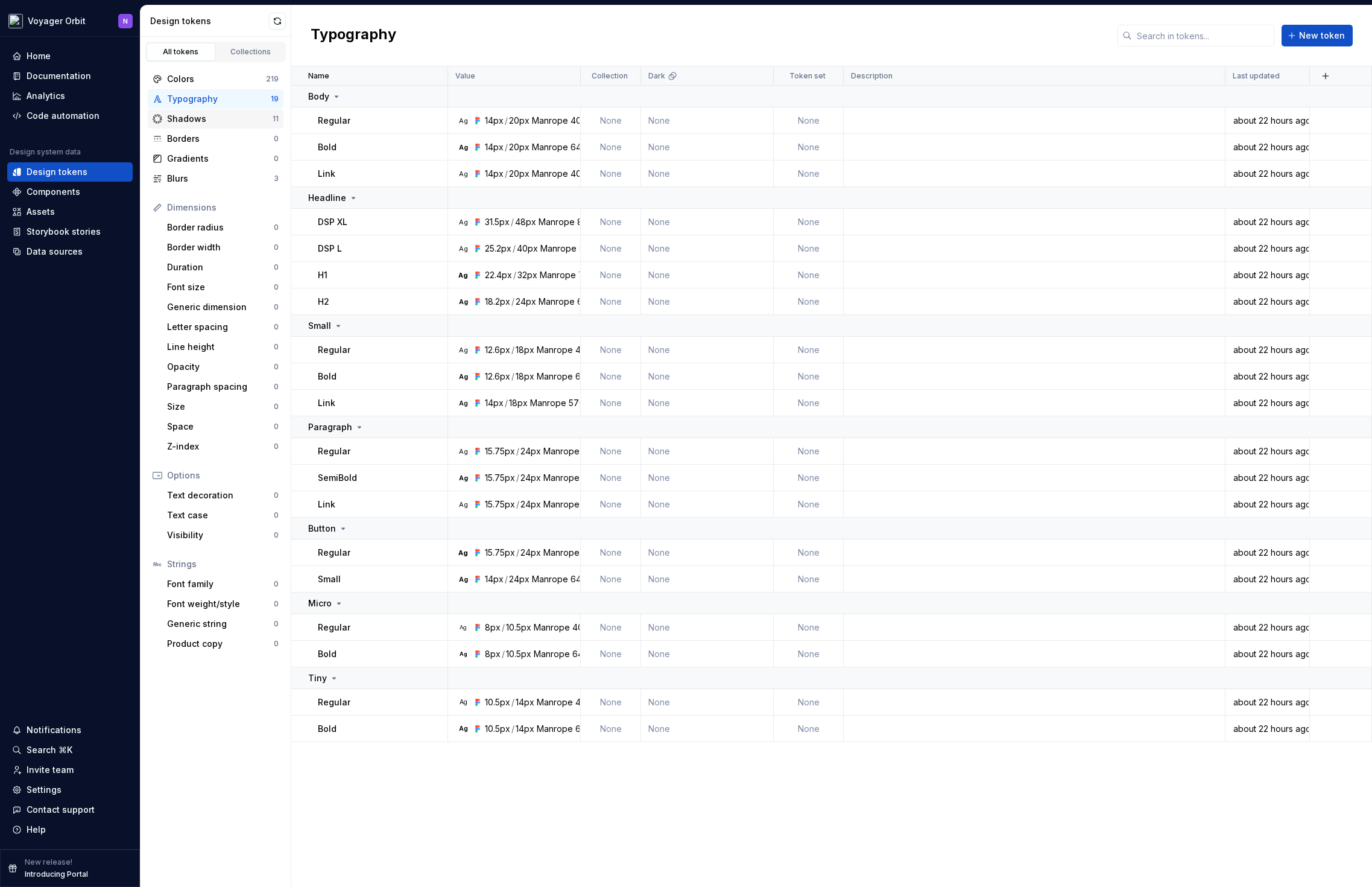
click at [228, 117] on div "Shadows" at bounding box center [220, 119] width 106 height 12
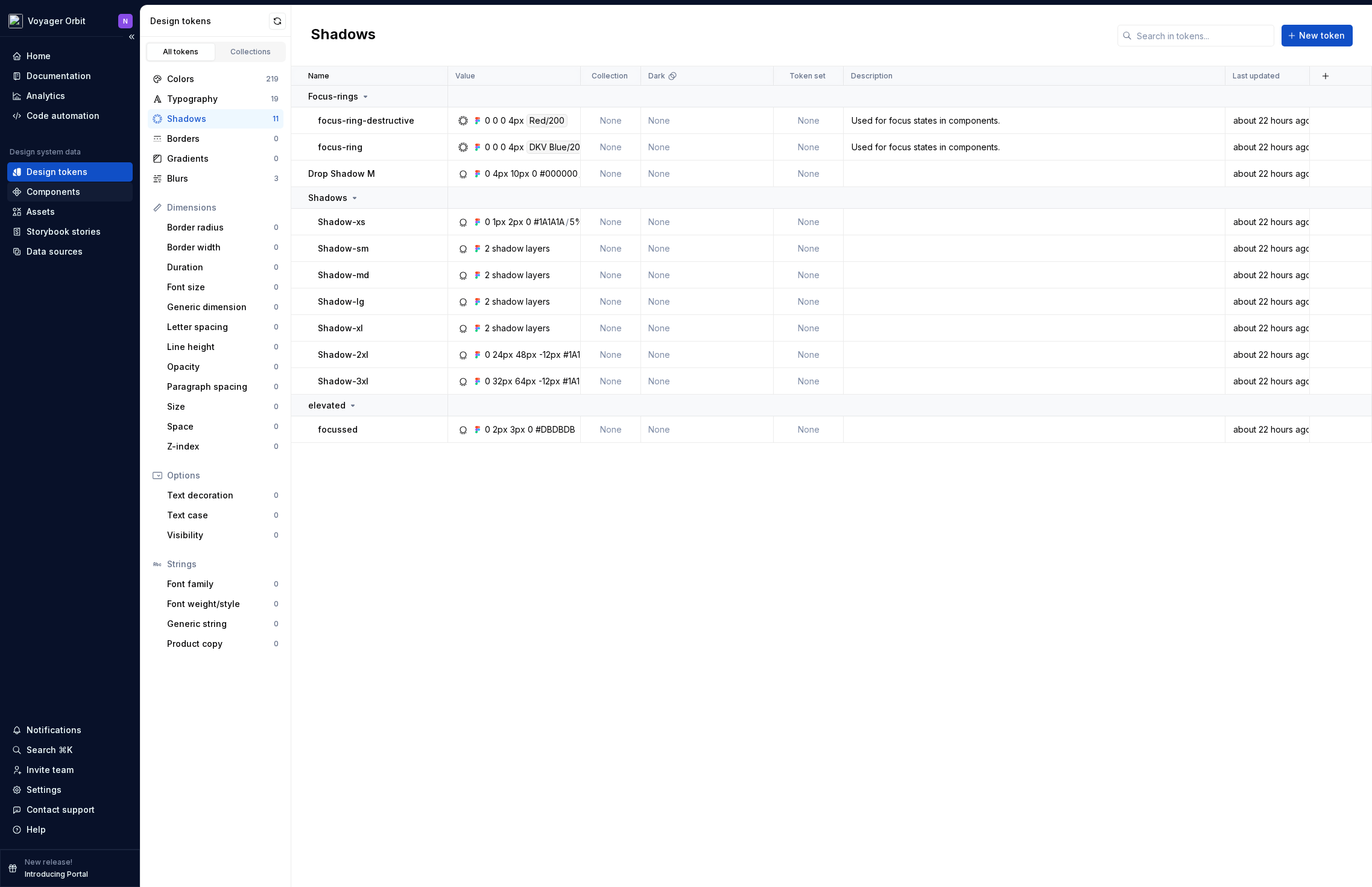
click at [55, 195] on div "Components" at bounding box center [53, 192] width 54 height 12
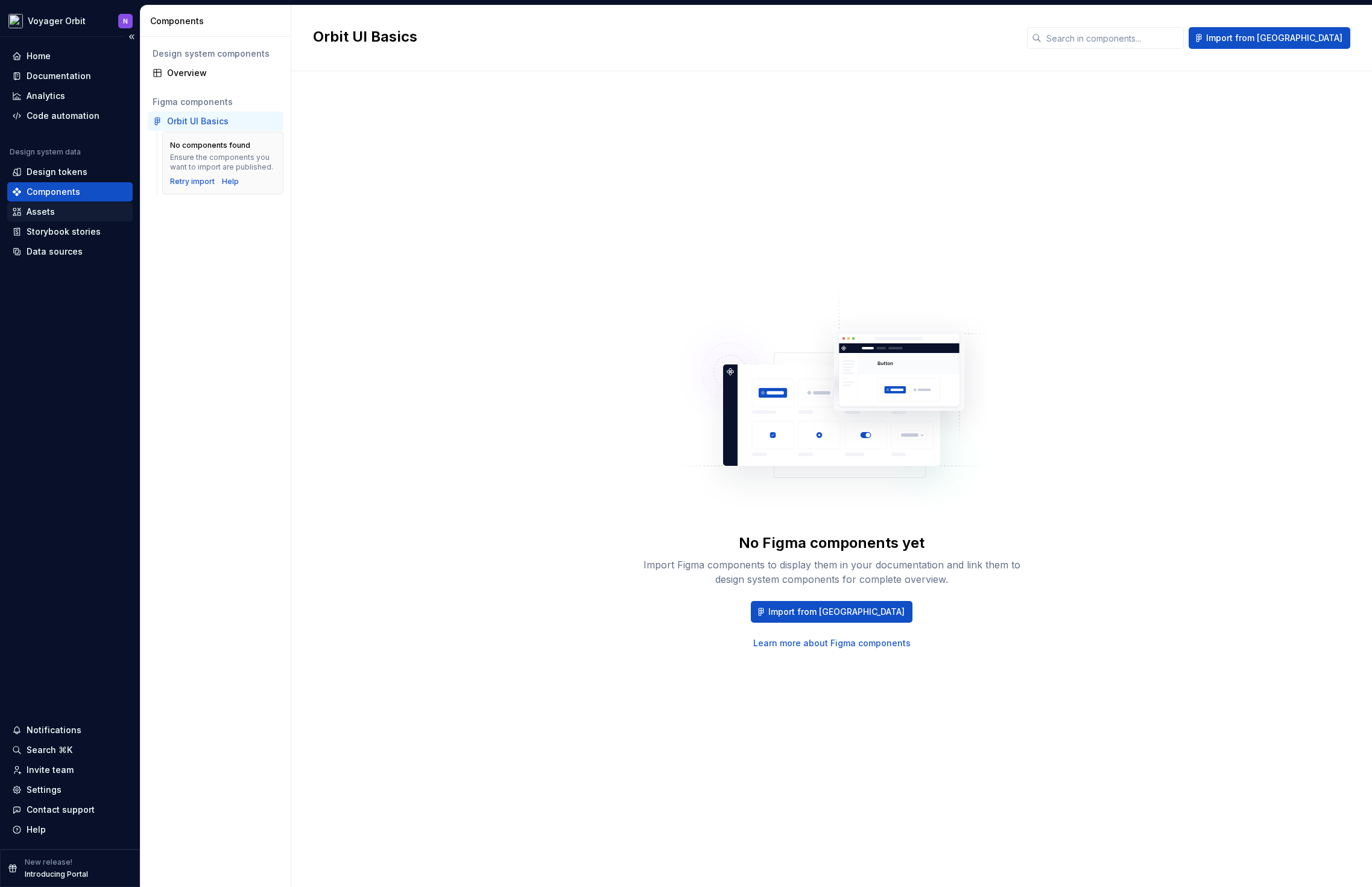
click at [54, 211] on div "Assets" at bounding box center [70, 212] width 116 height 12
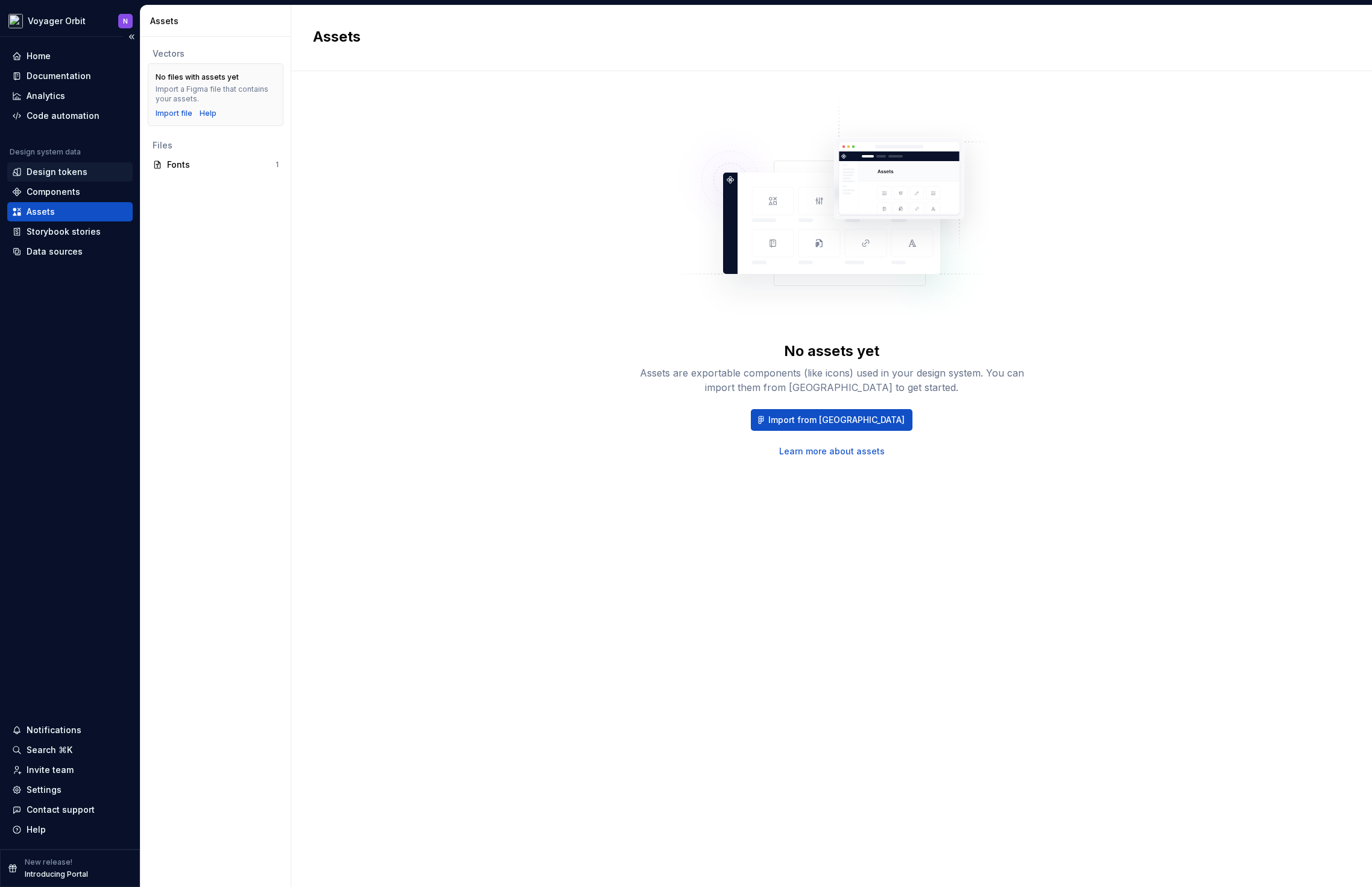
click at [39, 167] on div "Design tokens" at bounding box center [57, 172] width 61 height 12
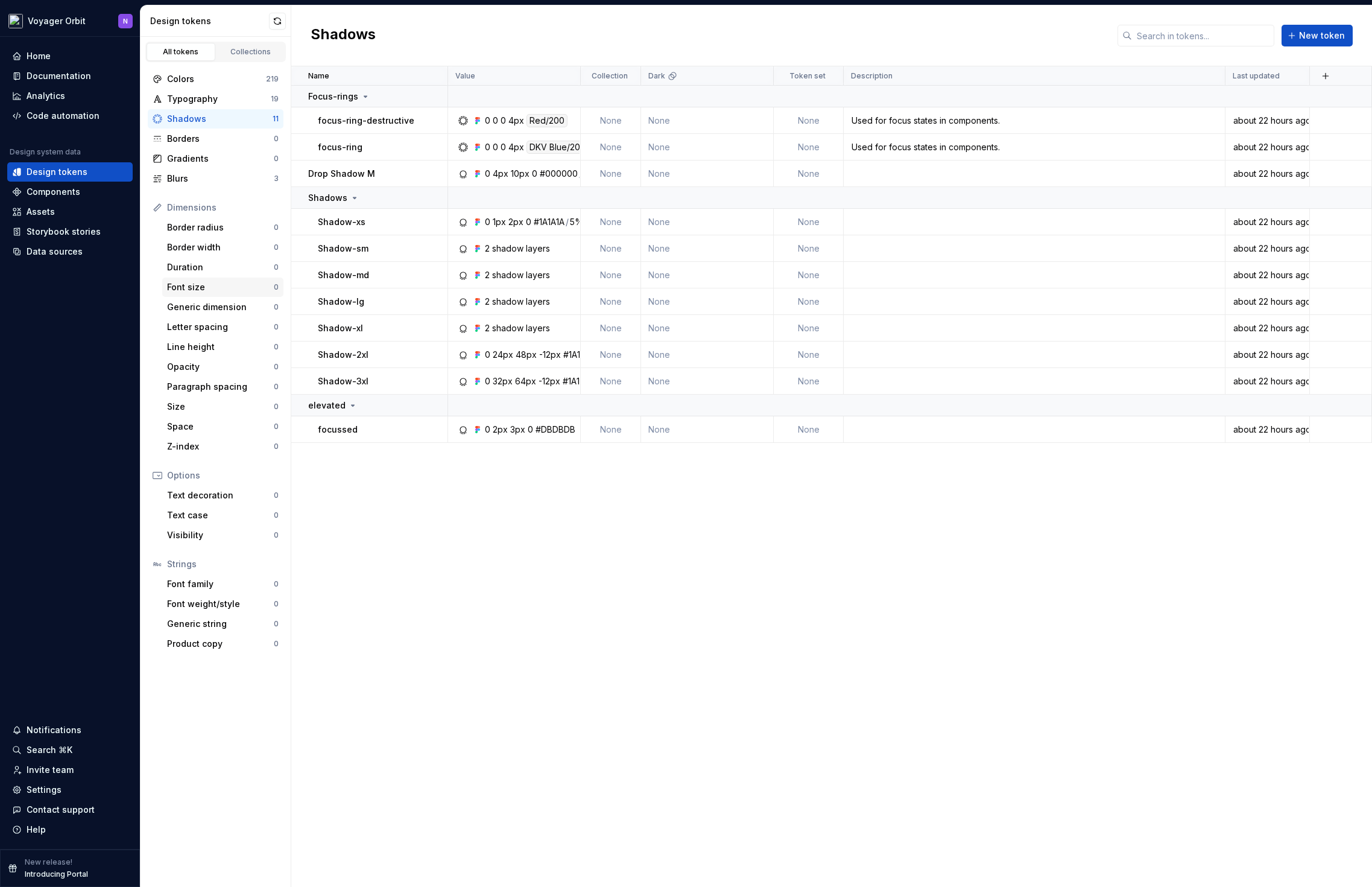
click at [245, 286] on div "Font size" at bounding box center [221, 287] width 107 height 12
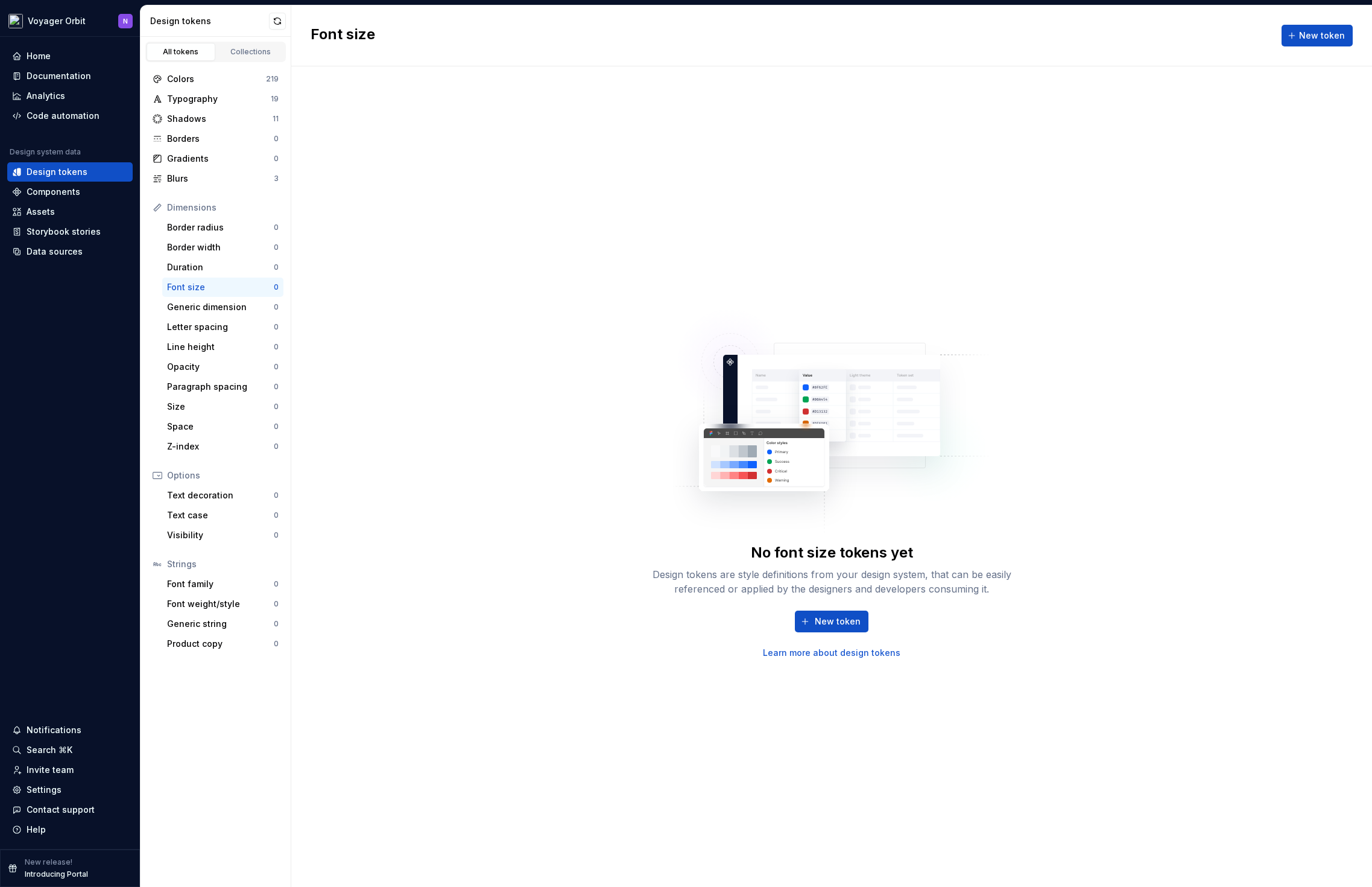
click at [193, 564] on div "Strings" at bounding box center [223, 564] width 112 height 12
click at [154, 565] on icon at bounding box center [157, 564] width 9 height 9
click at [209, 152] on div "Gradients" at bounding box center [221, 159] width 107 height 12
click at [231, 138] on div "Borders" at bounding box center [221, 139] width 107 height 12
click at [217, 116] on div "Shadows" at bounding box center [220, 119] width 106 height 12
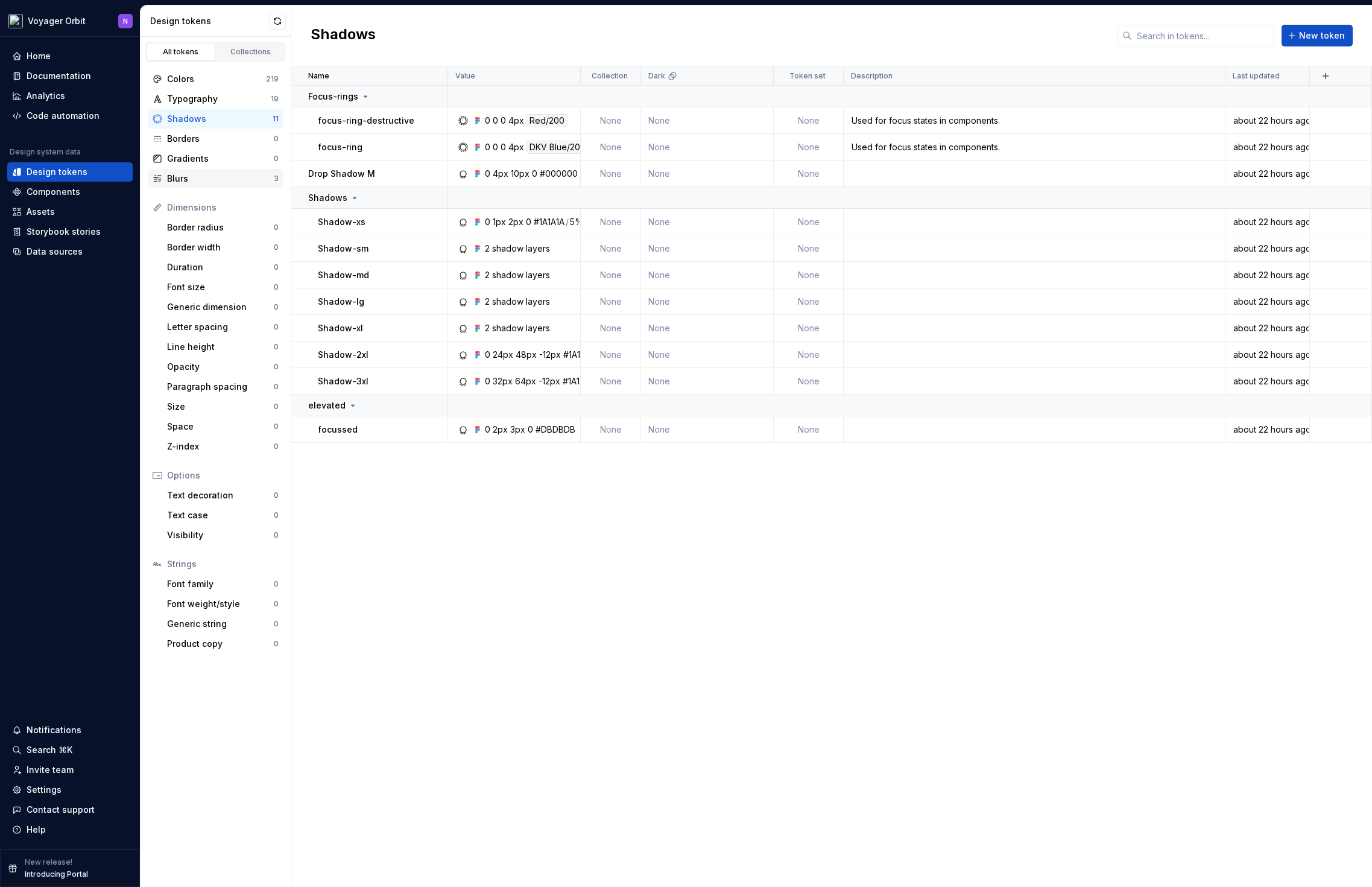
click at [207, 177] on div "Blurs" at bounding box center [221, 179] width 107 height 12
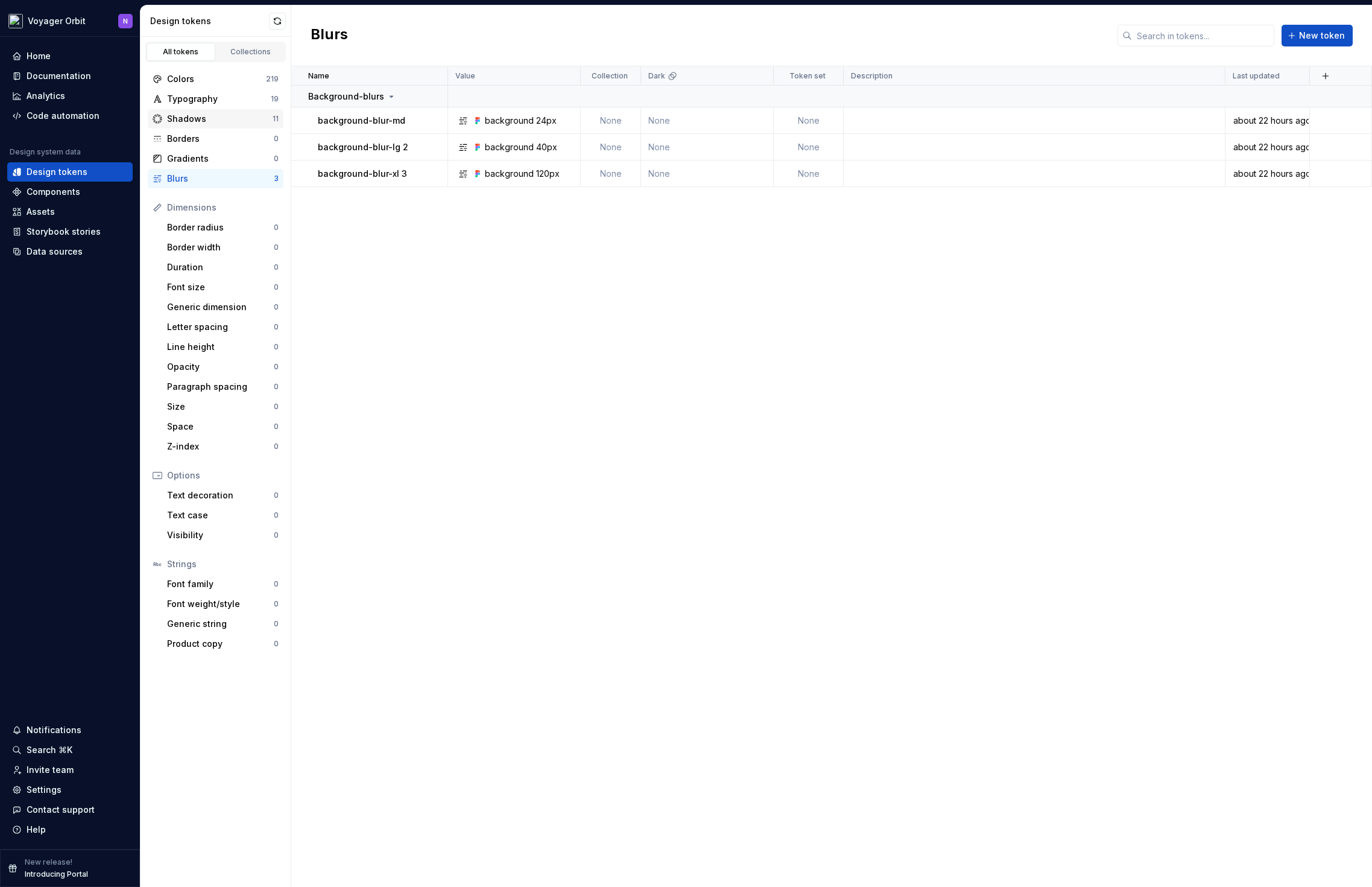
click at [212, 114] on div "Shadows" at bounding box center [220, 119] width 106 height 12
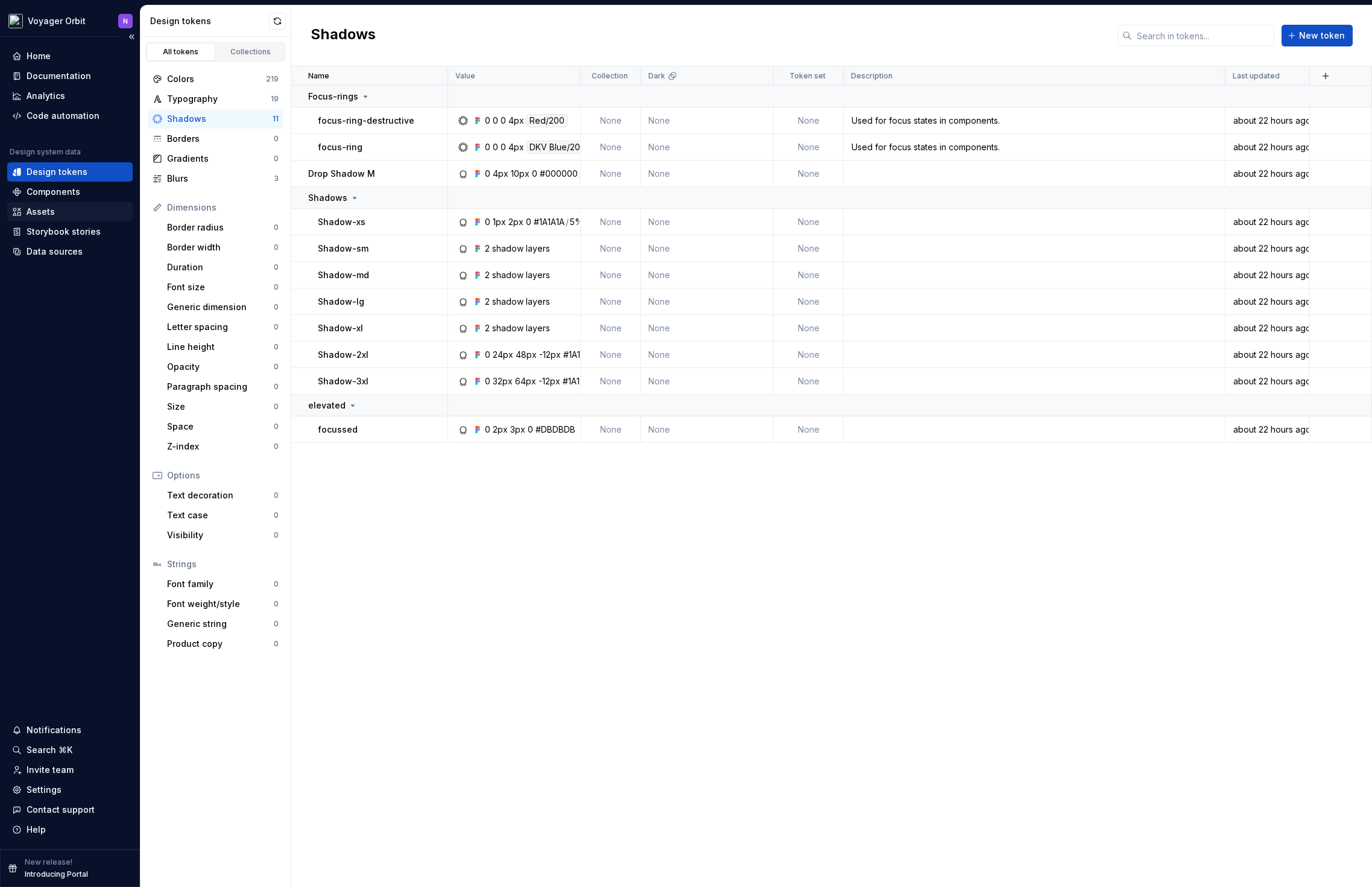
click at [49, 208] on div "Assets" at bounding box center [41, 212] width 28 height 12
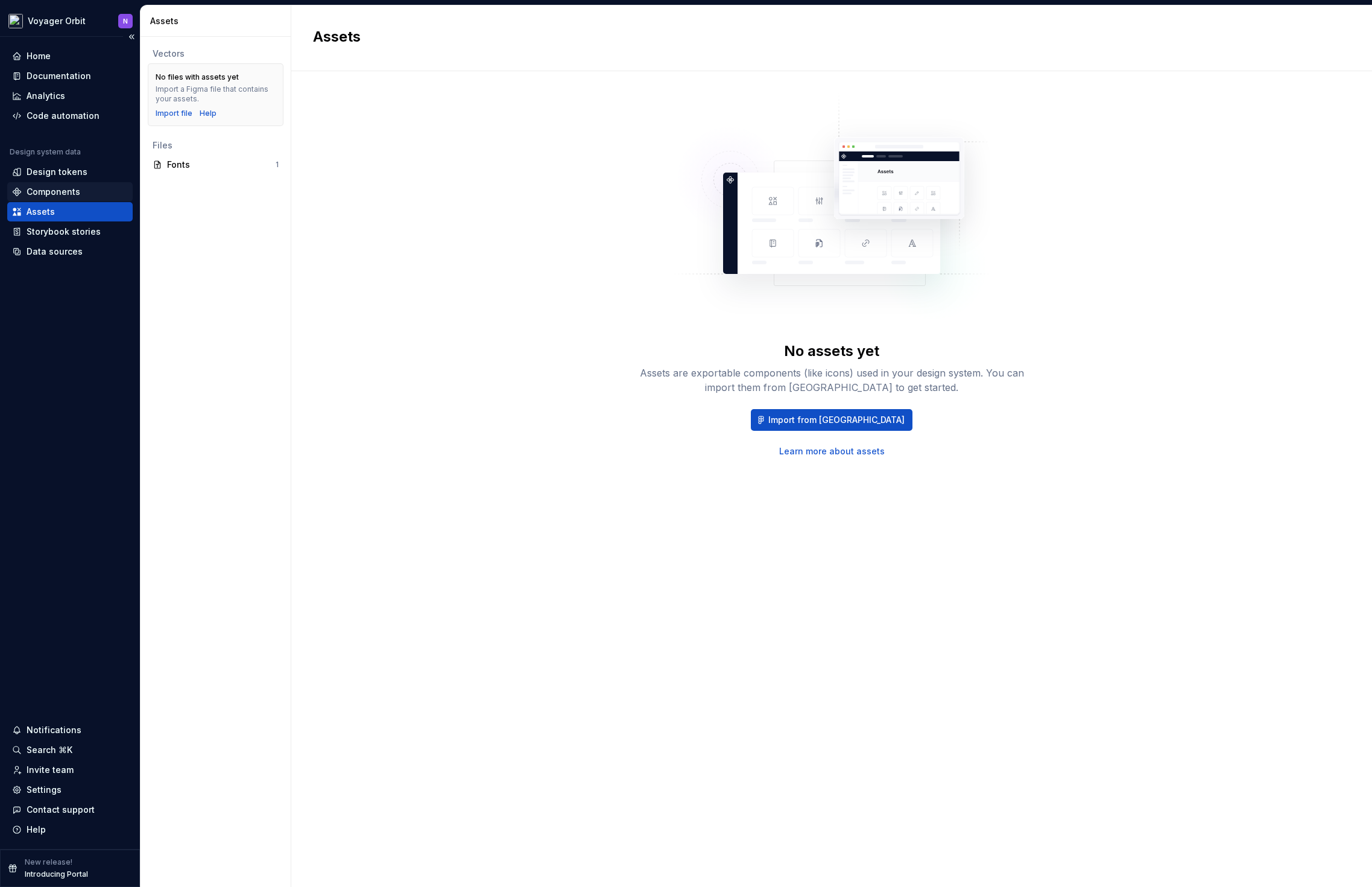
click at [60, 192] on div "Components" at bounding box center [53, 192] width 54 height 12
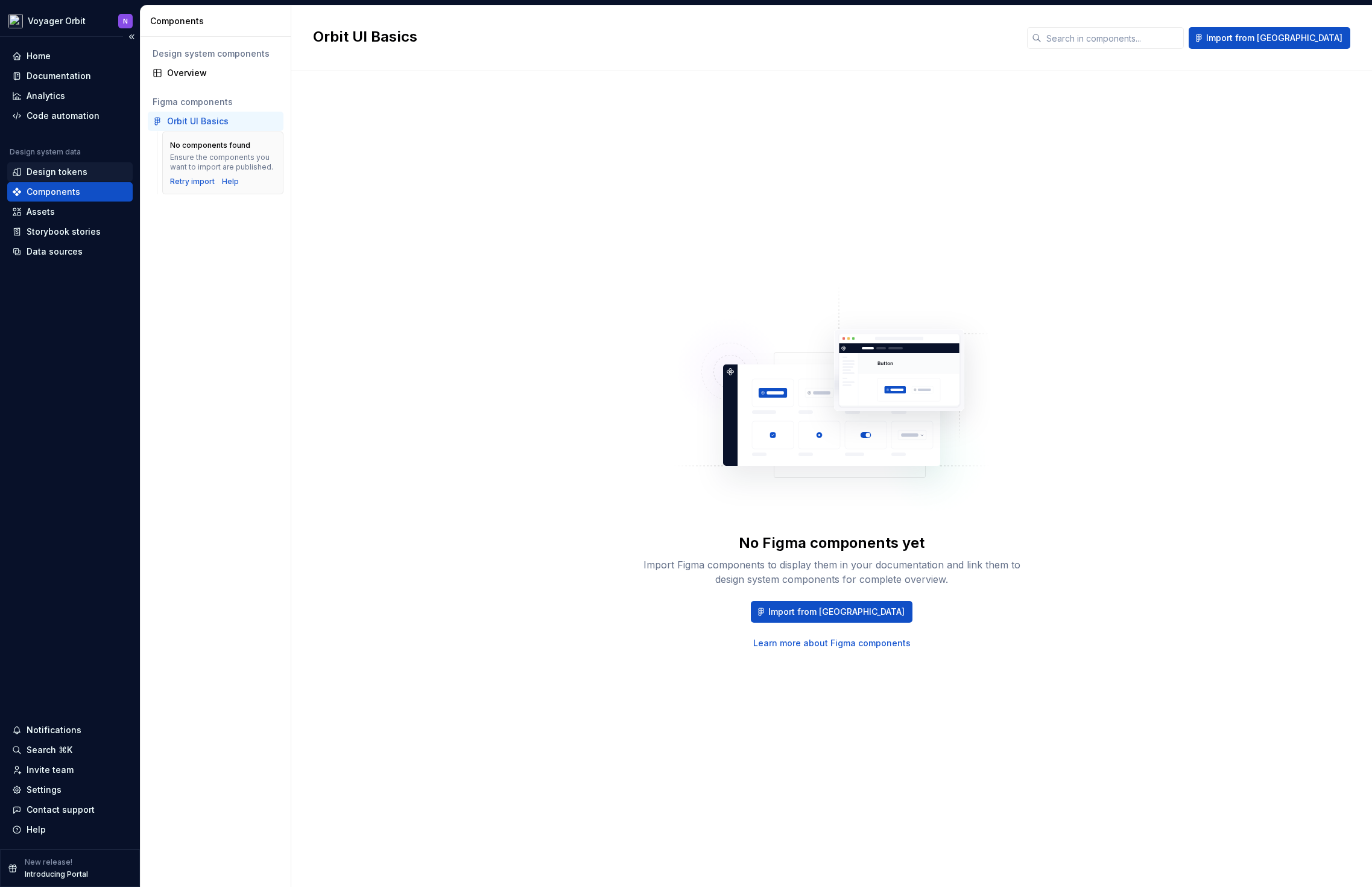
click at [70, 170] on div "Design tokens" at bounding box center [57, 172] width 61 height 12
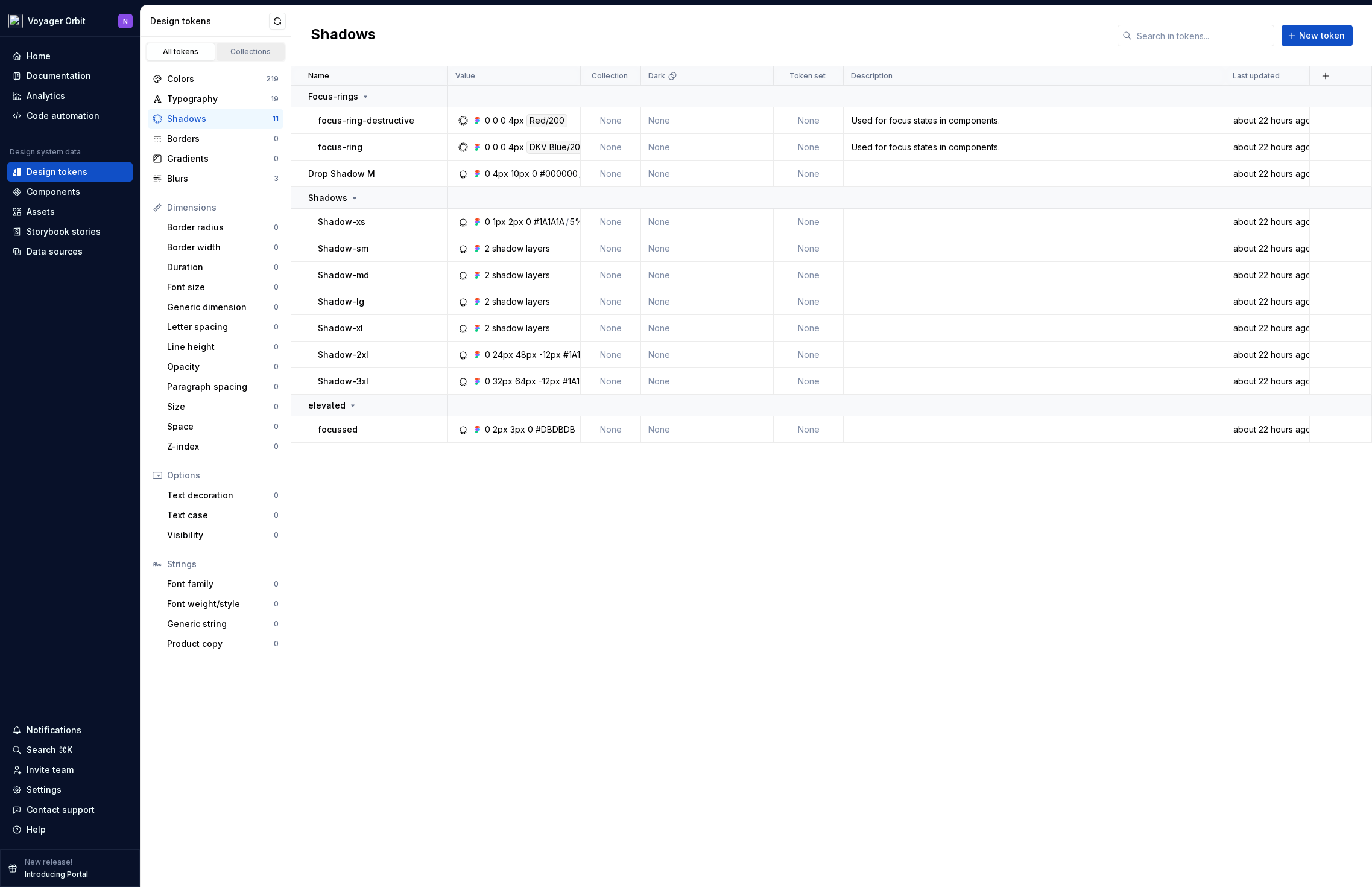
click at [245, 57] on link "Collections" at bounding box center [251, 51] width 68 height 18
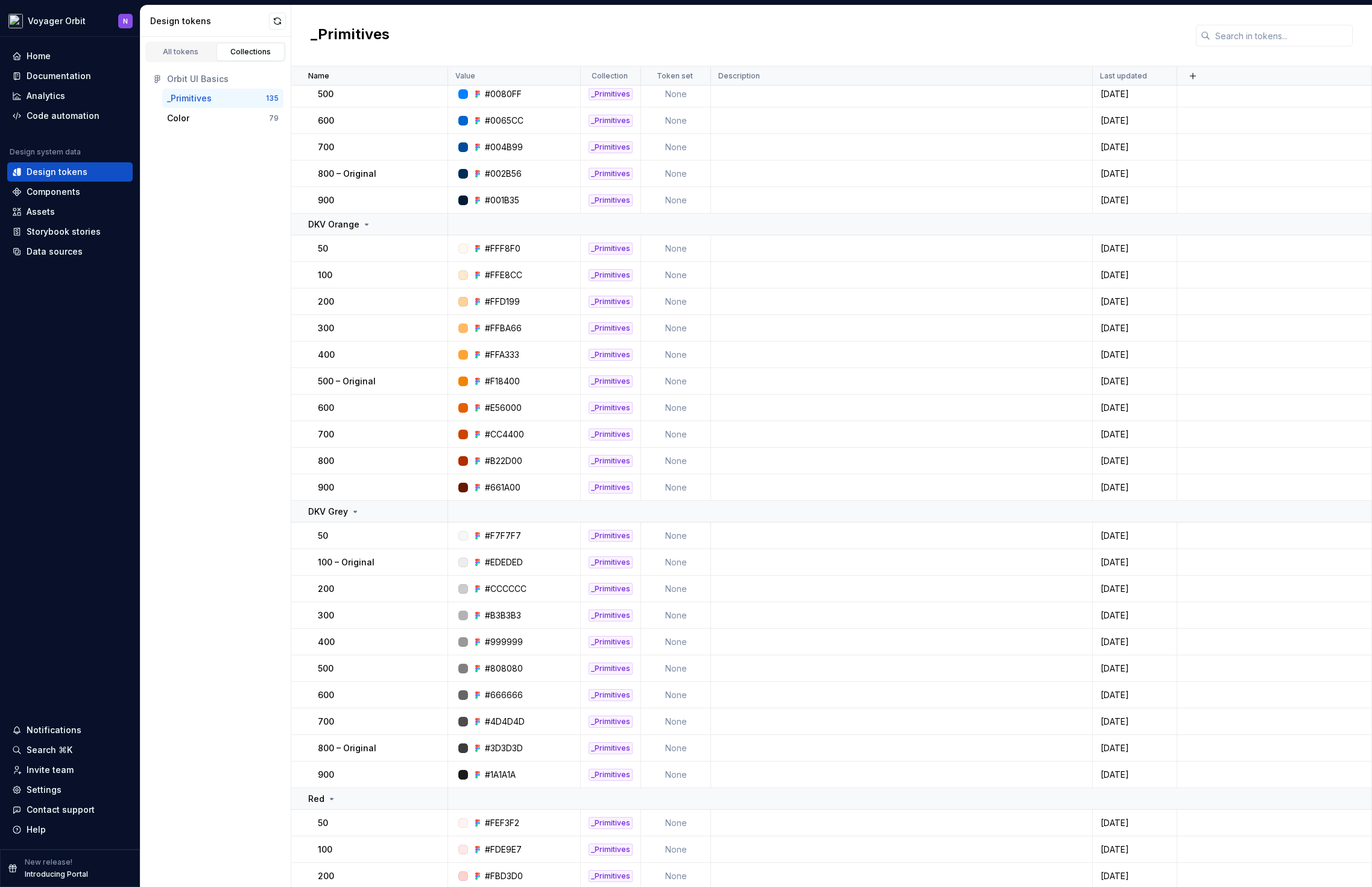
scroll to position [764, 0]
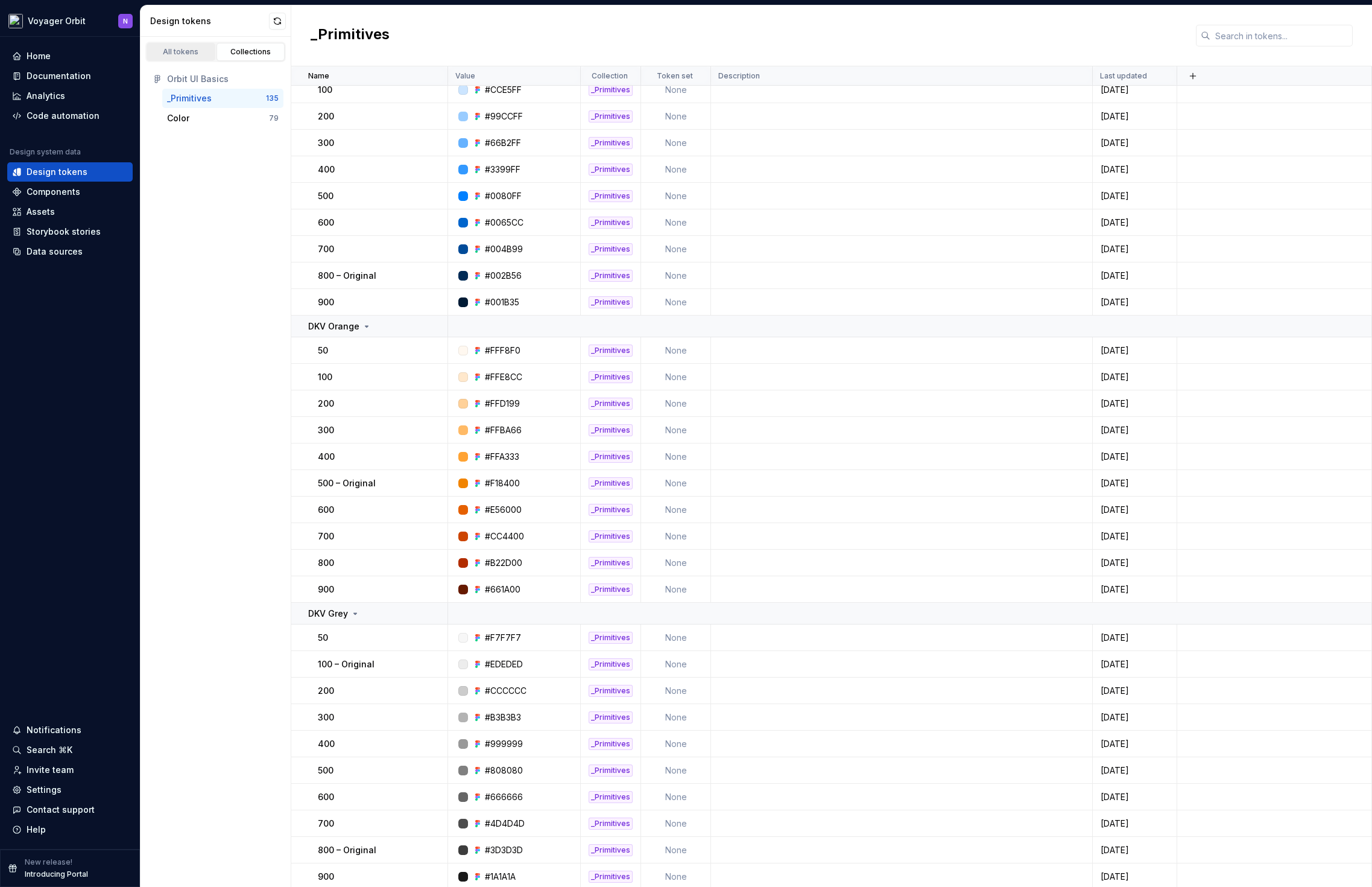
click at [169, 54] on div "All tokens" at bounding box center [181, 51] width 60 height 9
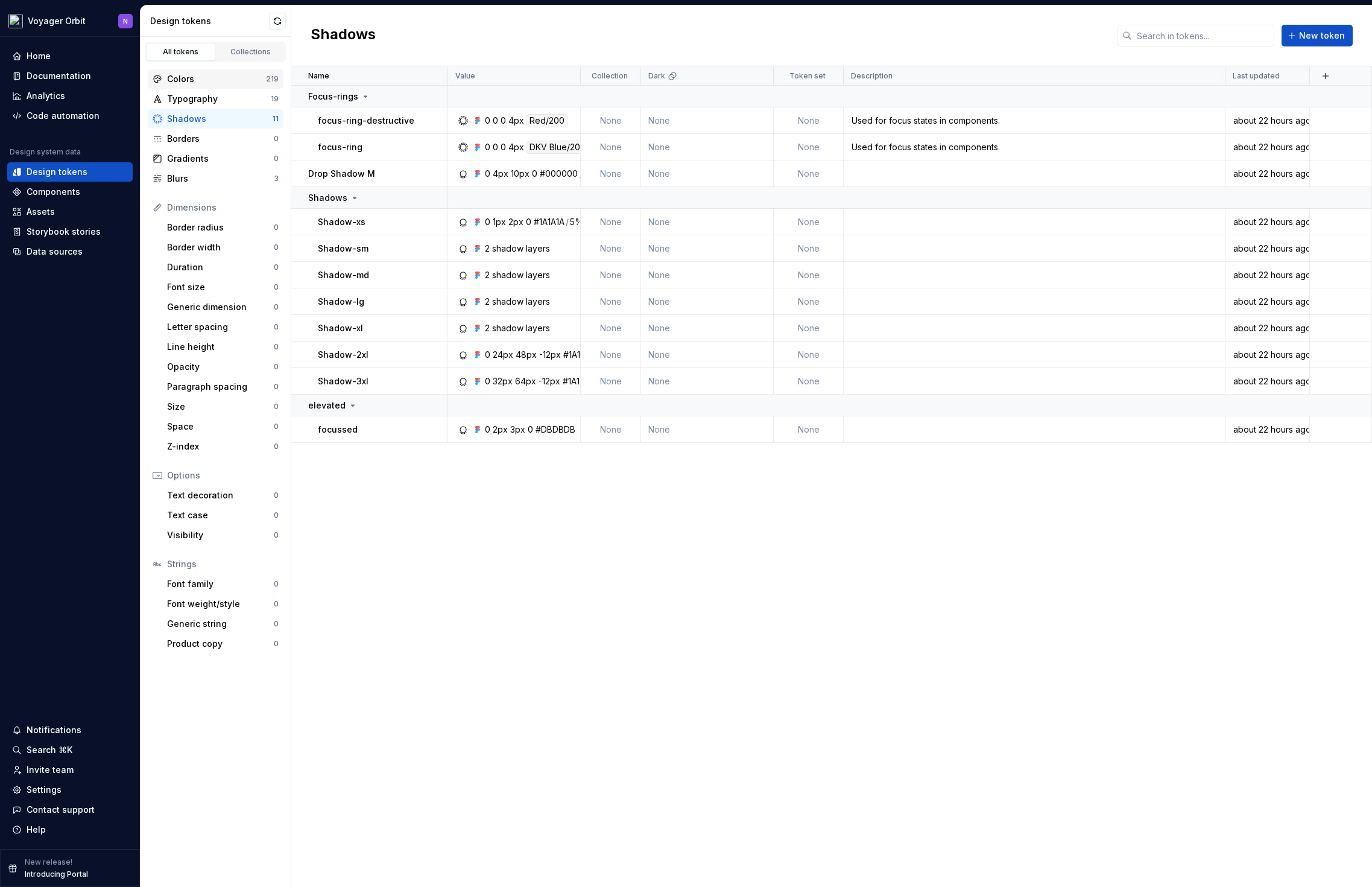
click at [210, 80] on div "Colors" at bounding box center [217, 79] width 99 height 12
